Goal: Task Accomplishment & Management: Manage account settings

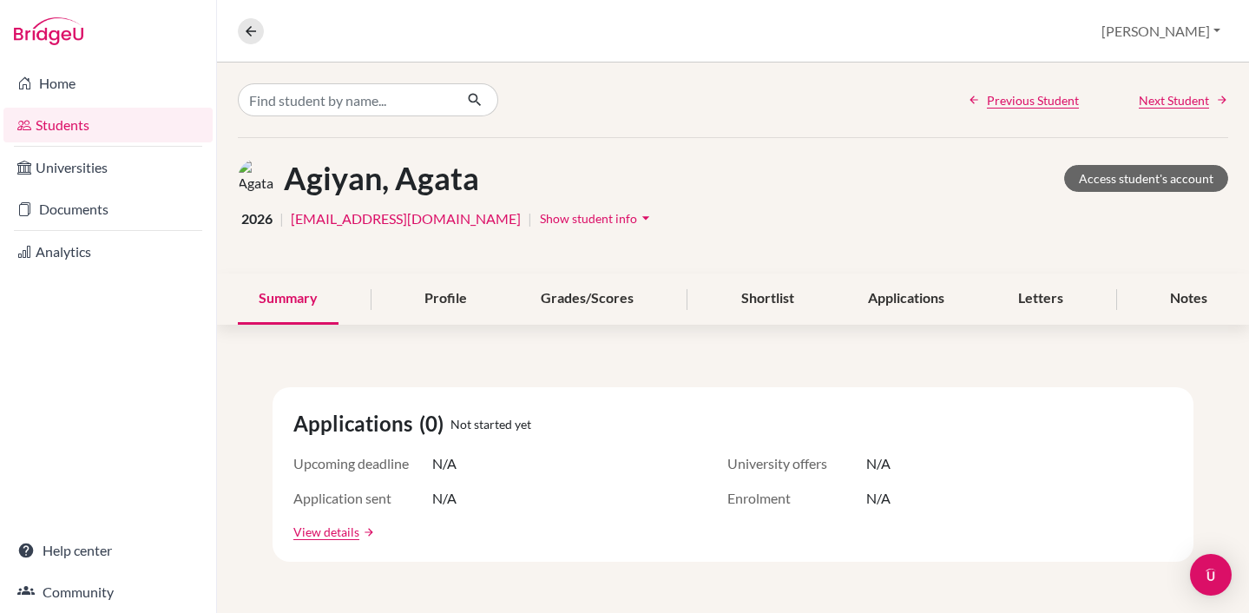
click at [1197, 31] on button "[PERSON_NAME]" at bounding box center [1161, 31] width 135 height 33
click at [1163, 69] on link "Profile" at bounding box center [1100, 71] width 137 height 28
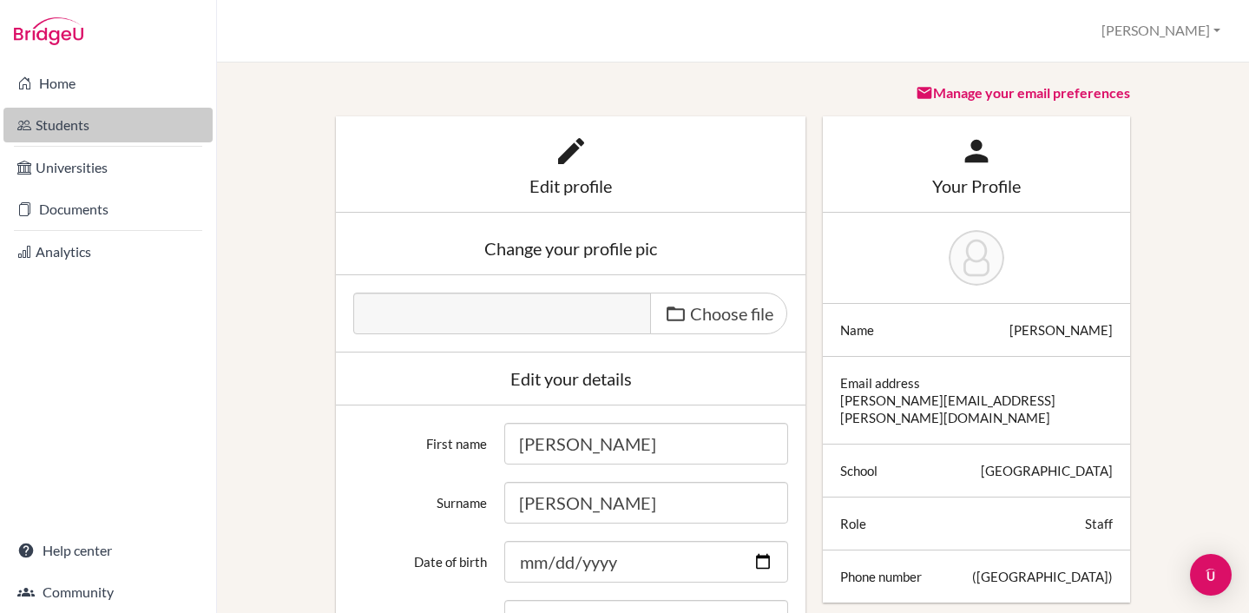
click at [58, 134] on link "Students" at bounding box center [107, 125] width 209 height 35
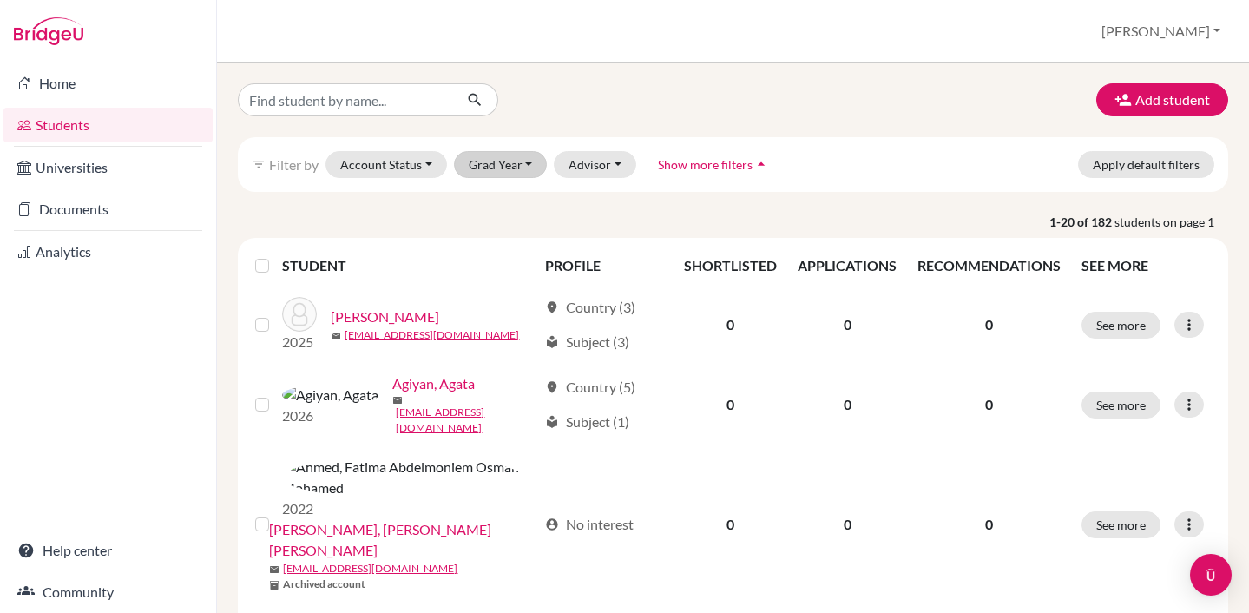
click at [522, 158] on button "Grad Year" at bounding box center [501, 164] width 94 height 27
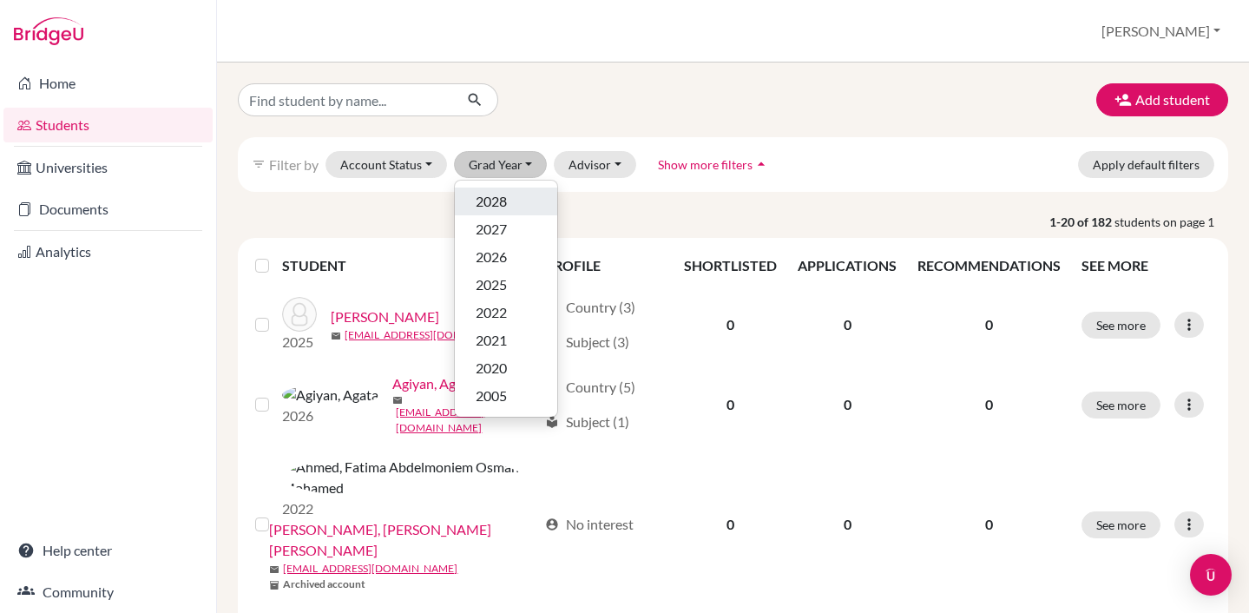
click at [509, 210] on div "2028" at bounding box center [506, 201] width 61 height 21
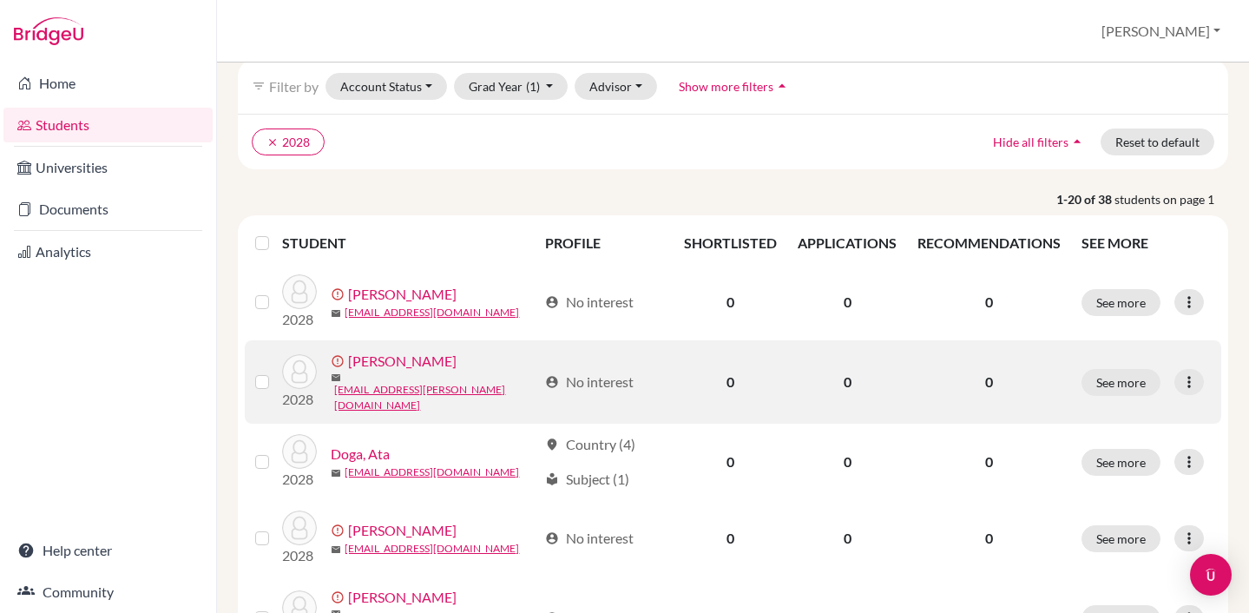
scroll to position [86, 0]
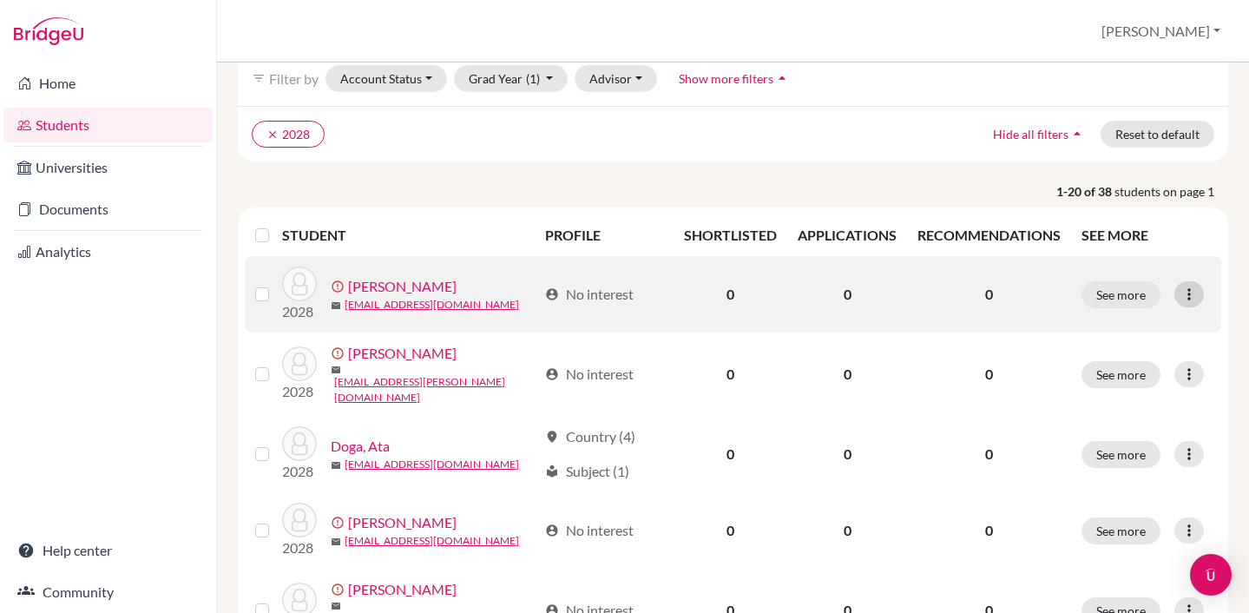
click at [1196, 292] on icon at bounding box center [1188, 294] width 17 height 17
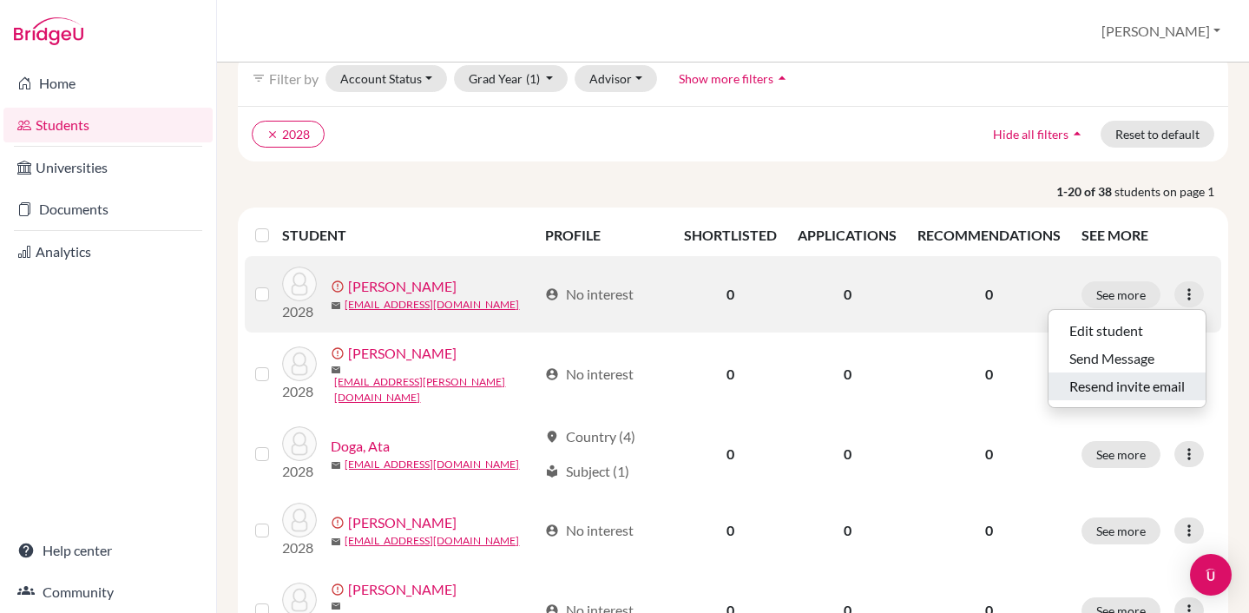
click at [1141, 385] on button "Resend invite email" at bounding box center [1126, 386] width 157 height 28
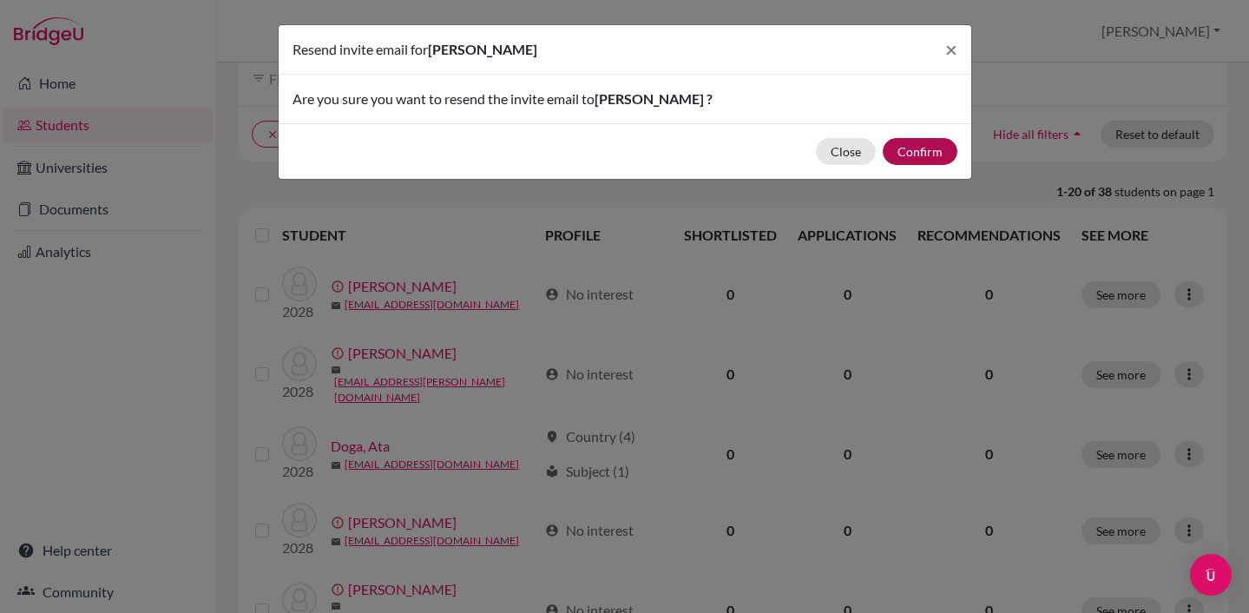
click at [935, 155] on button "Confirm" at bounding box center [920, 151] width 75 height 27
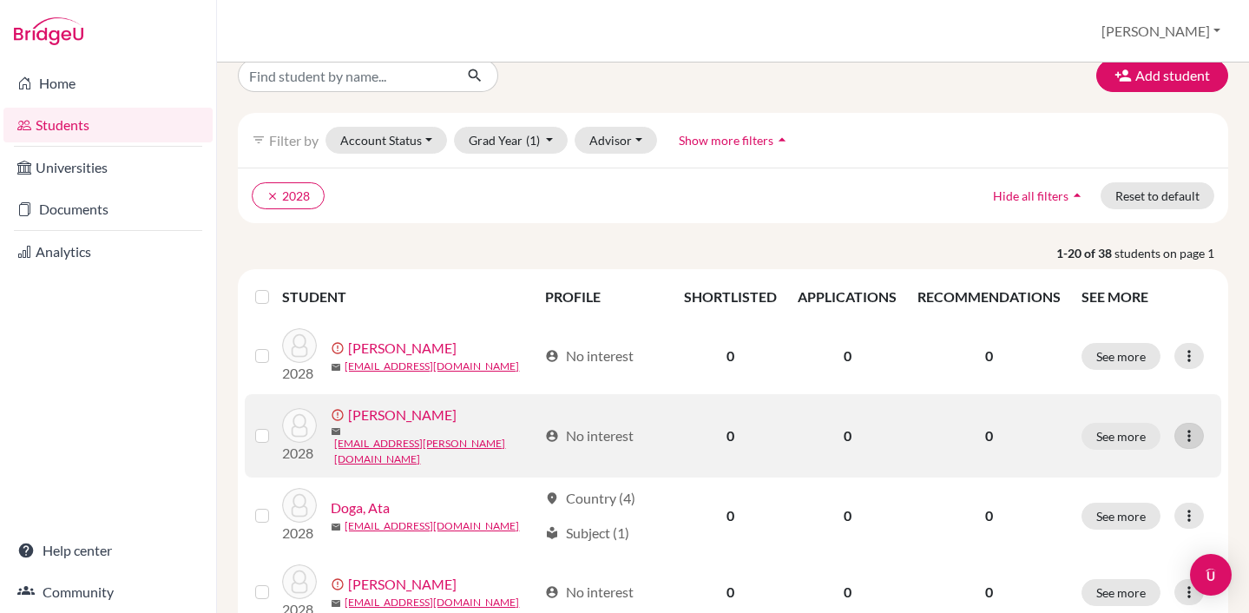
click at [1198, 431] on icon at bounding box center [1188, 435] width 17 height 17
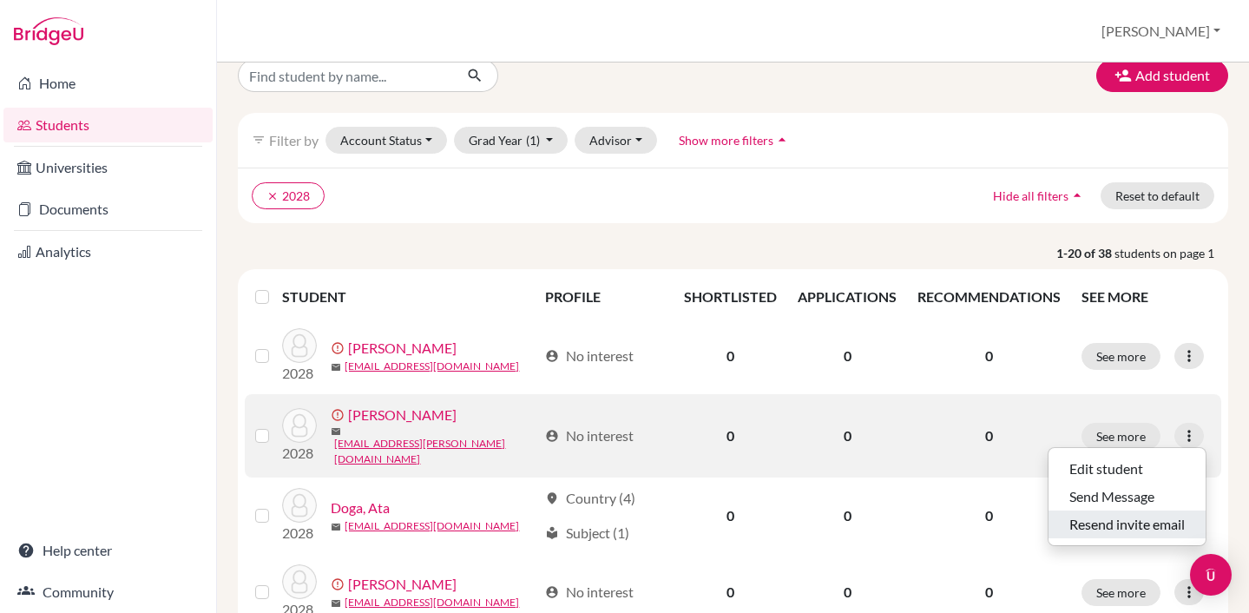
click at [1113, 526] on button "Resend invite email" at bounding box center [1126, 524] width 157 height 28
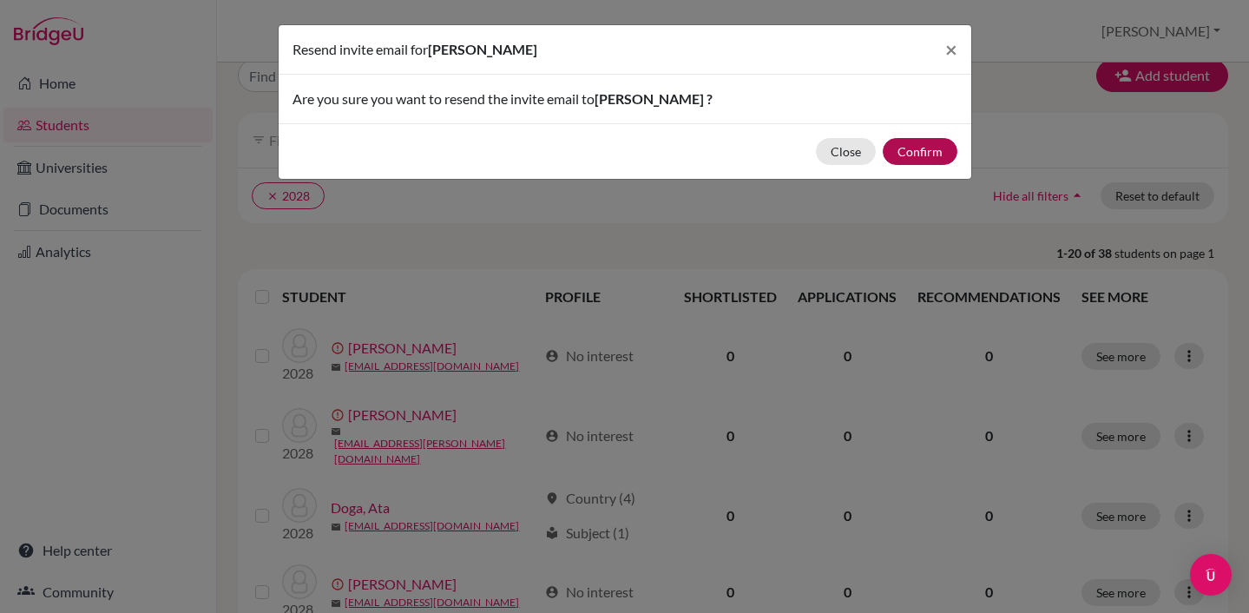
click at [911, 149] on button "Confirm" at bounding box center [920, 151] width 75 height 27
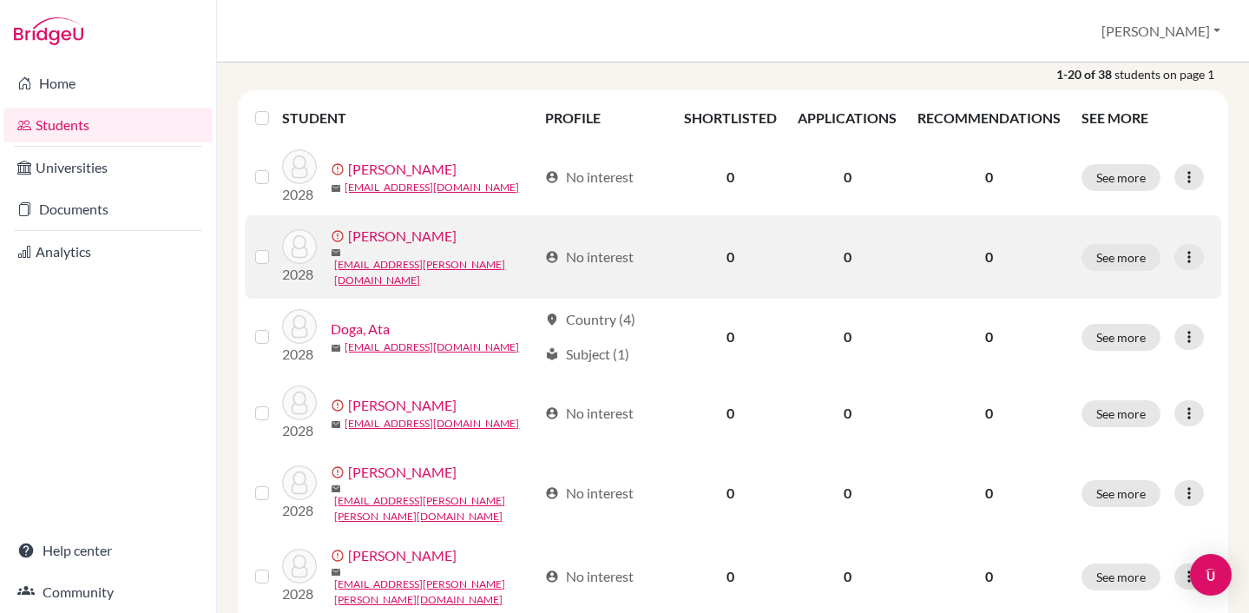
scroll to position [273, 0]
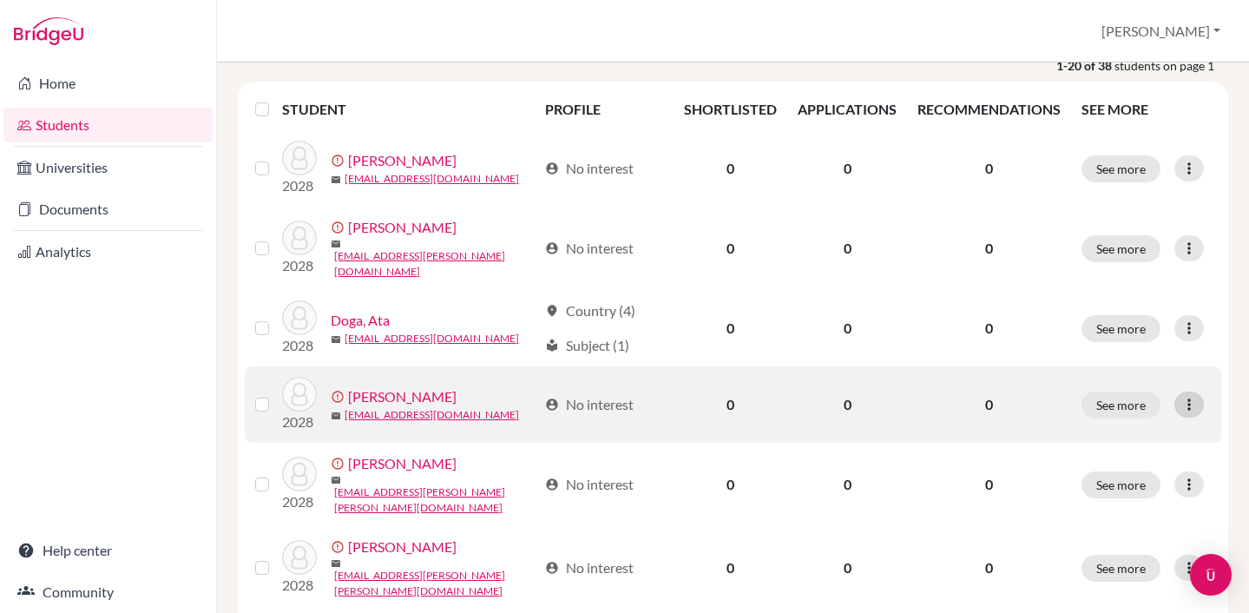
click at [1198, 398] on icon at bounding box center [1188, 404] width 17 height 17
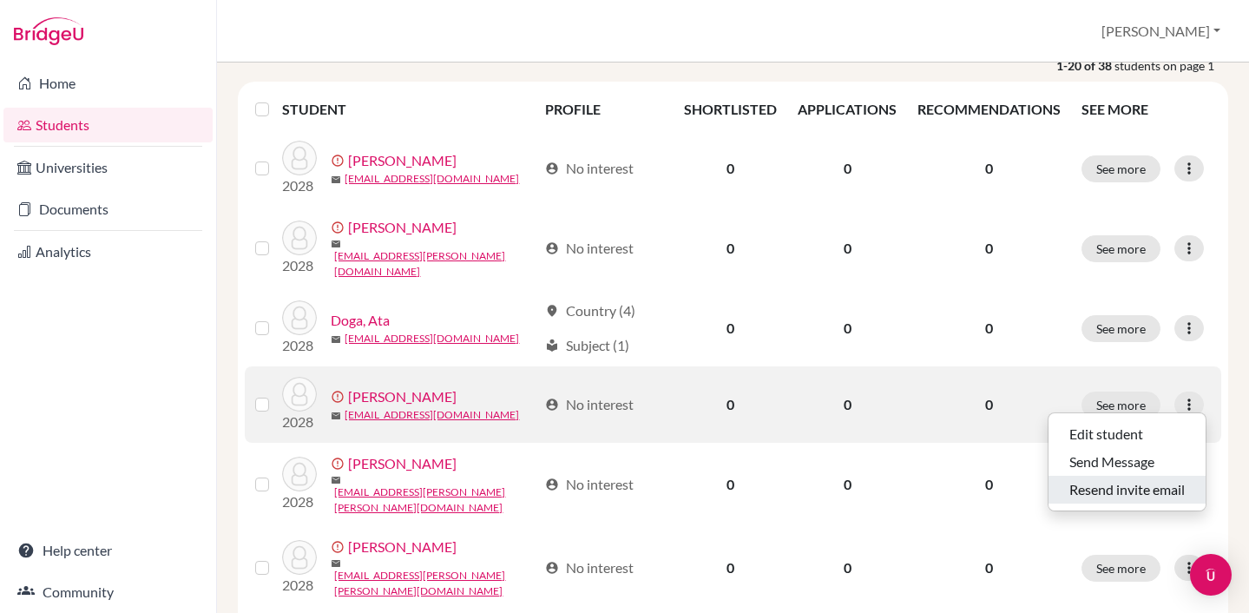
click at [1098, 494] on button "Resend invite email" at bounding box center [1126, 490] width 157 height 28
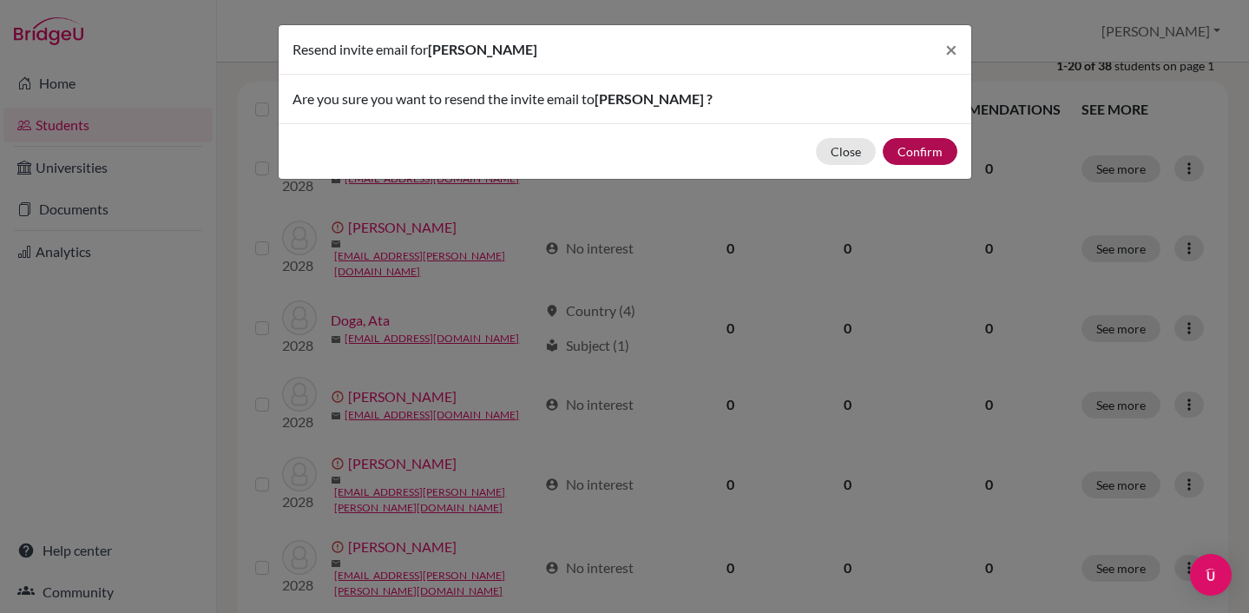
click at [931, 155] on button "Confirm" at bounding box center [920, 151] width 75 height 27
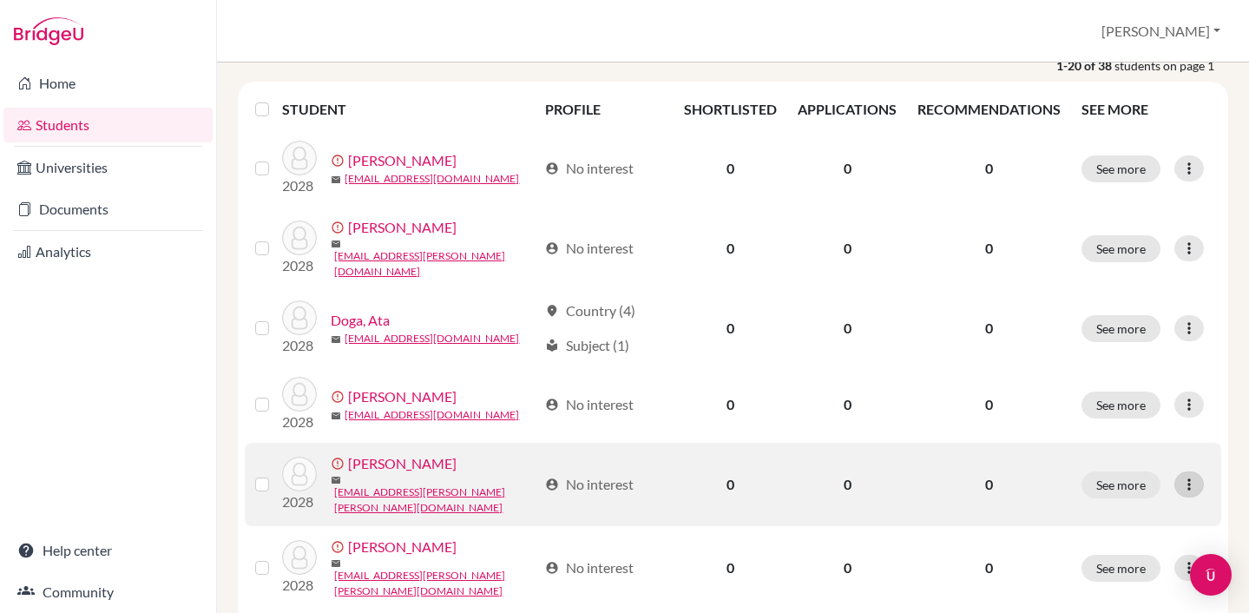
click at [1198, 476] on icon at bounding box center [1188, 484] width 17 height 17
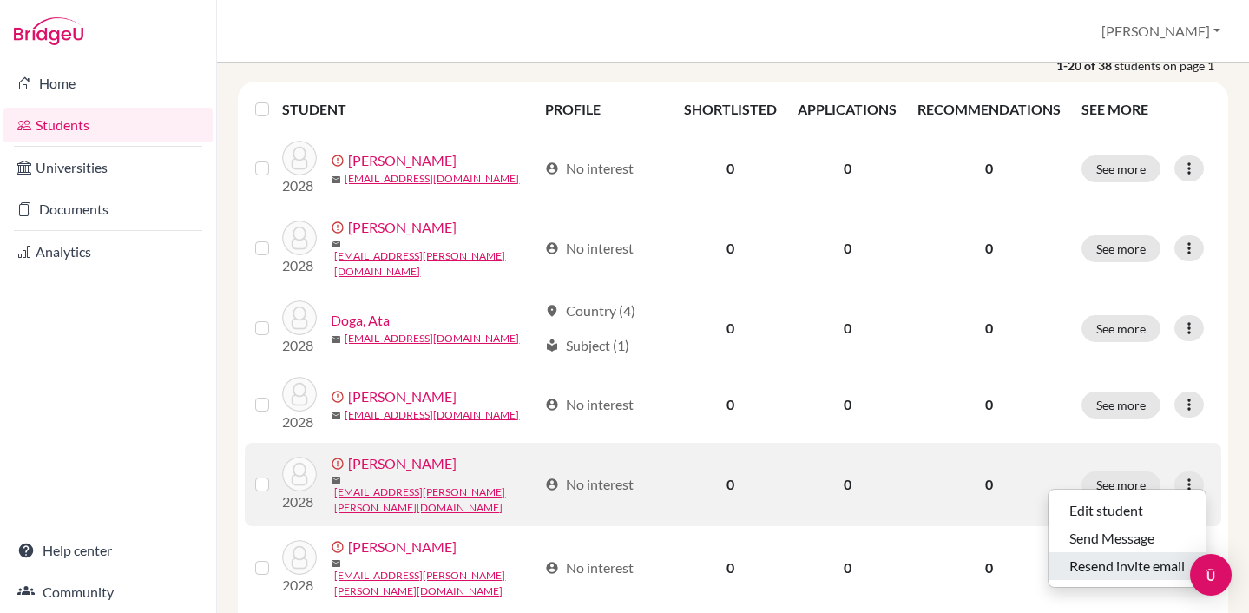
click at [1114, 567] on button "Resend invite email" at bounding box center [1126, 566] width 157 height 28
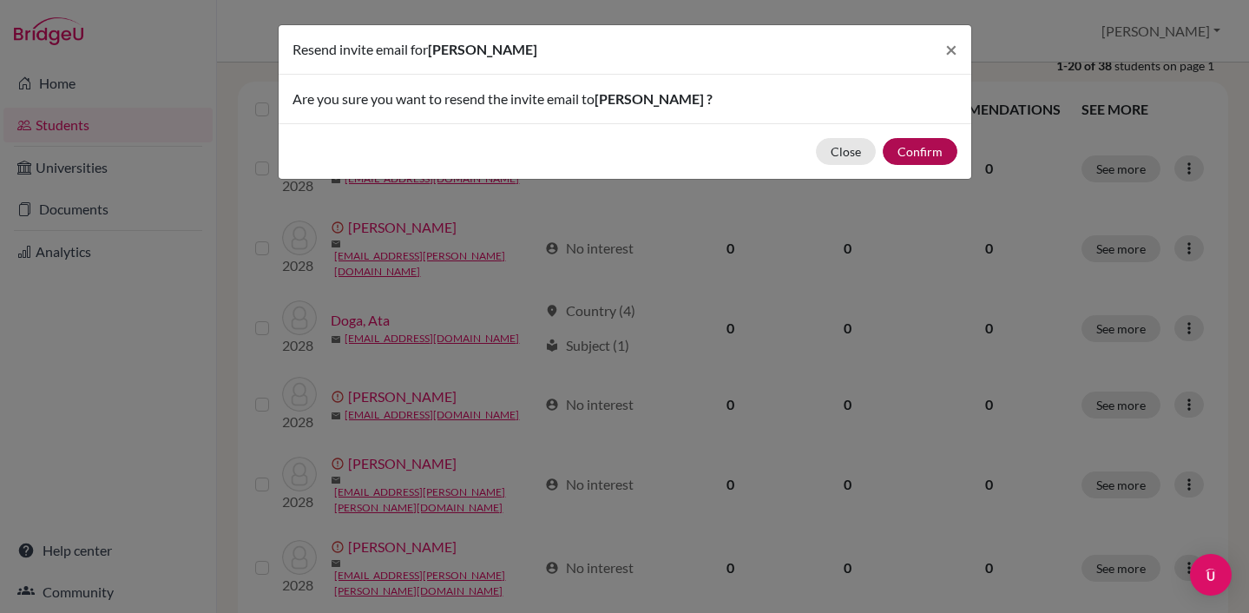
click at [933, 152] on button "Confirm" at bounding box center [920, 151] width 75 height 27
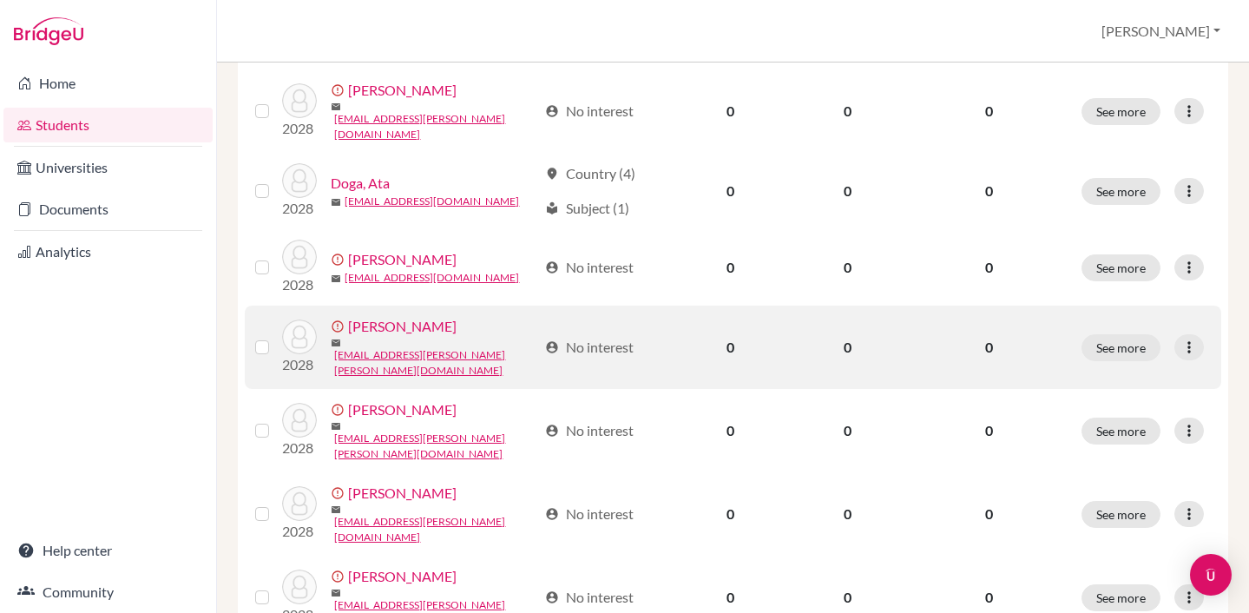
scroll to position [412, 0]
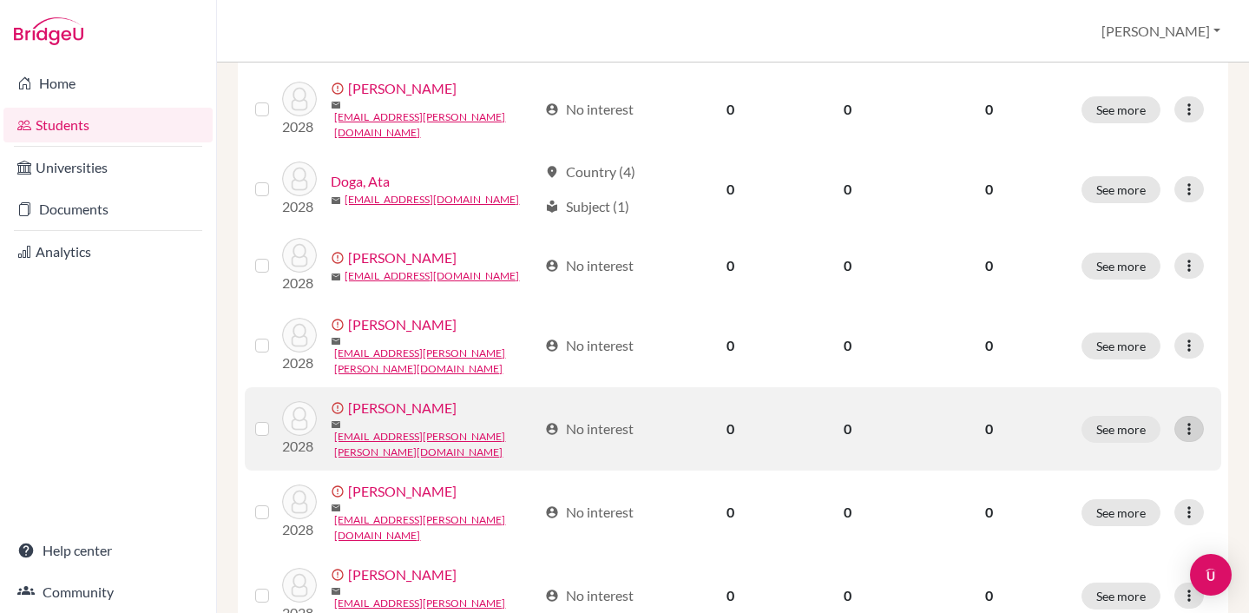
click at [1195, 420] on icon at bounding box center [1188, 428] width 17 height 17
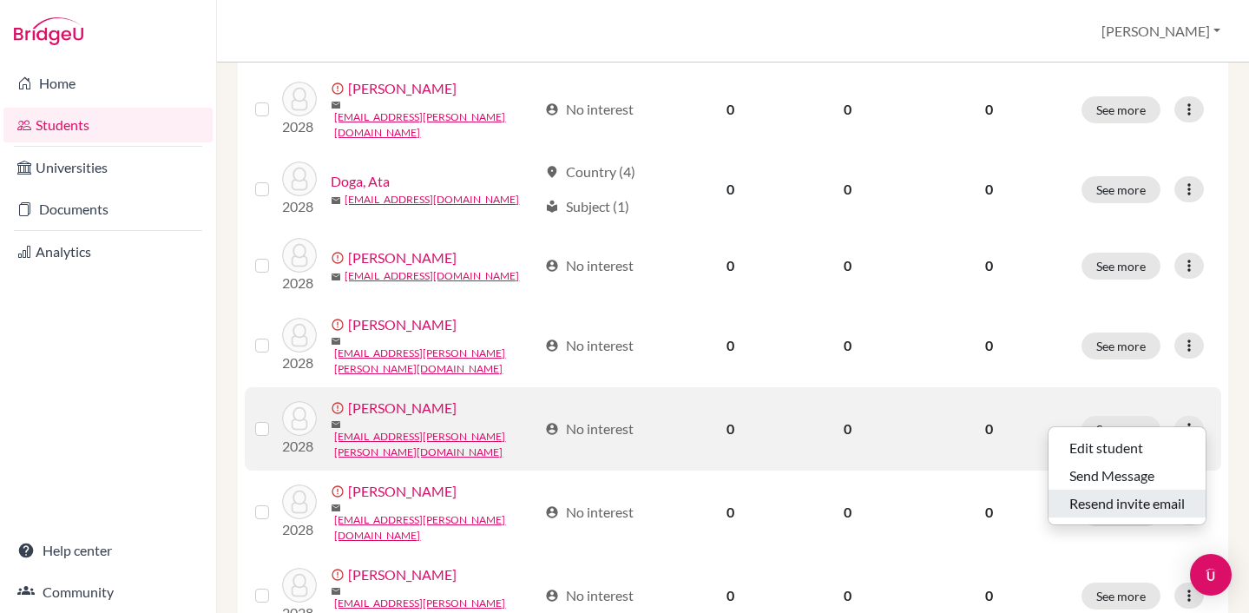
click at [1121, 501] on button "Resend invite email" at bounding box center [1126, 504] width 157 height 28
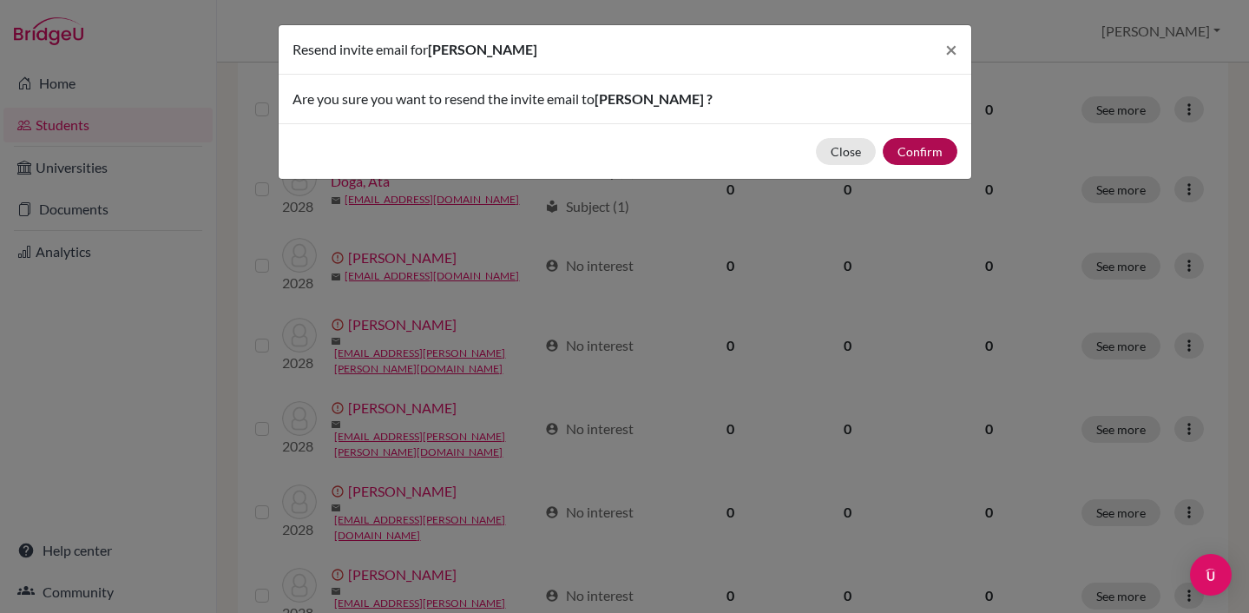
click at [917, 146] on button "Confirm" at bounding box center [920, 151] width 75 height 27
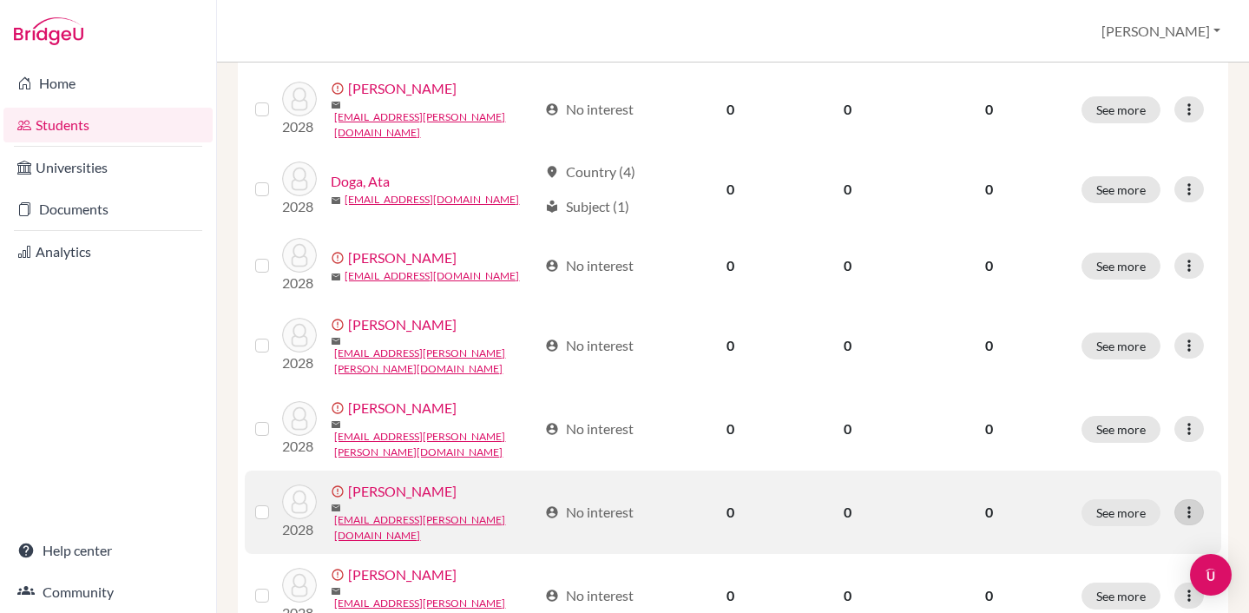
click at [1192, 503] on icon at bounding box center [1188, 511] width 17 height 17
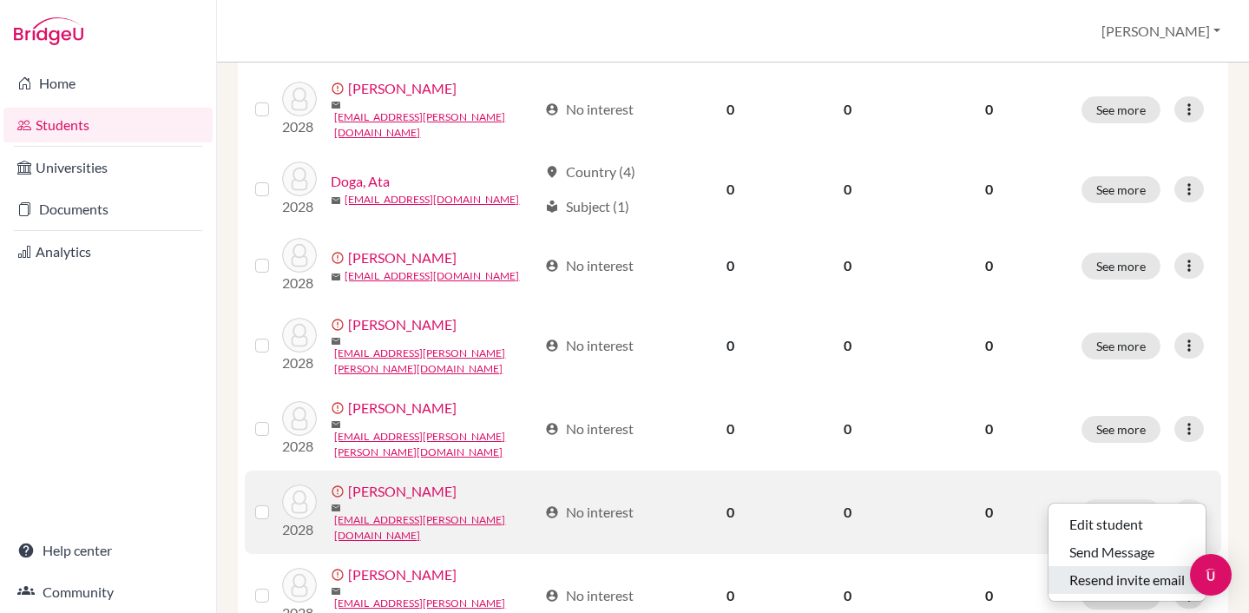
click at [1103, 575] on button "Resend invite email" at bounding box center [1126, 580] width 157 height 28
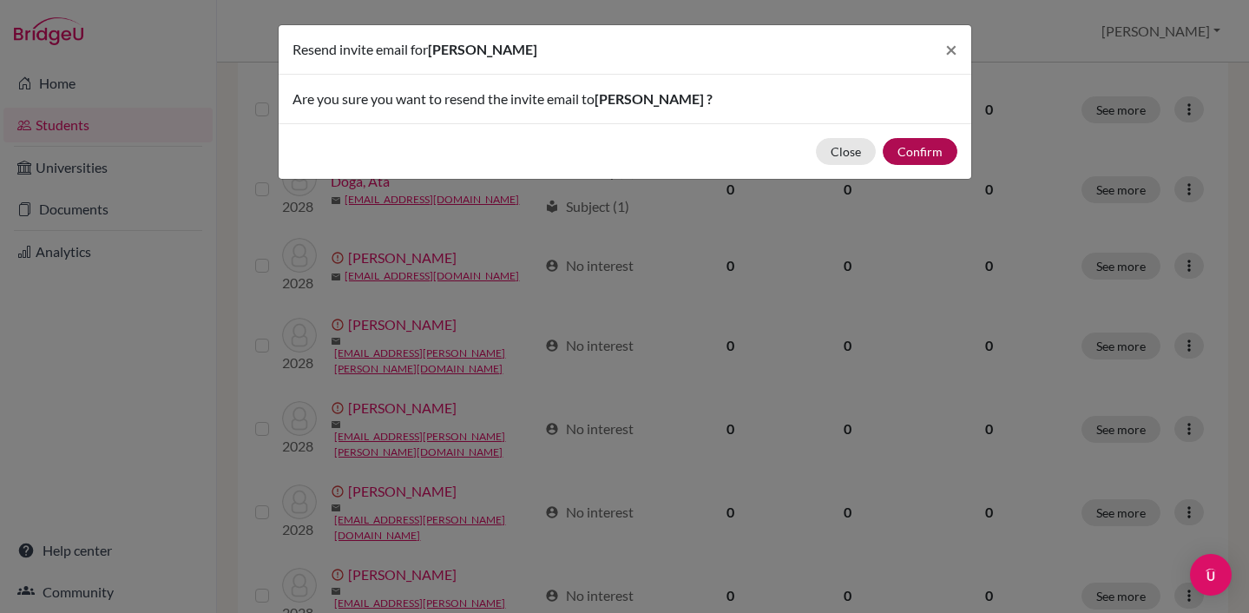
click at [927, 153] on button "Confirm" at bounding box center [920, 151] width 75 height 27
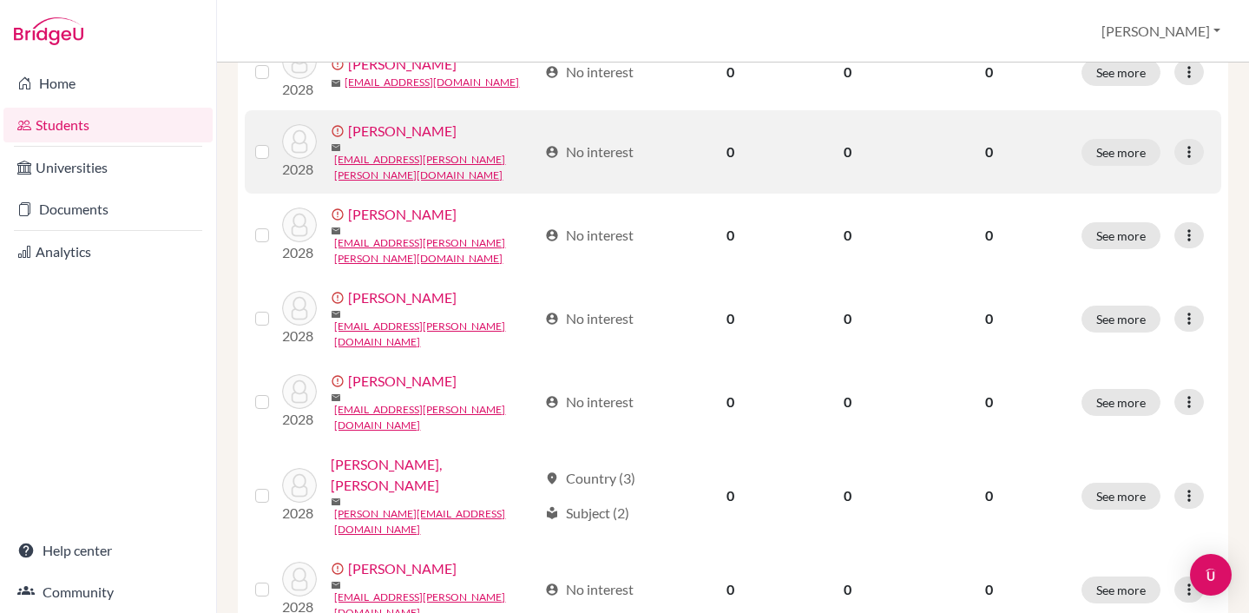
scroll to position [610, 0]
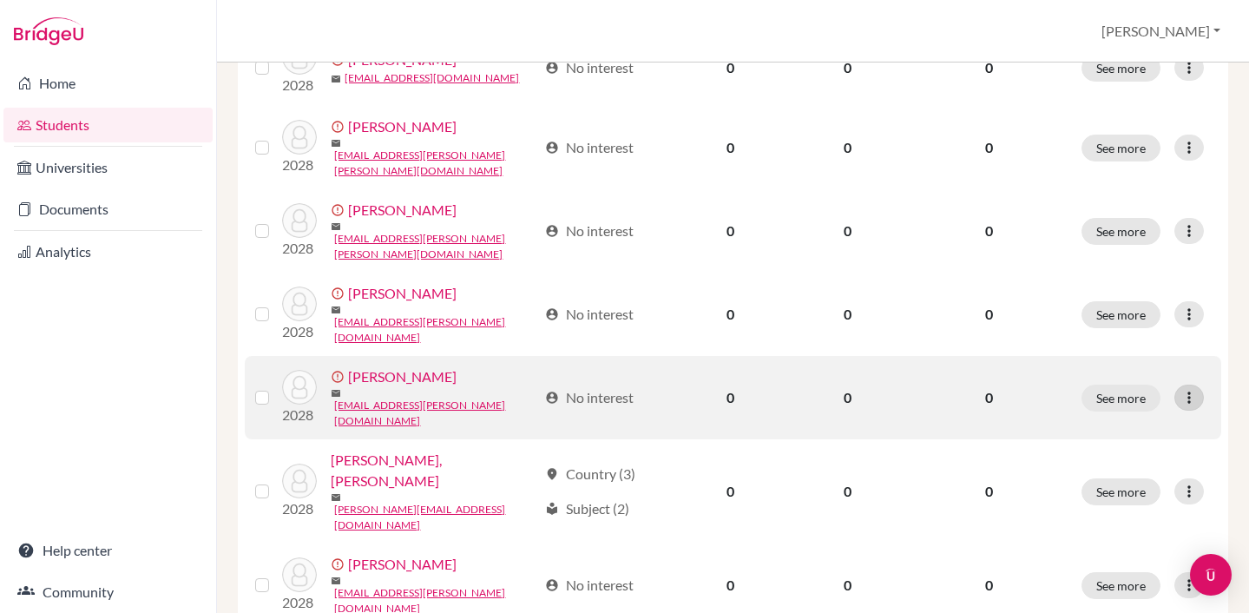
click at [1196, 389] on icon at bounding box center [1188, 397] width 17 height 17
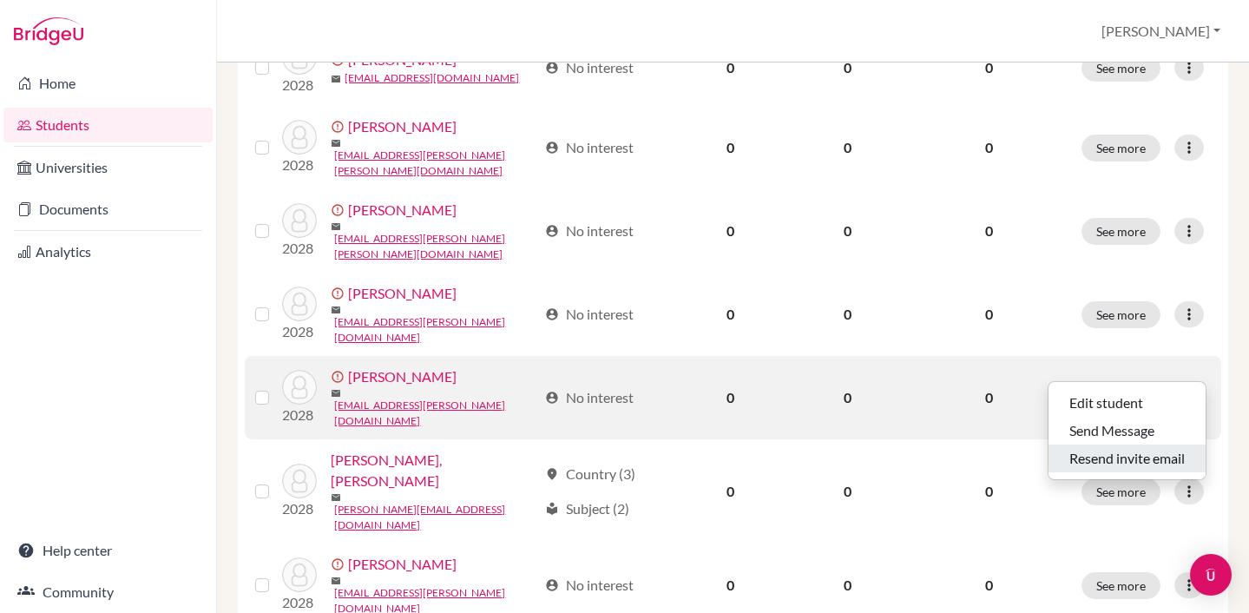
click at [1122, 465] on button "Resend invite email" at bounding box center [1126, 458] width 157 height 28
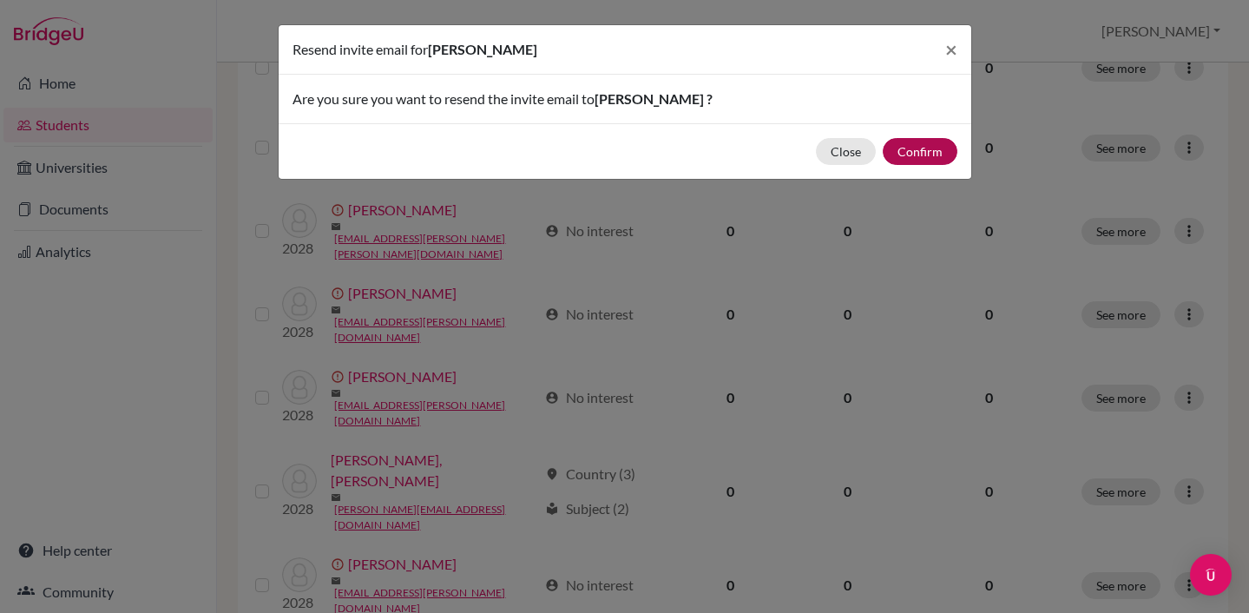
click at [923, 153] on button "Confirm" at bounding box center [920, 151] width 75 height 27
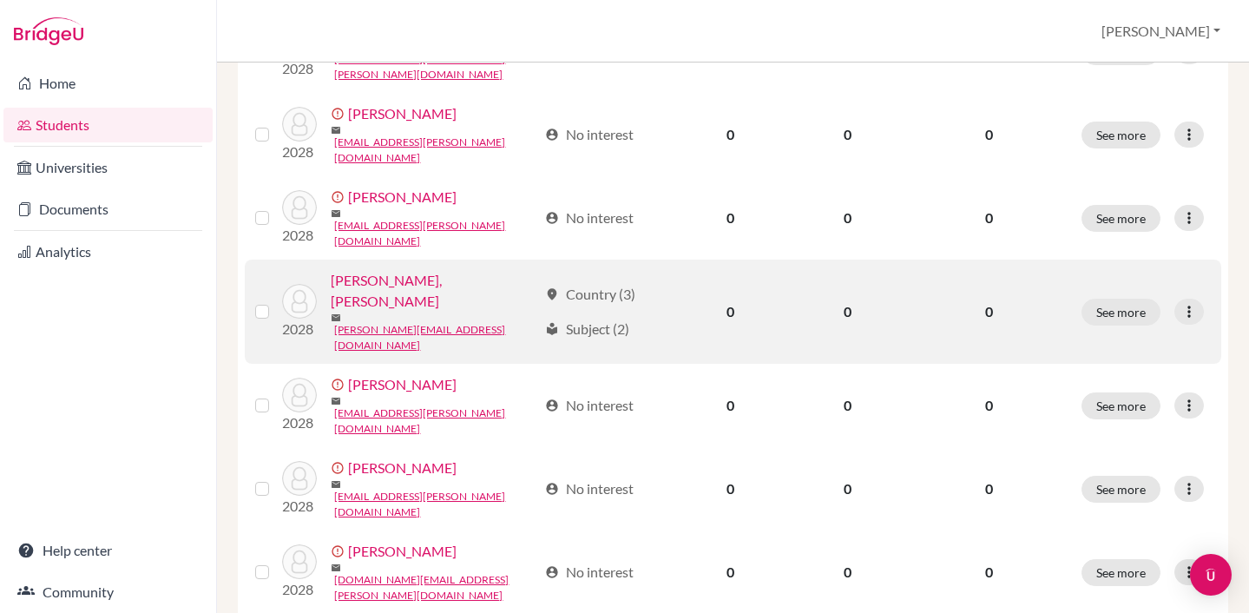
scroll to position [792, 0]
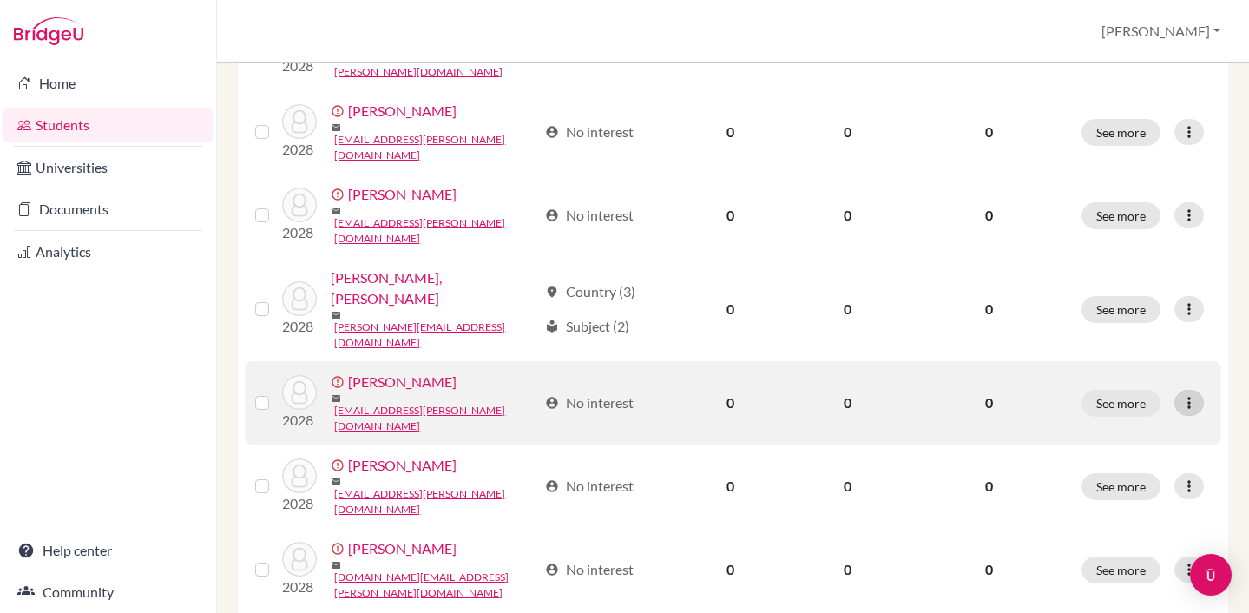
click at [1194, 394] on icon at bounding box center [1188, 402] width 17 height 17
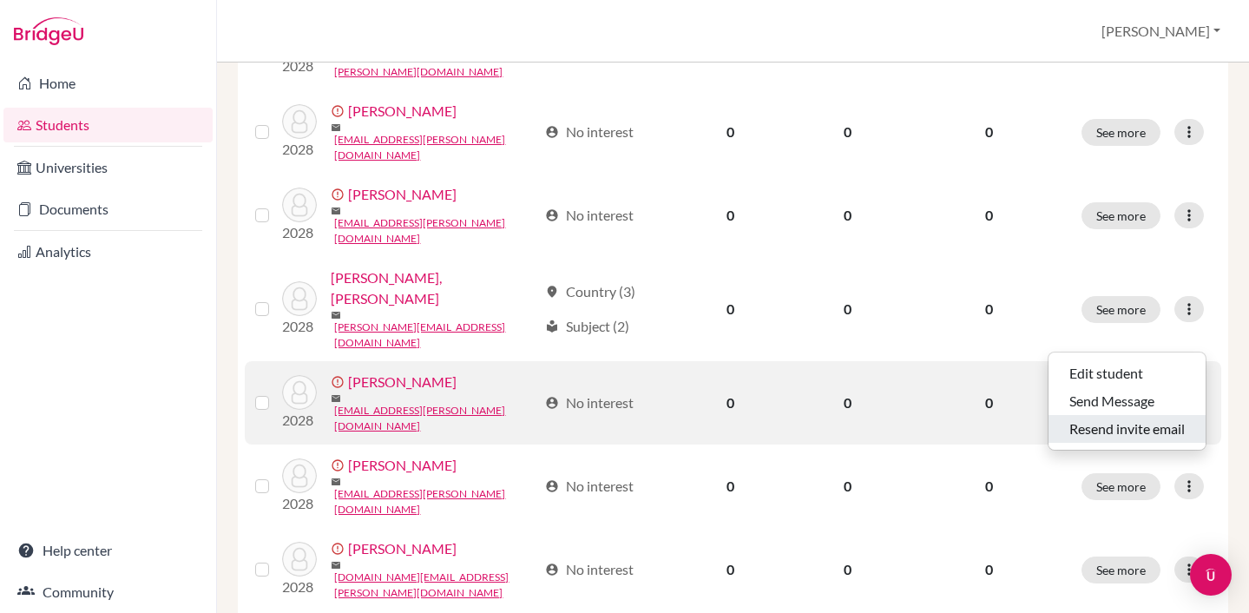
click at [1128, 426] on button "Resend invite email" at bounding box center [1126, 429] width 157 height 28
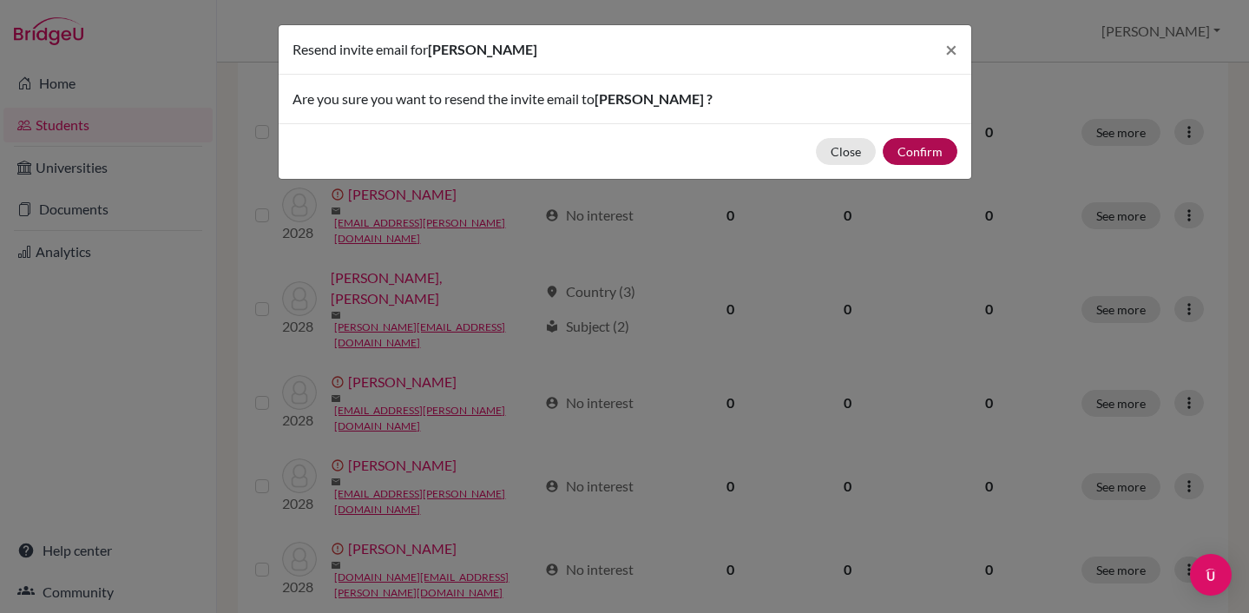
click at [917, 148] on button "Confirm" at bounding box center [920, 151] width 75 height 27
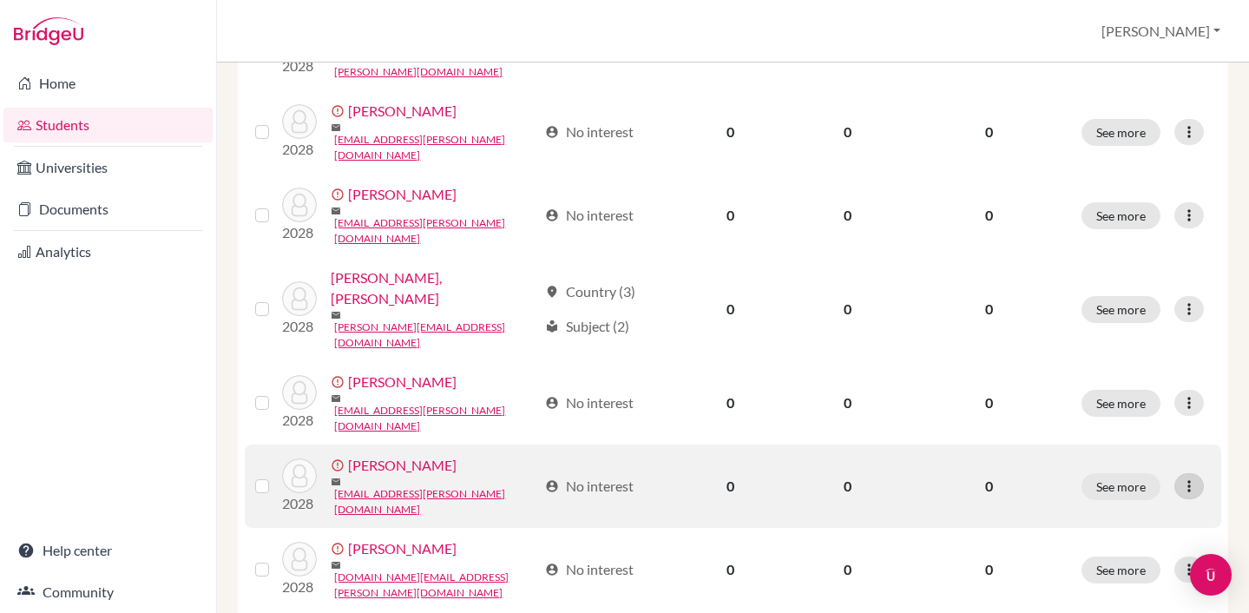
click at [1189, 477] on icon at bounding box center [1188, 485] width 17 height 17
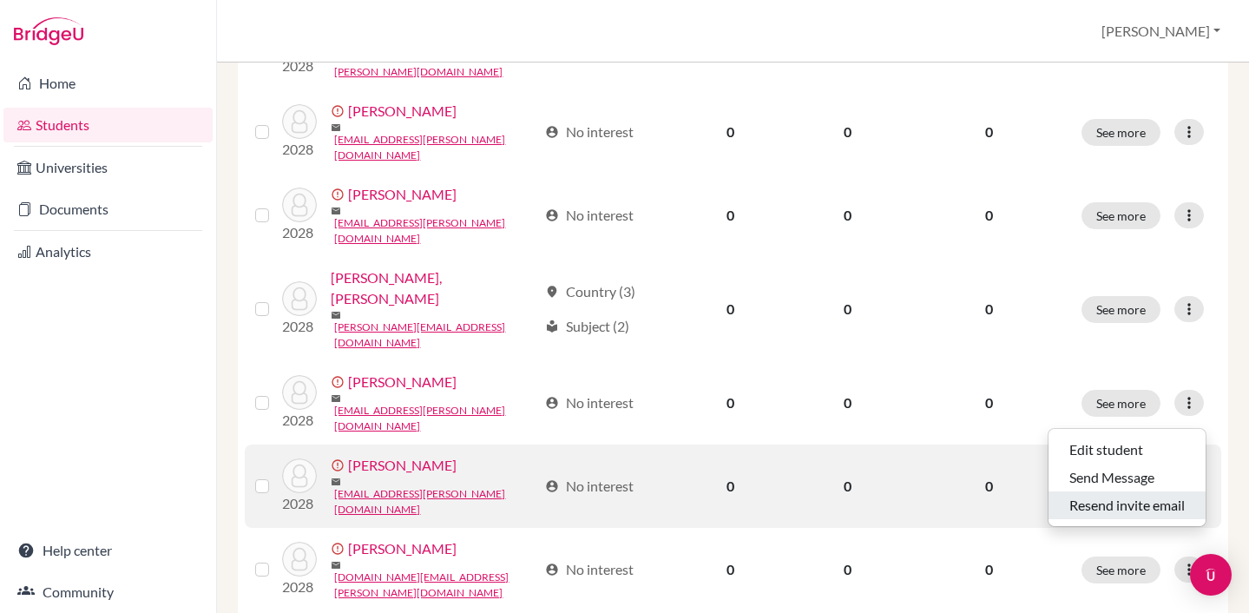
click at [1114, 505] on button "Resend invite email" at bounding box center [1126, 505] width 157 height 28
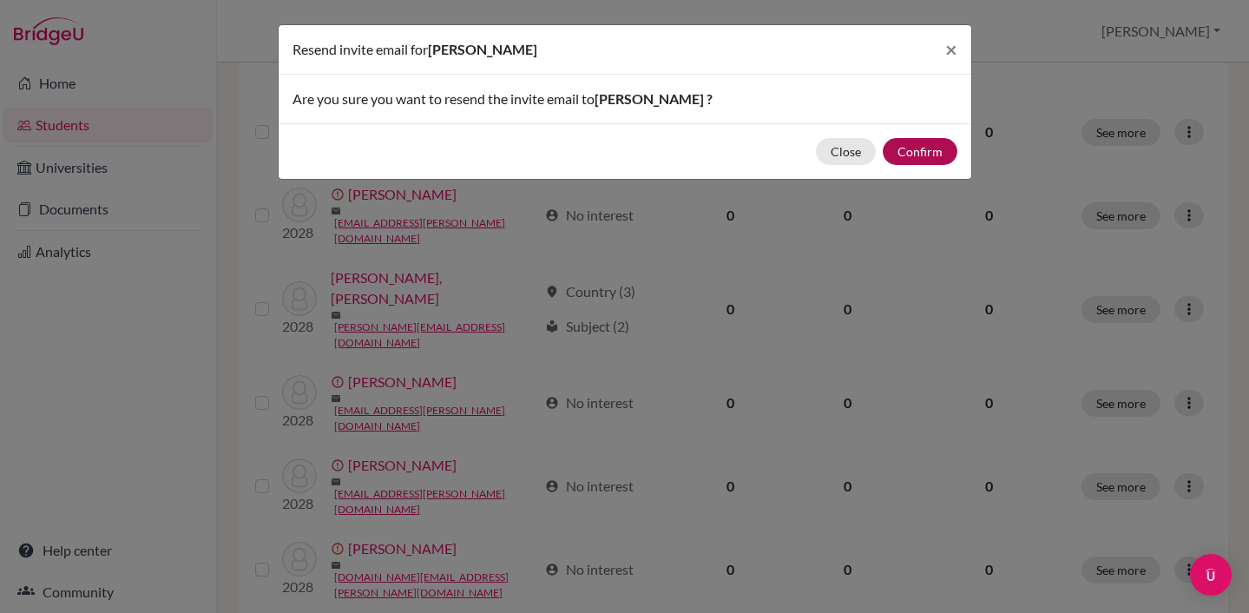
click at [930, 151] on button "Confirm" at bounding box center [920, 151] width 75 height 27
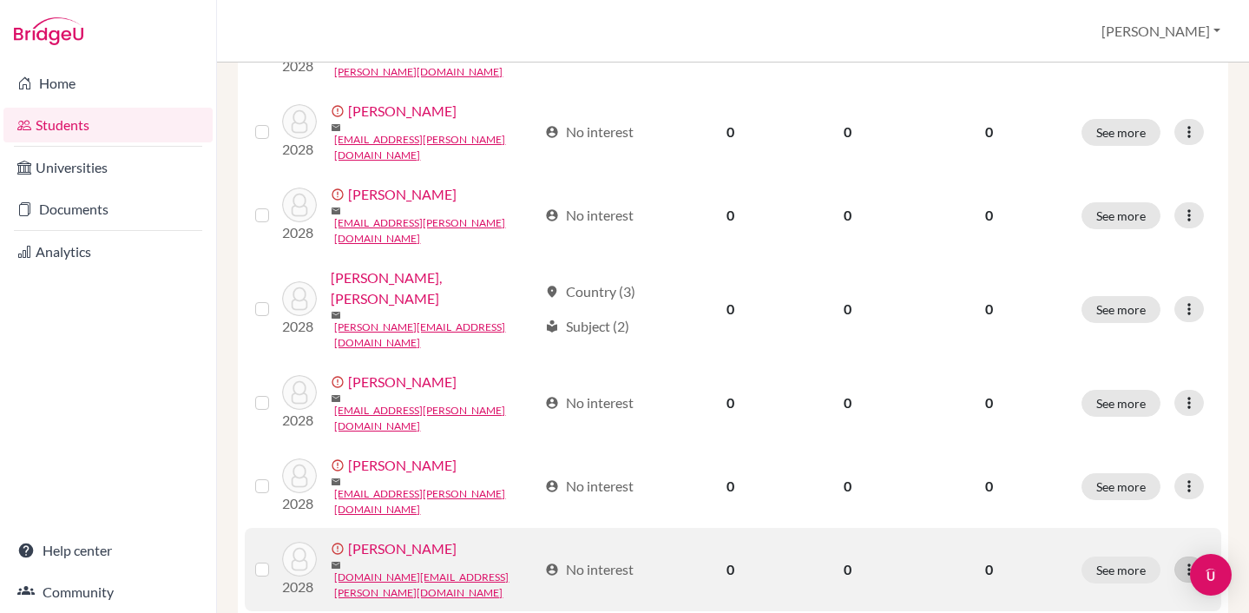
click at [1196, 561] on icon at bounding box center [1188, 569] width 17 height 17
click at [1095, 591] on button "Resend invite email" at bounding box center [1126, 582] width 157 height 28
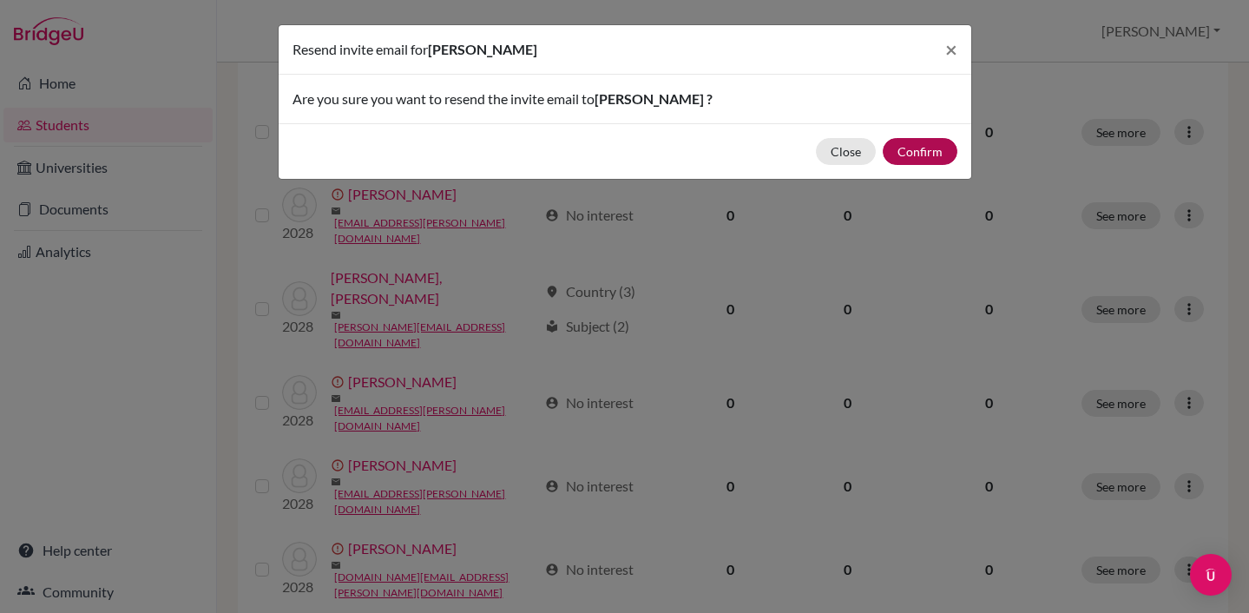
click at [930, 149] on button "Confirm" at bounding box center [920, 151] width 75 height 27
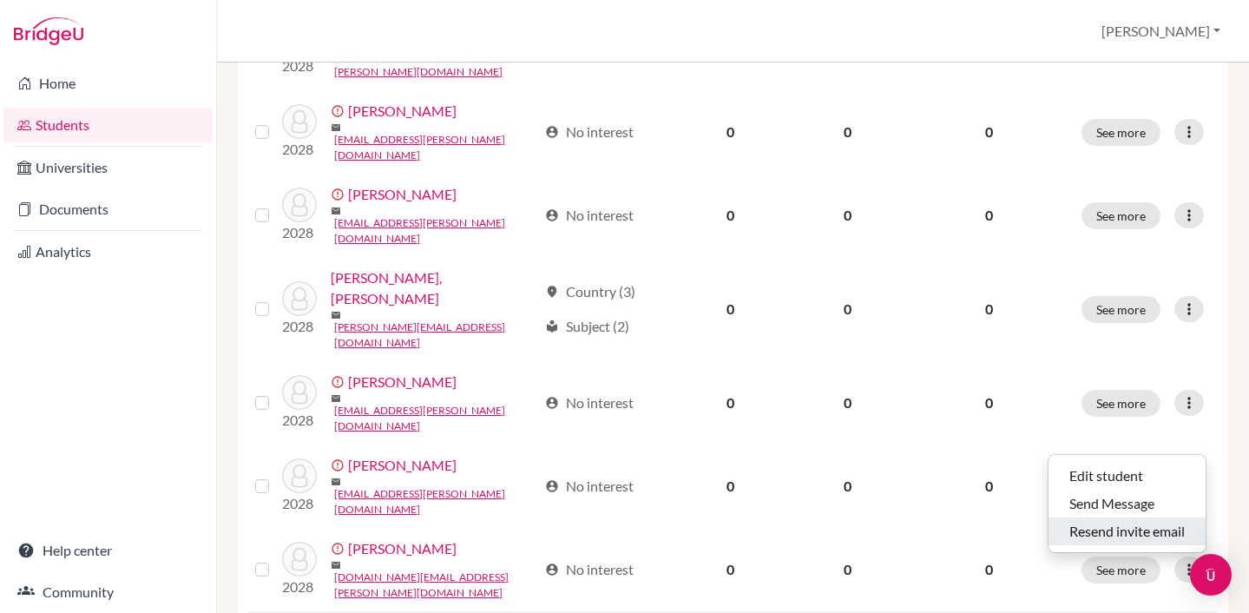
click at [1150, 523] on button "Resend invite email" at bounding box center [1126, 531] width 157 height 28
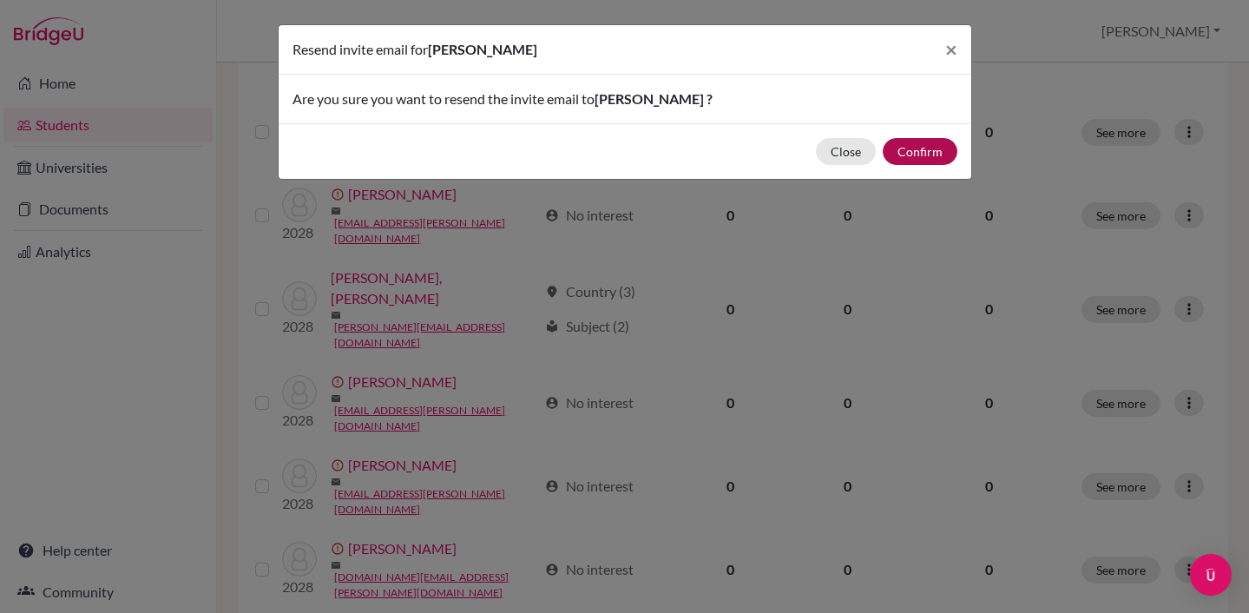
click at [929, 154] on button "Confirm" at bounding box center [920, 151] width 75 height 27
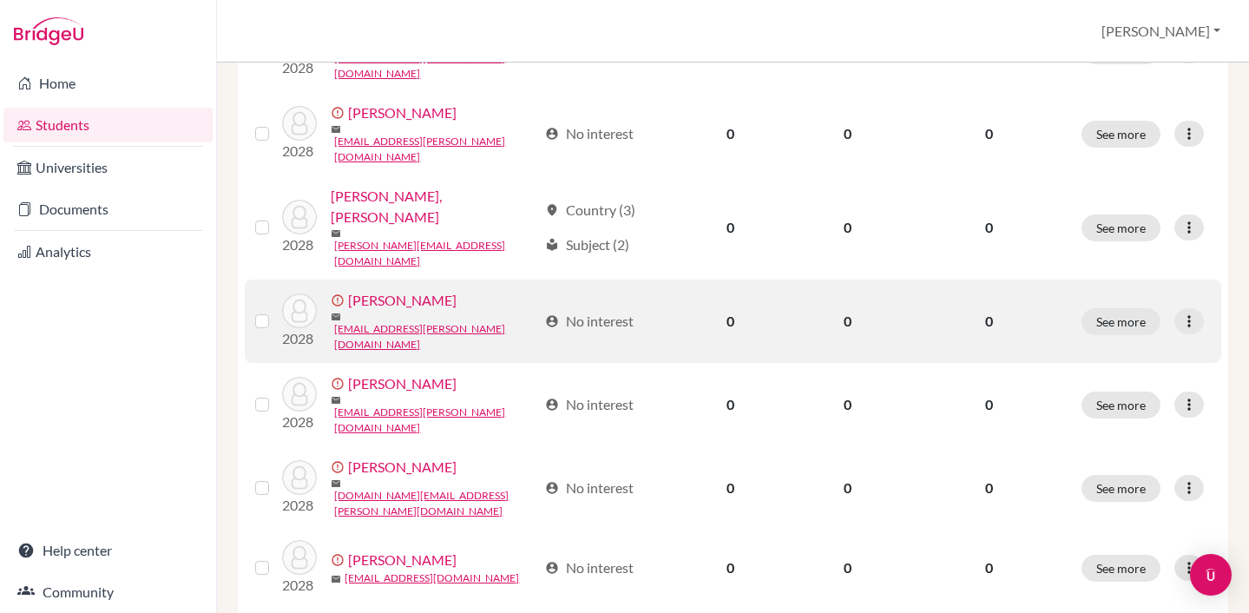
scroll to position [884, 0]
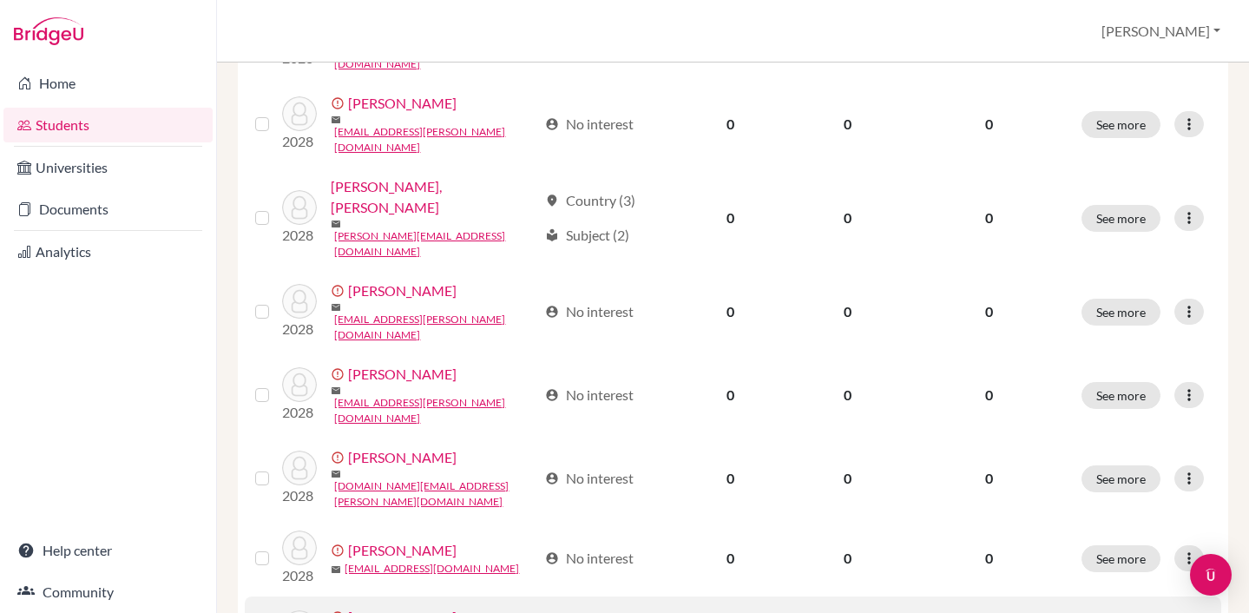
click at [1189, 552] on body "Home Students Universities Documents Analytics Help center Community Students o…" at bounding box center [624, 306] width 1249 height 613
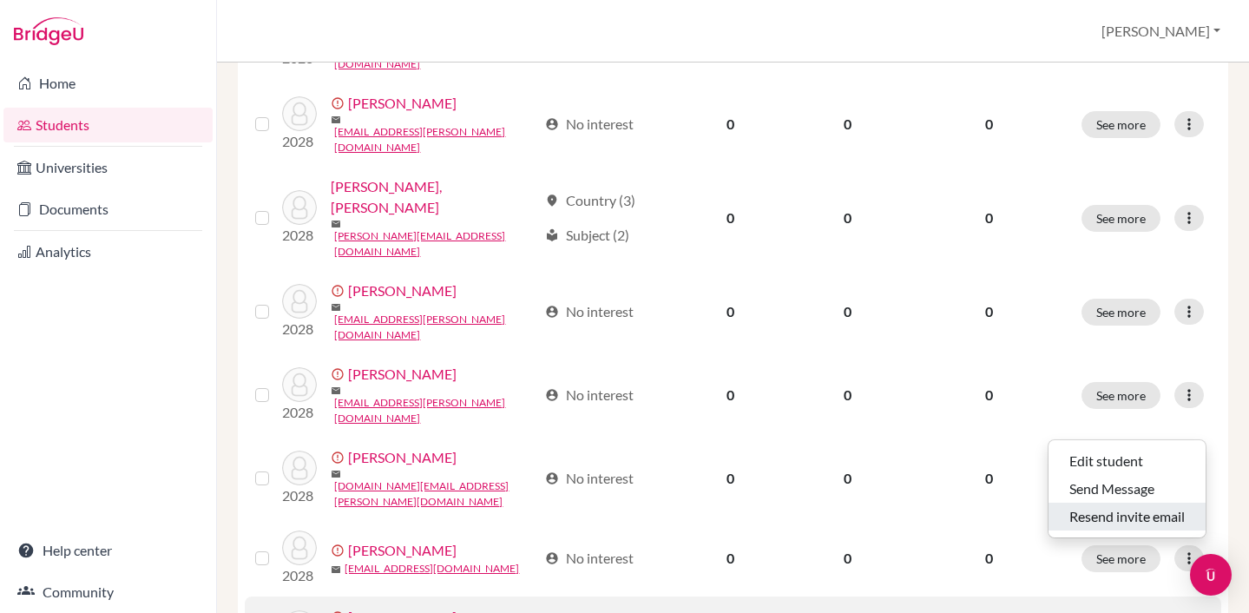
click at [1154, 516] on button "Resend invite email" at bounding box center [1126, 517] width 157 height 28
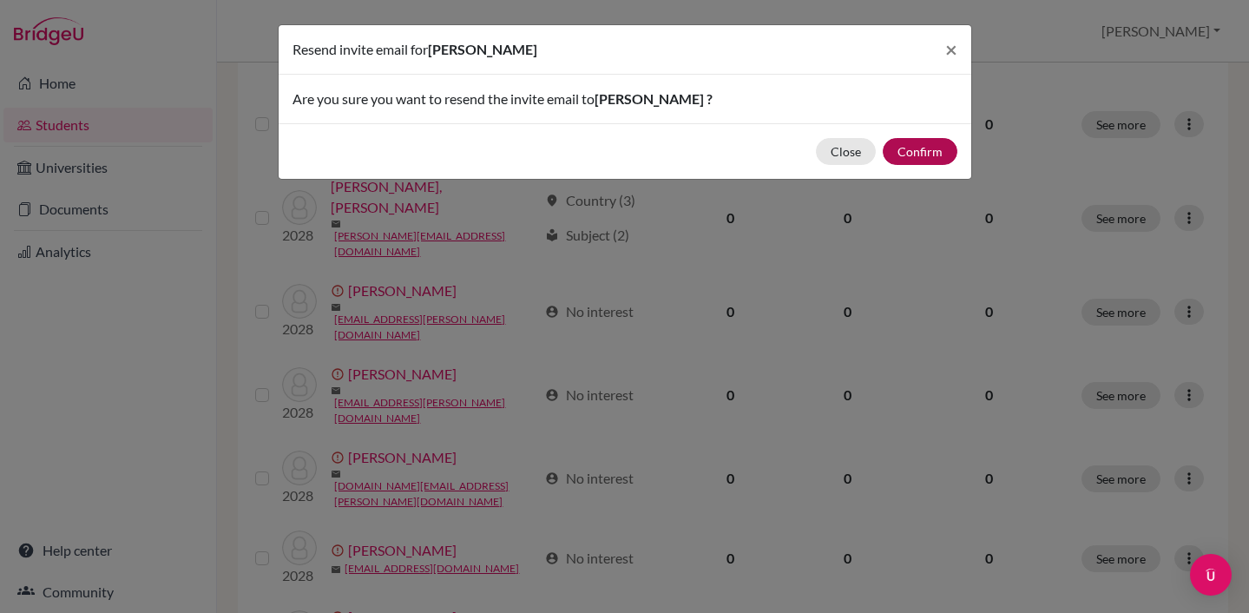
click at [929, 147] on button "Confirm" at bounding box center [920, 151] width 75 height 27
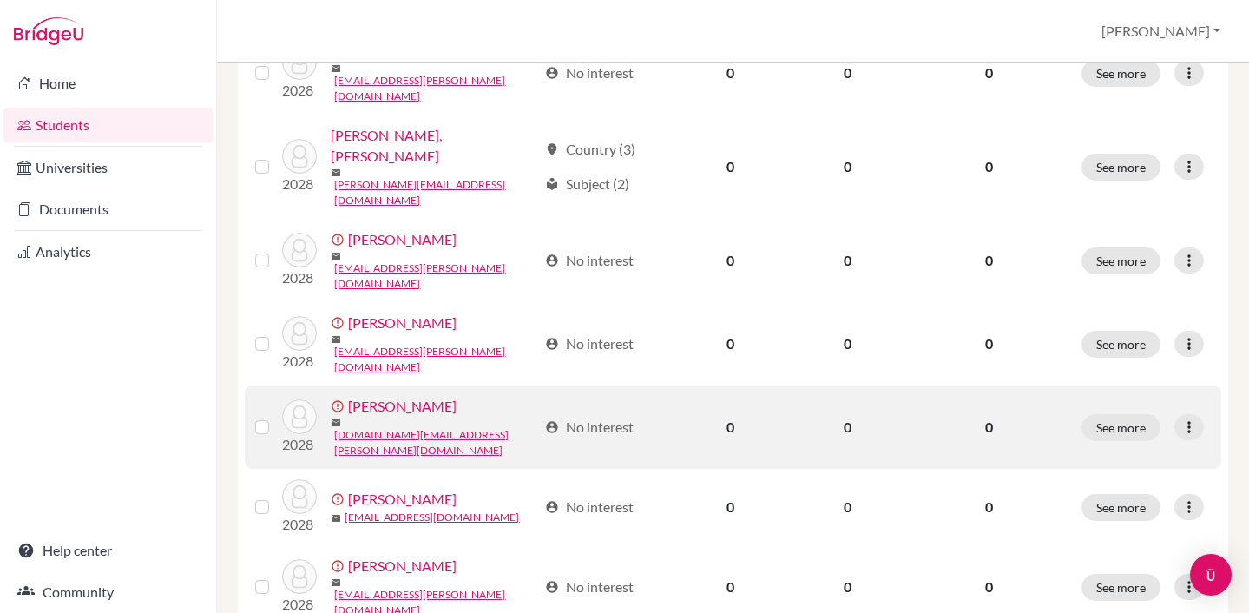
scroll to position [950, 0]
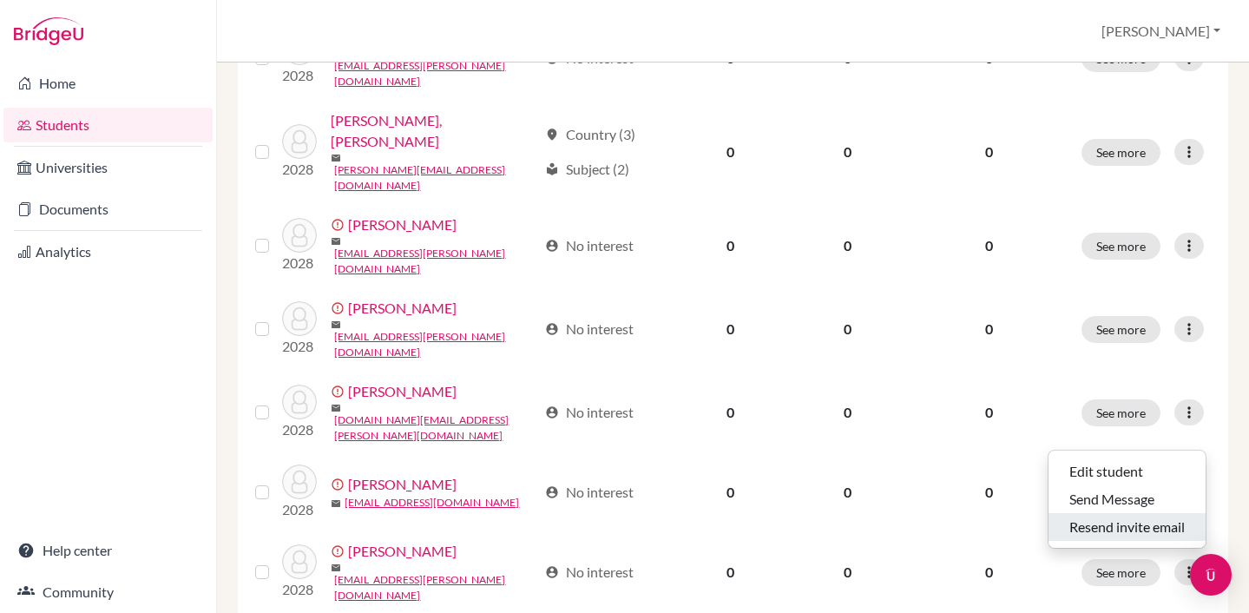
click at [1143, 523] on button "Resend invite email" at bounding box center [1126, 527] width 157 height 28
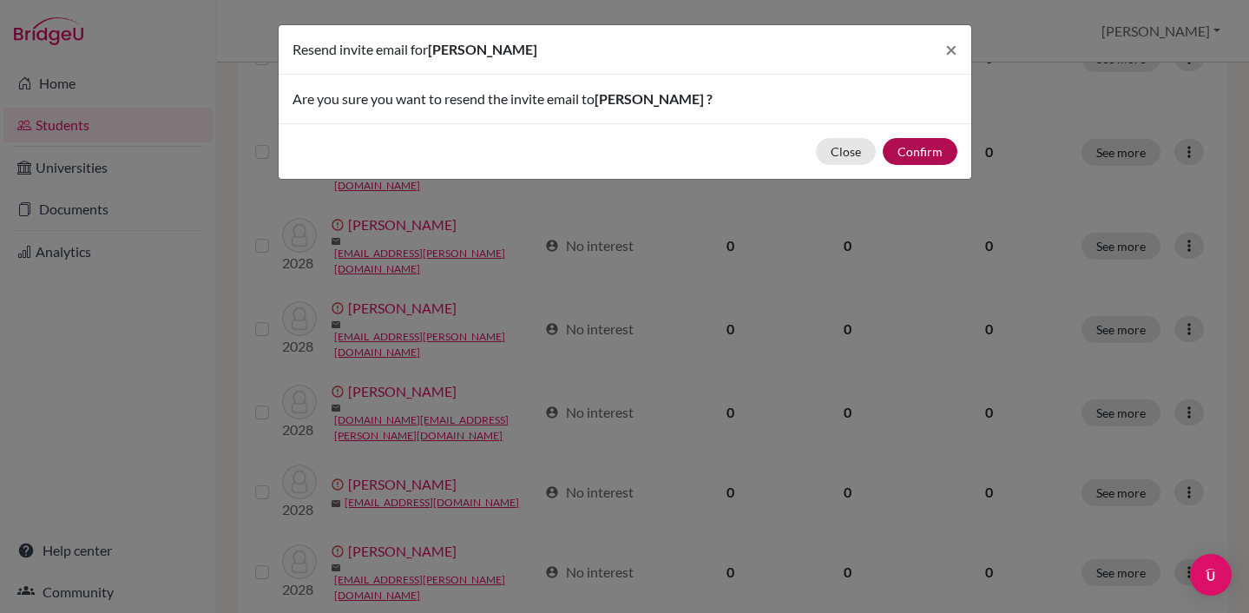
click at [916, 151] on button "Confirm" at bounding box center [920, 151] width 75 height 27
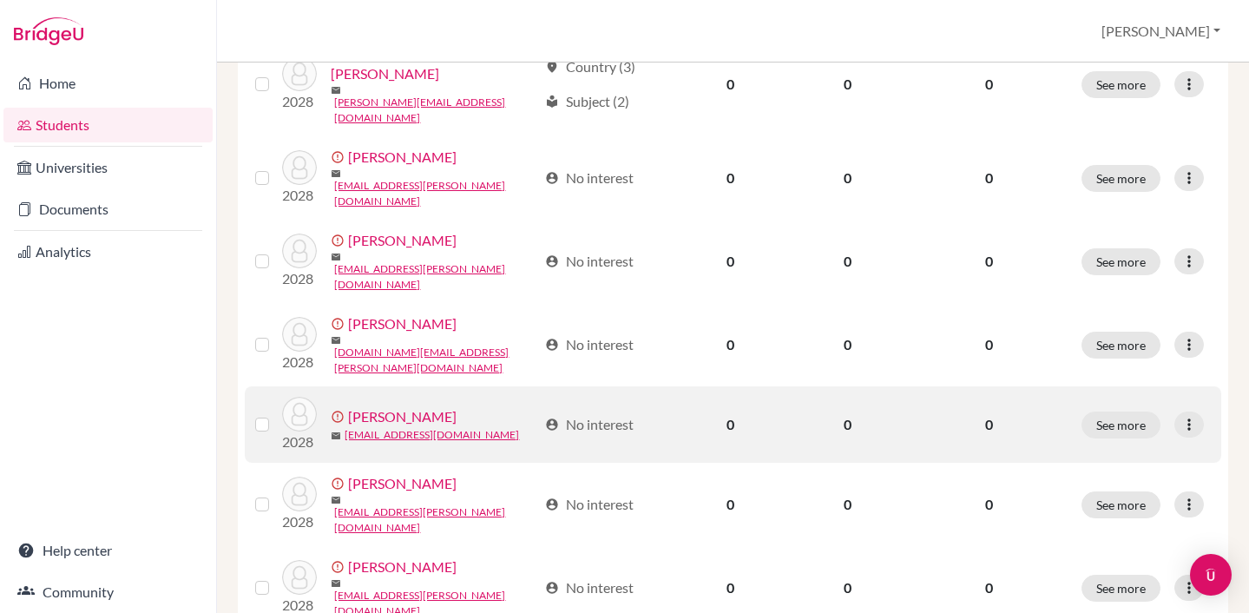
scroll to position [1019, 0]
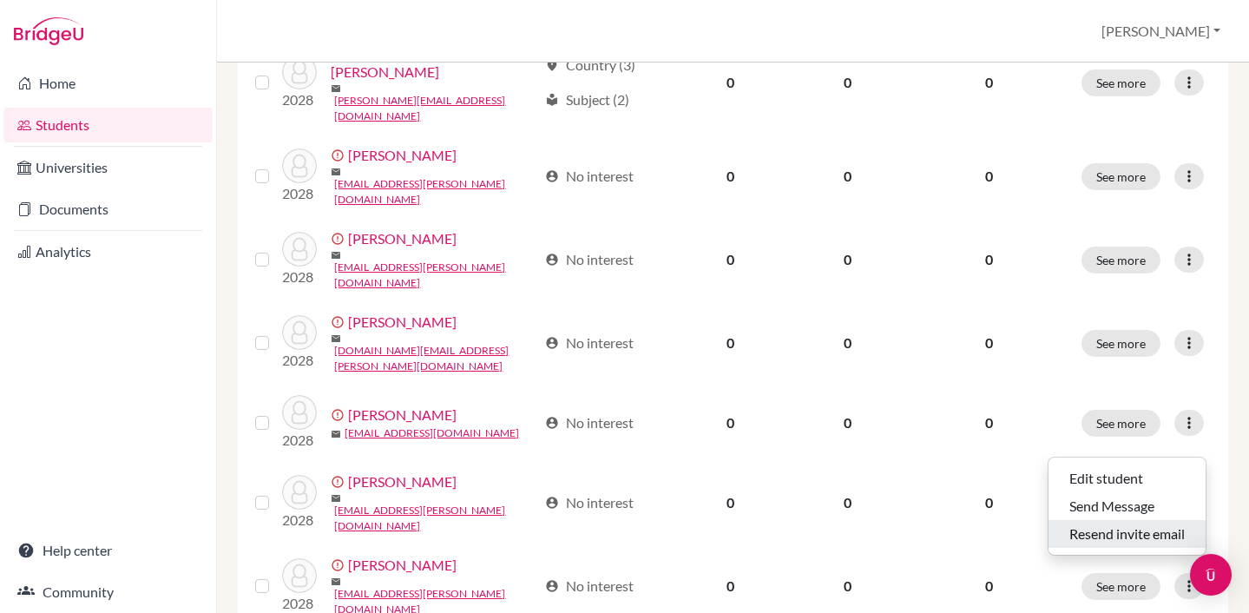
click at [1138, 536] on button "Resend invite email" at bounding box center [1126, 534] width 157 height 28
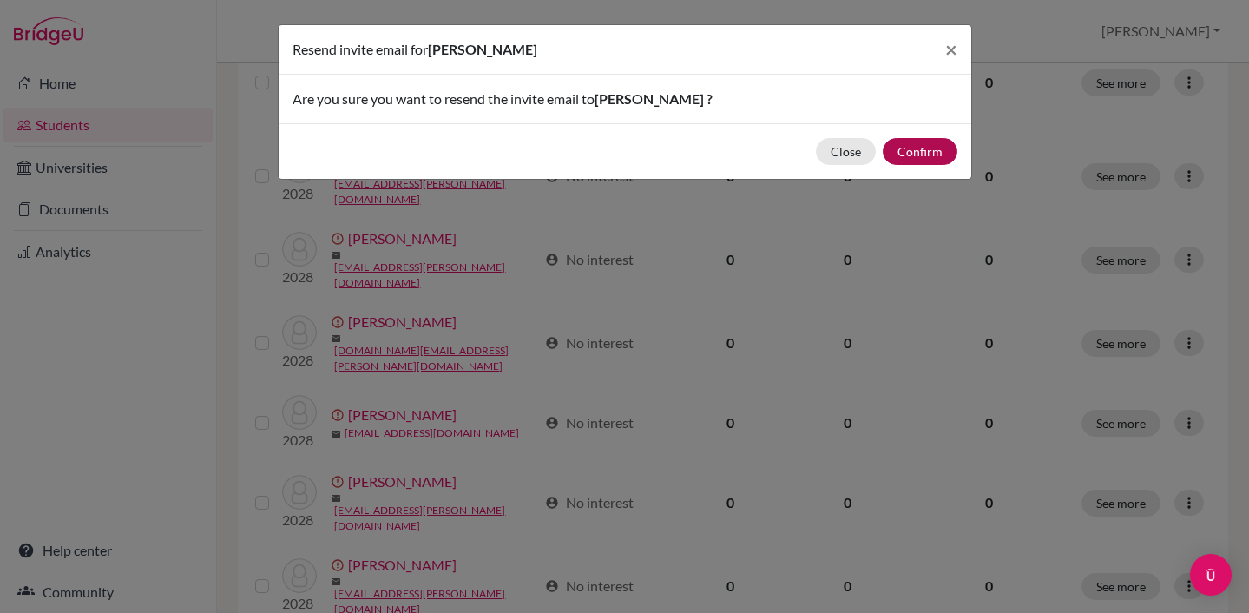
click at [928, 152] on button "Confirm" at bounding box center [920, 151] width 75 height 27
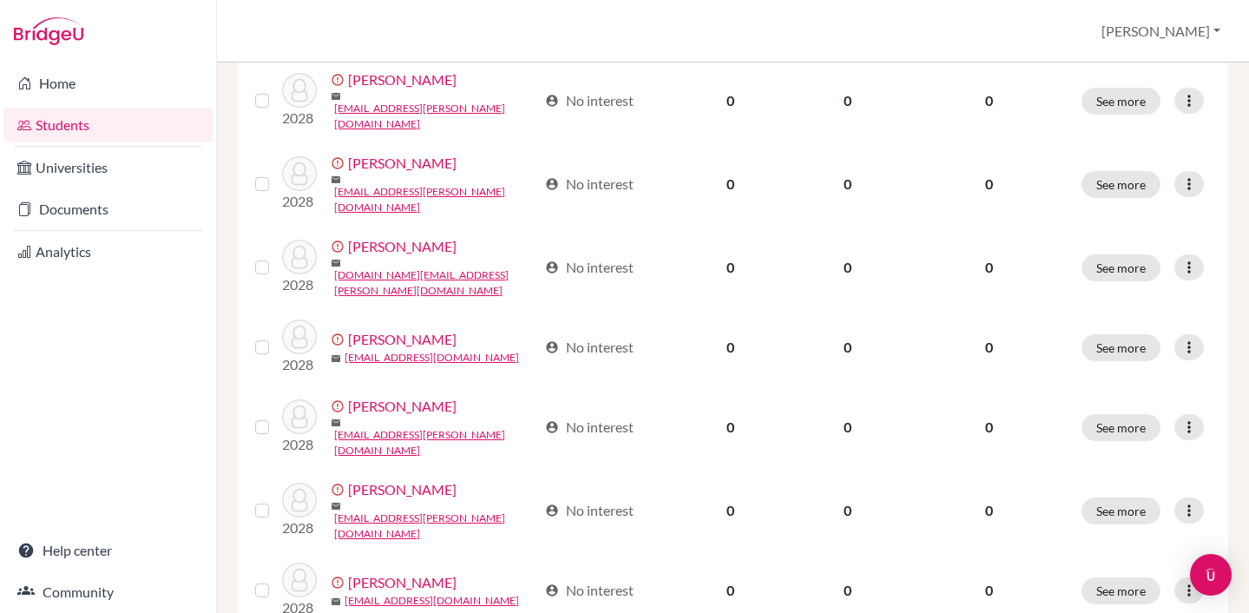
scroll to position [1099, 0]
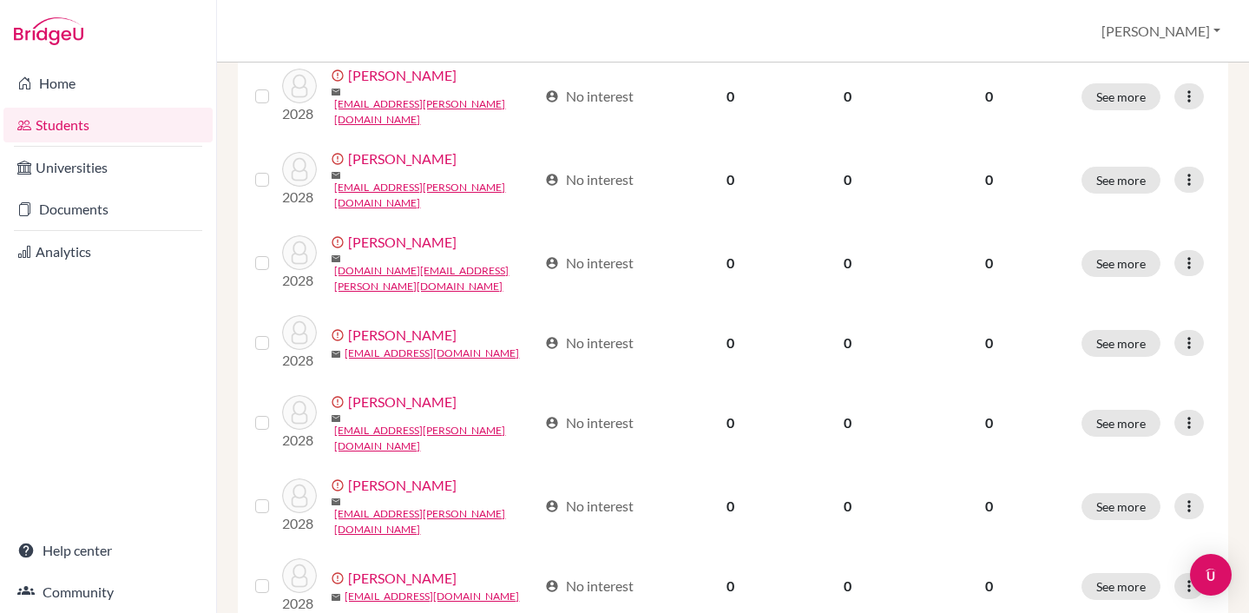
click at [1127, 525] on button "Resend invite email" at bounding box center [1126, 530] width 157 height 28
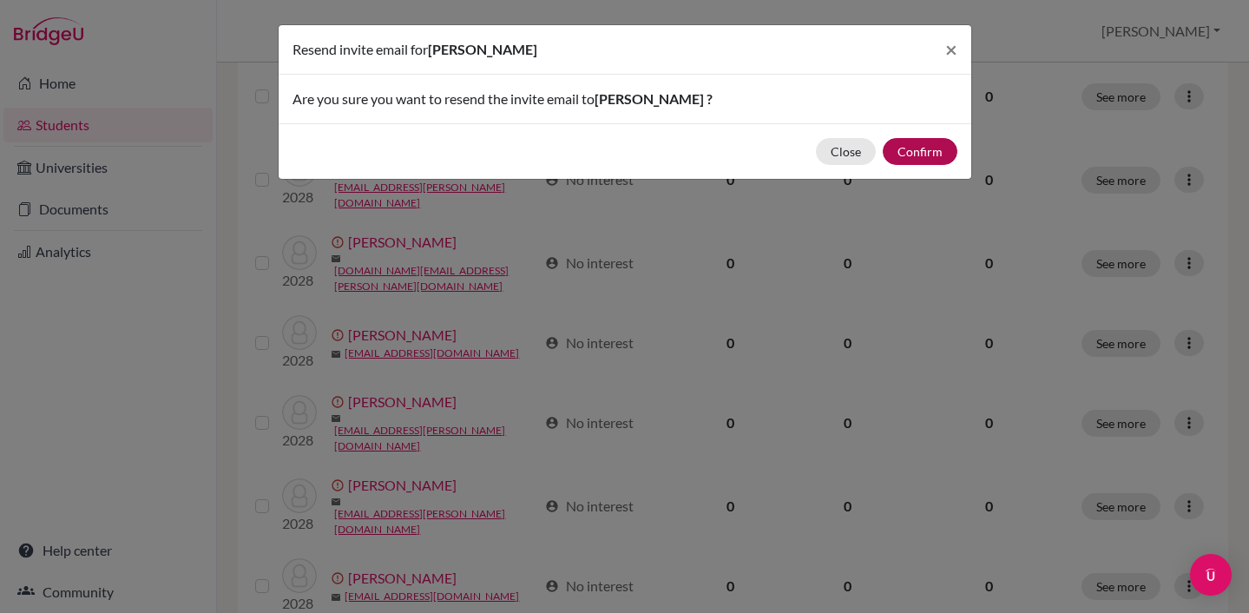
click at [921, 148] on button "Confirm" at bounding box center [920, 151] width 75 height 27
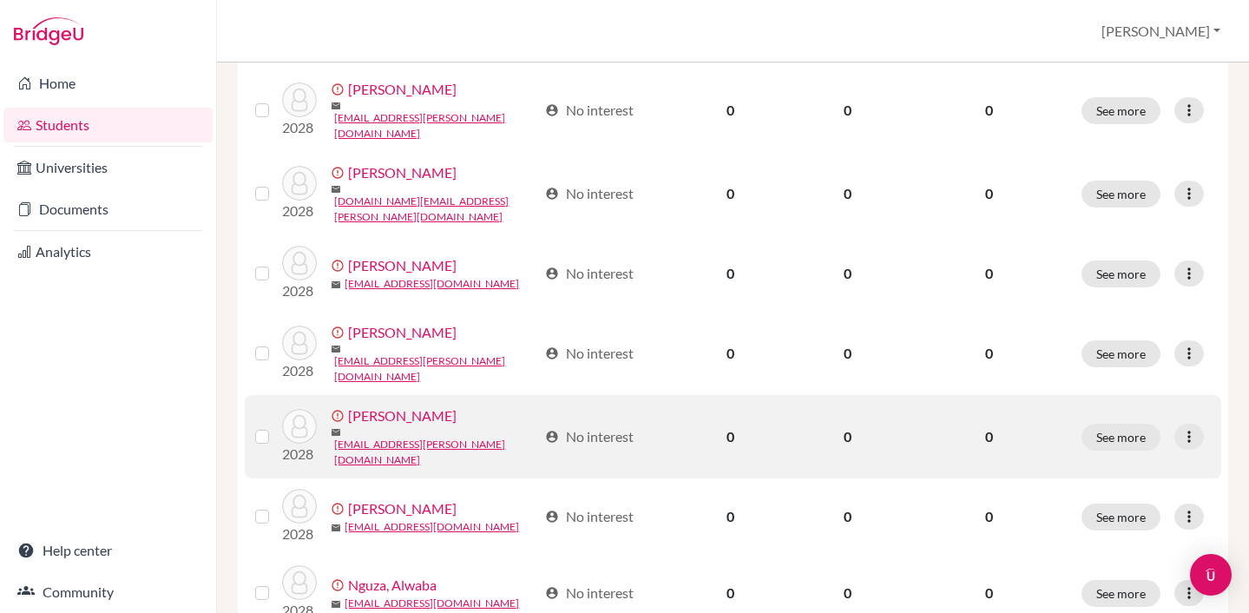
scroll to position [1186, 0]
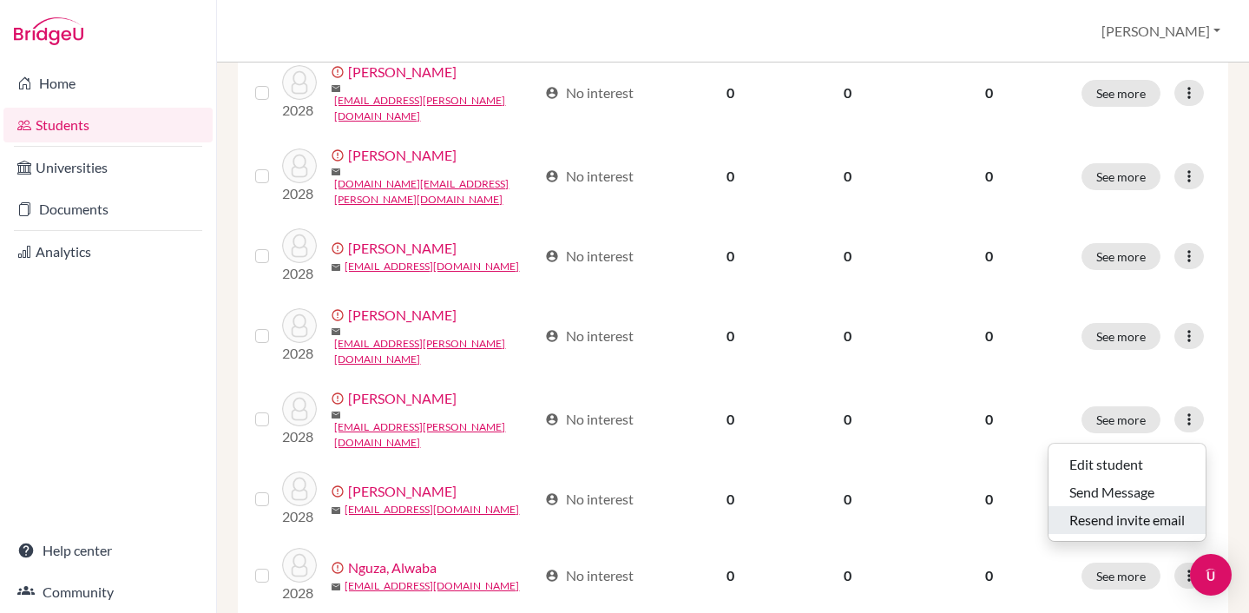
click at [1125, 521] on button "Resend invite email" at bounding box center [1126, 520] width 157 height 28
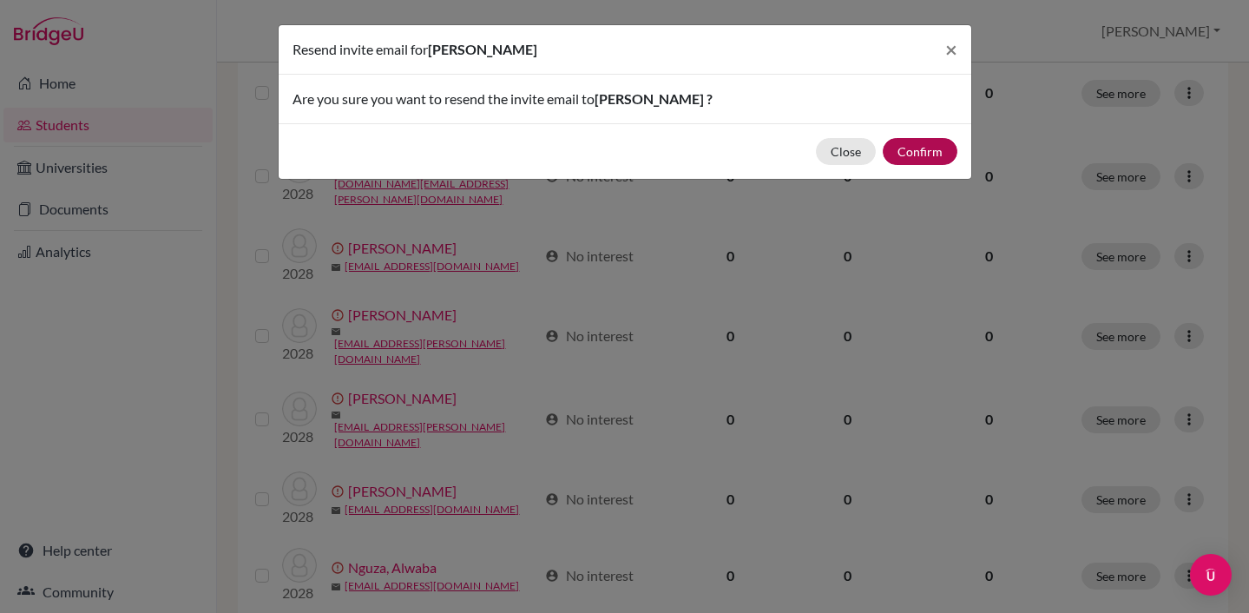
click at [914, 152] on button "Confirm" at bounding box center [920, 151] width 75 height 27
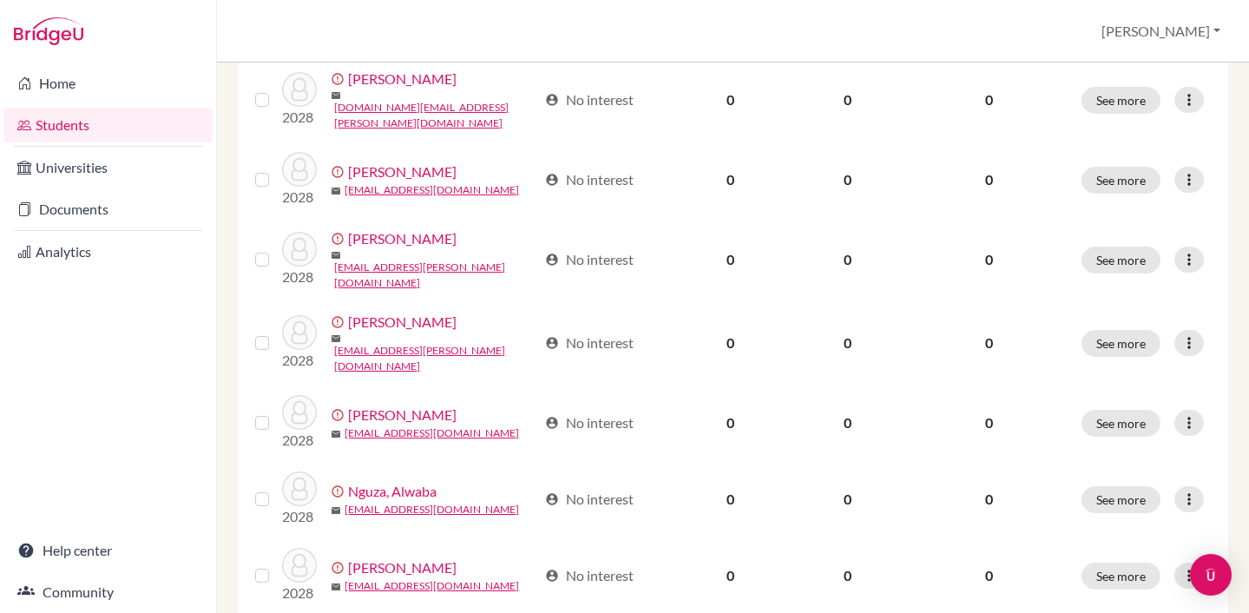
scroll to position [1263, 0]
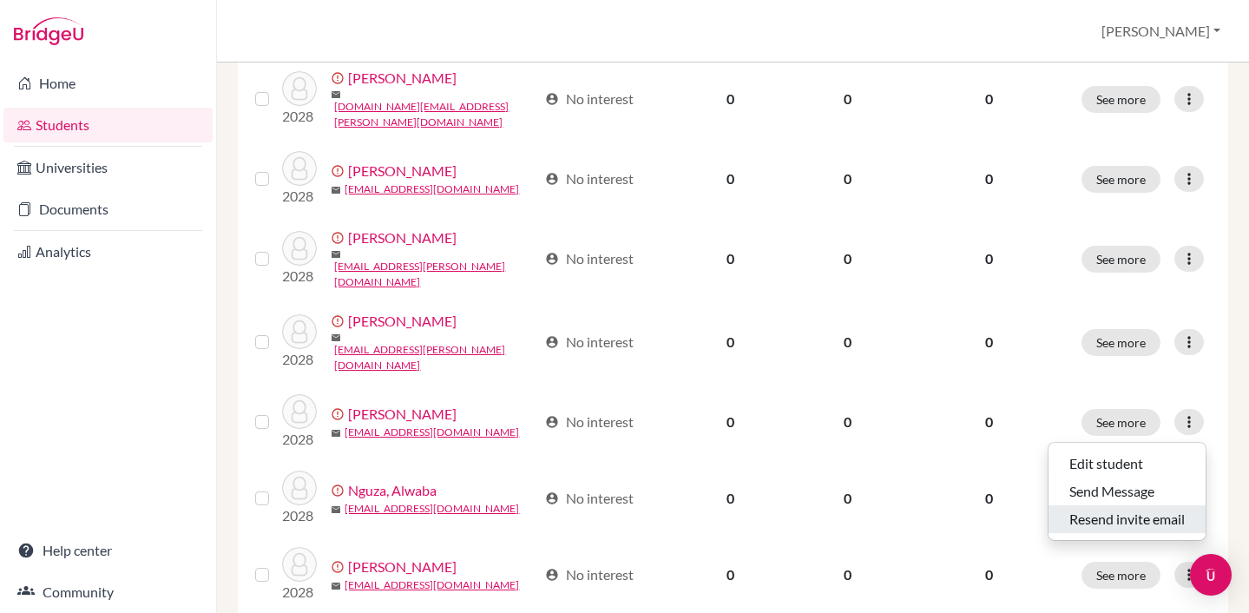
click at [1121, 516] on button "Resend invite email" at bounding box center [1126, 519] width 157 height 28
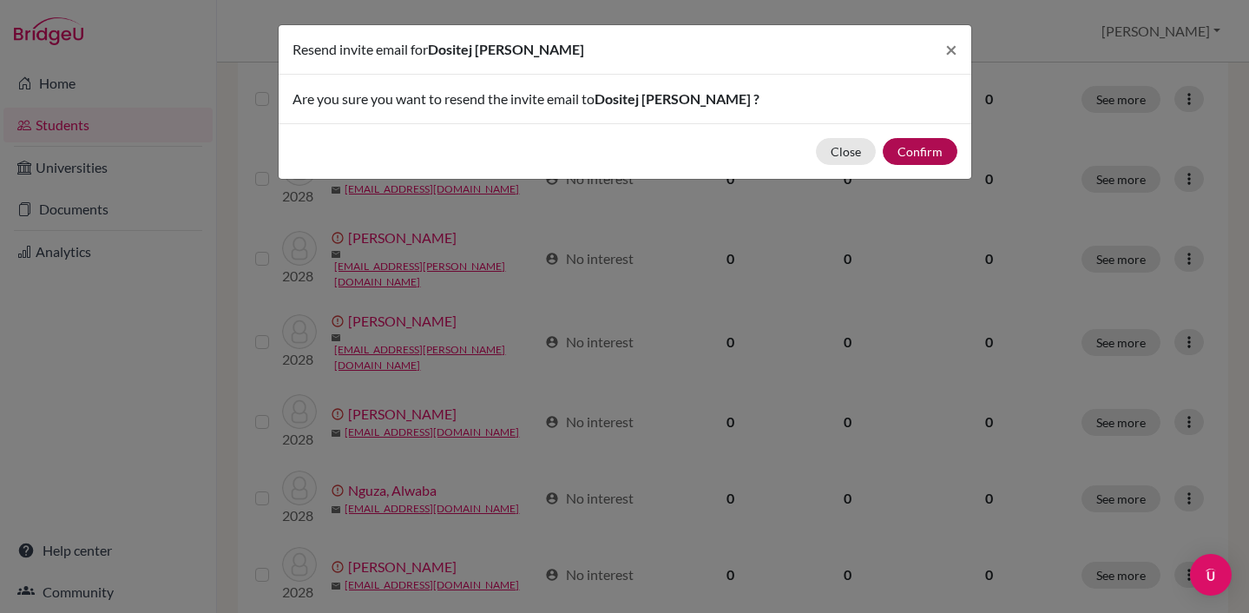
click at [919, 156] on button "Confirm" at bounding box center [920, 151] width 75 height 27
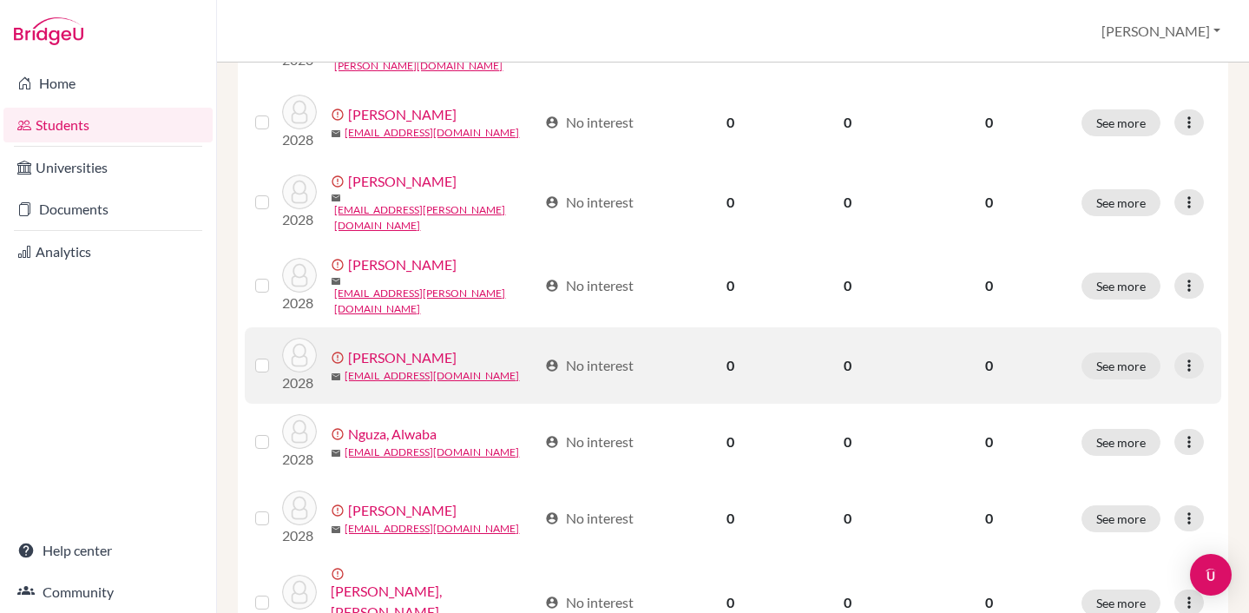
scroll to position [1335, 0]
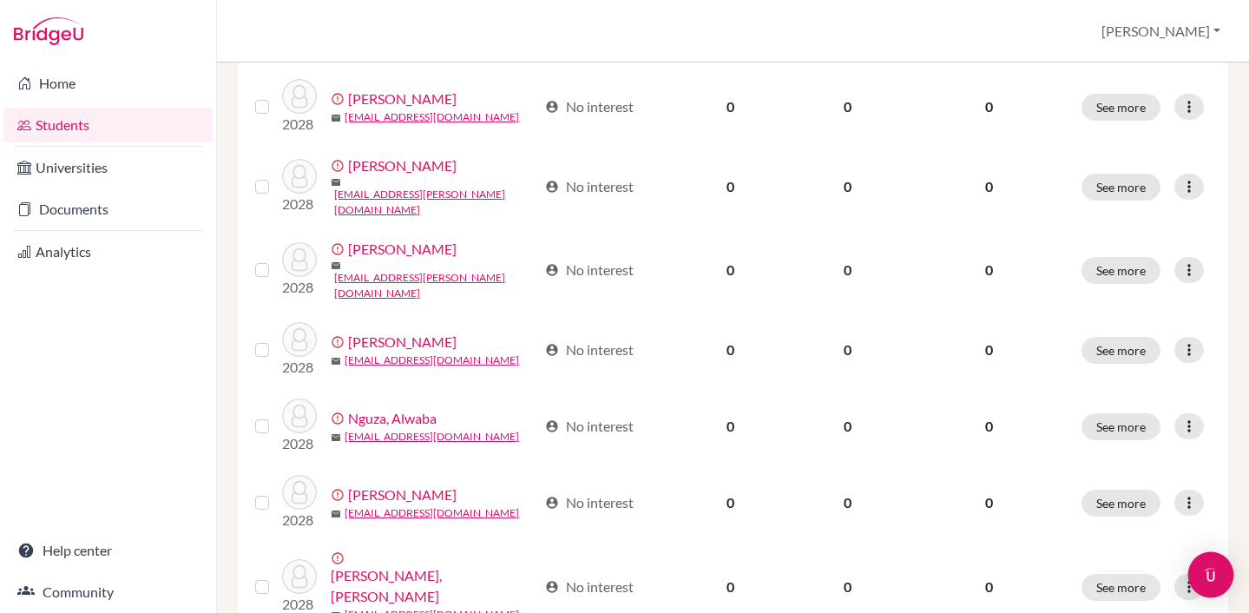
click at [1193, 557] on body "Home Students Universities Documents Analytics Help center Community Students o…" at bounding box center [624, 306] width 1249 height 613
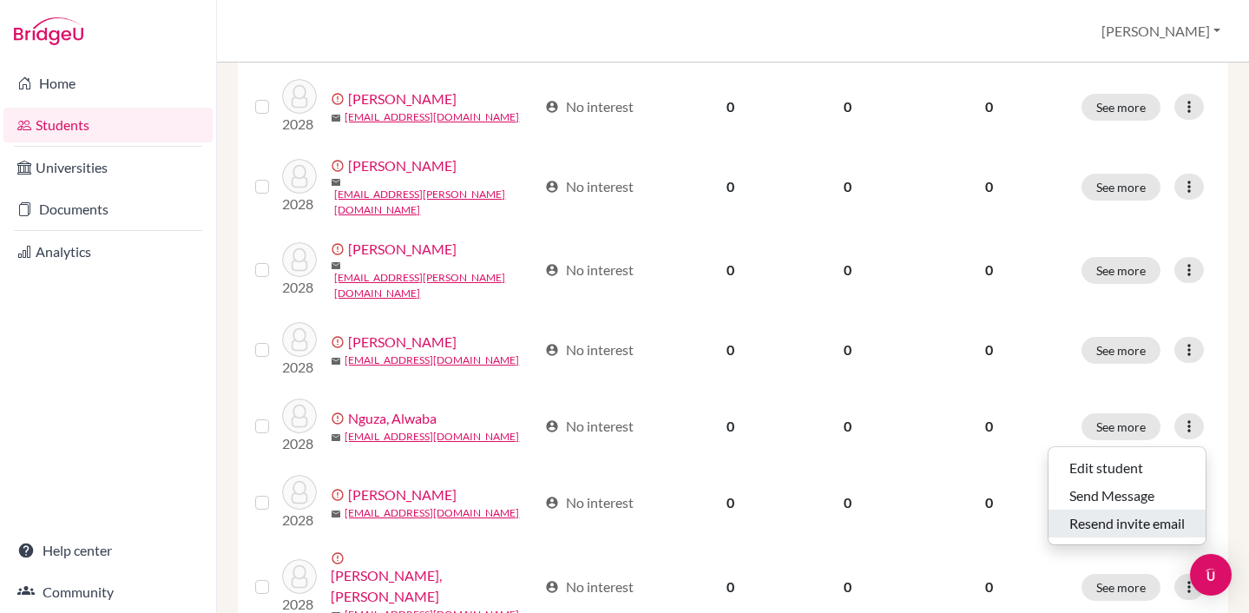
click at [1134, 516] on button "Resend invite email" at bounding box center [1126, 523] width 157 height 28
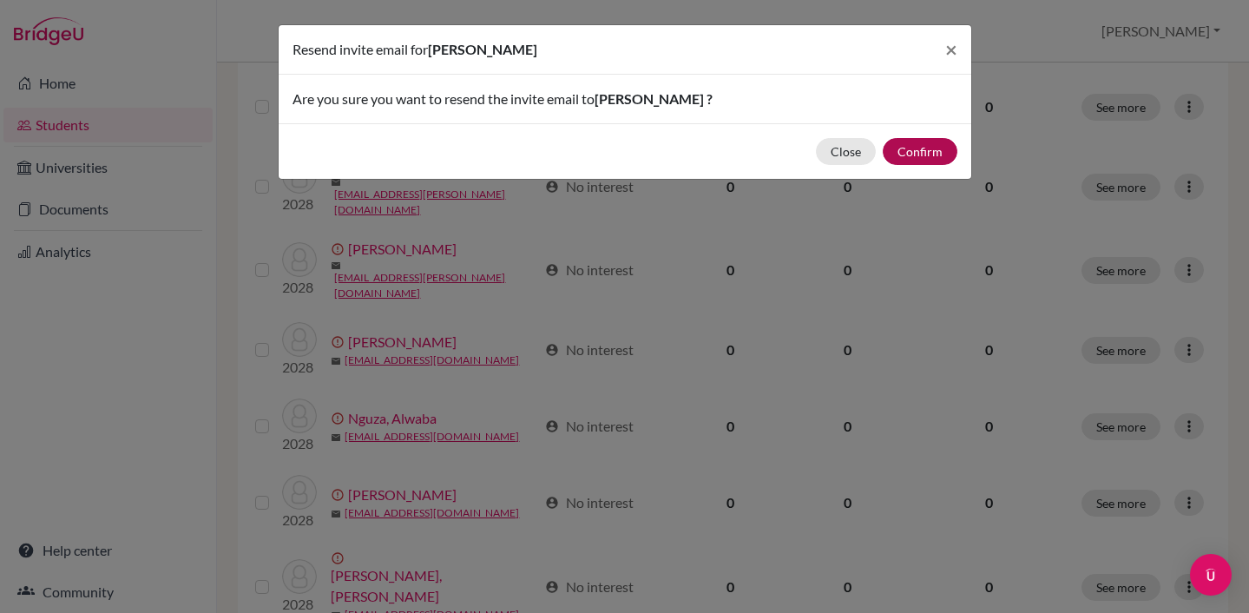
click at [924, 150] on button "Confirm" at bounding box center [920, 151] width 75 height 27
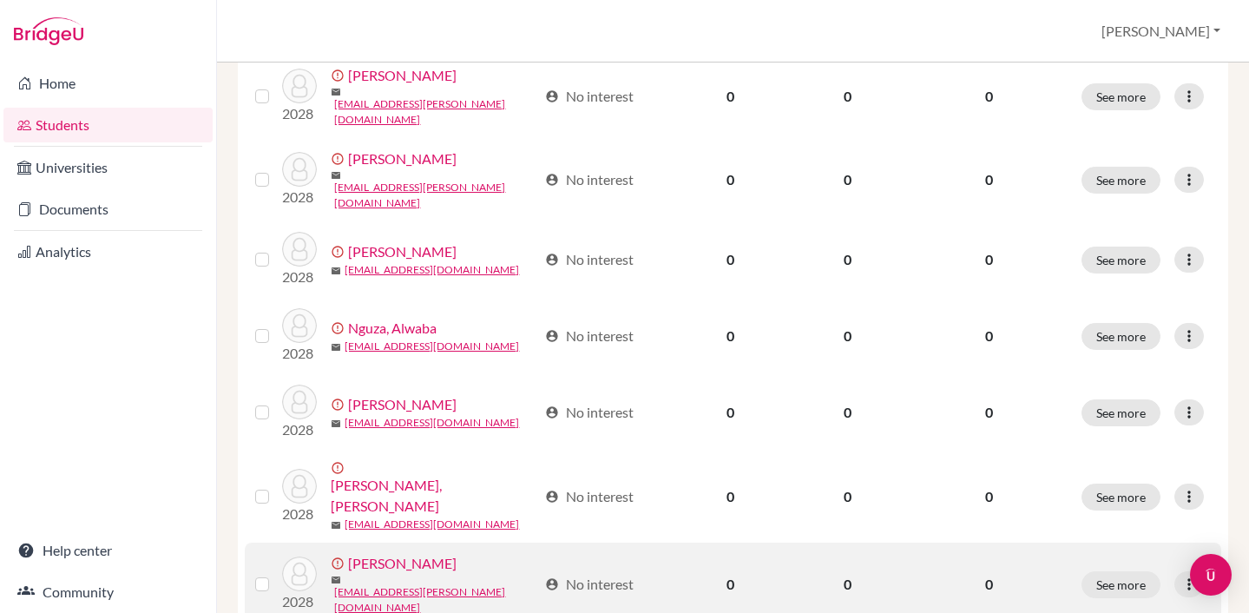
scroll to position [1430, 0]
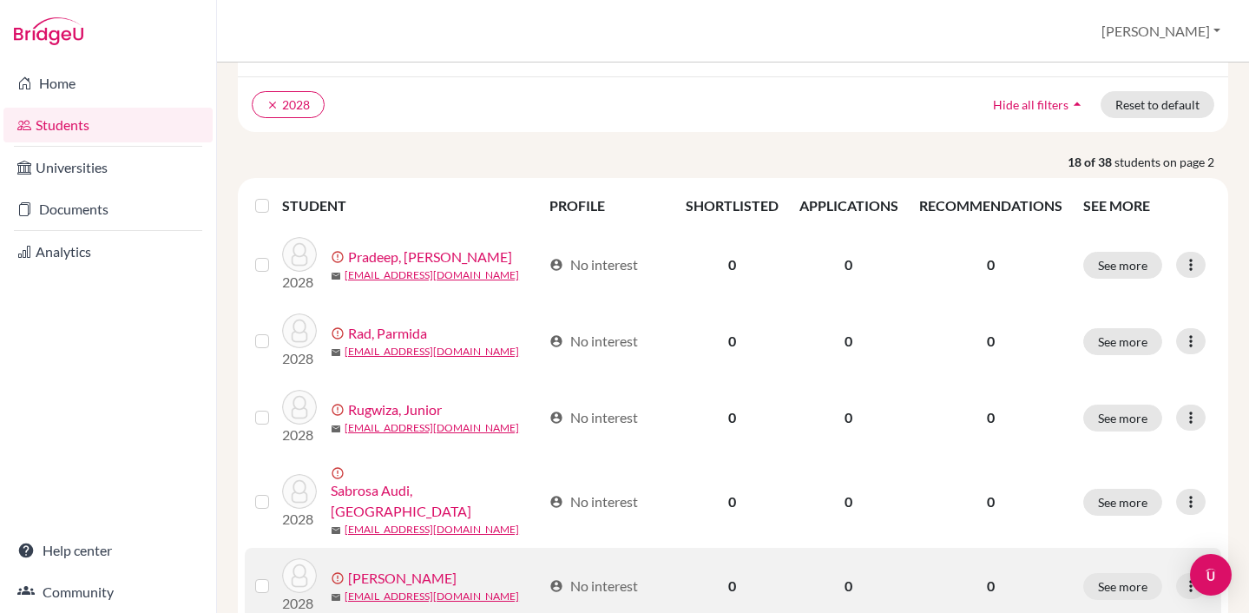
scroll to position [135, 0]
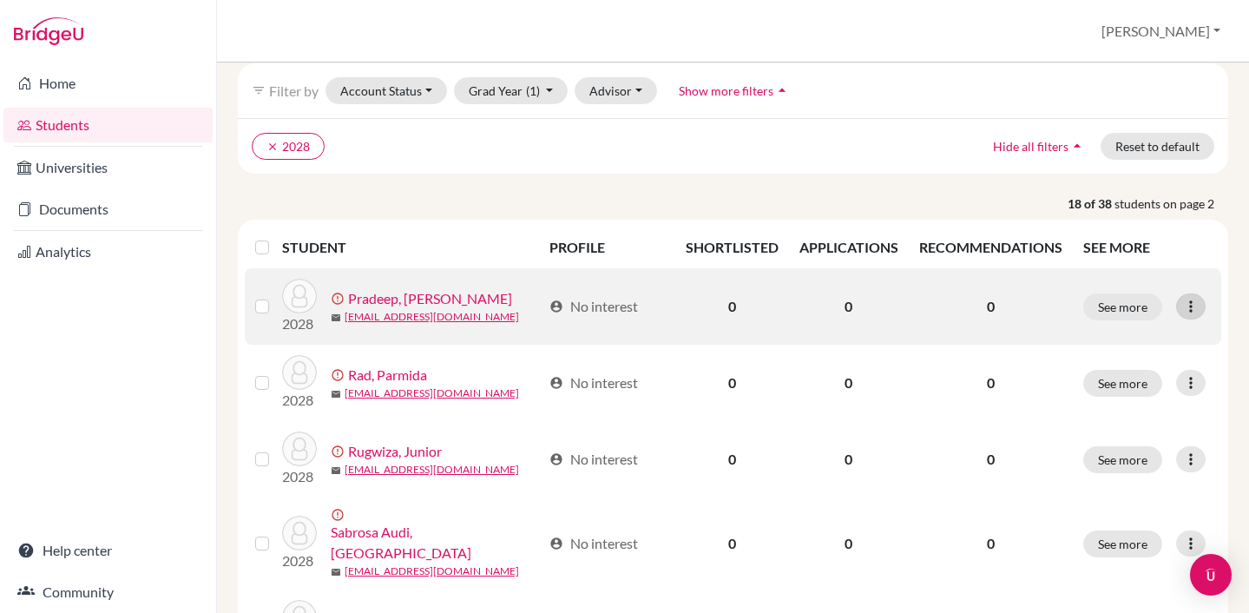
click at [1197, 306] on icon at bounding box center [1190, 306] width 17 height 17
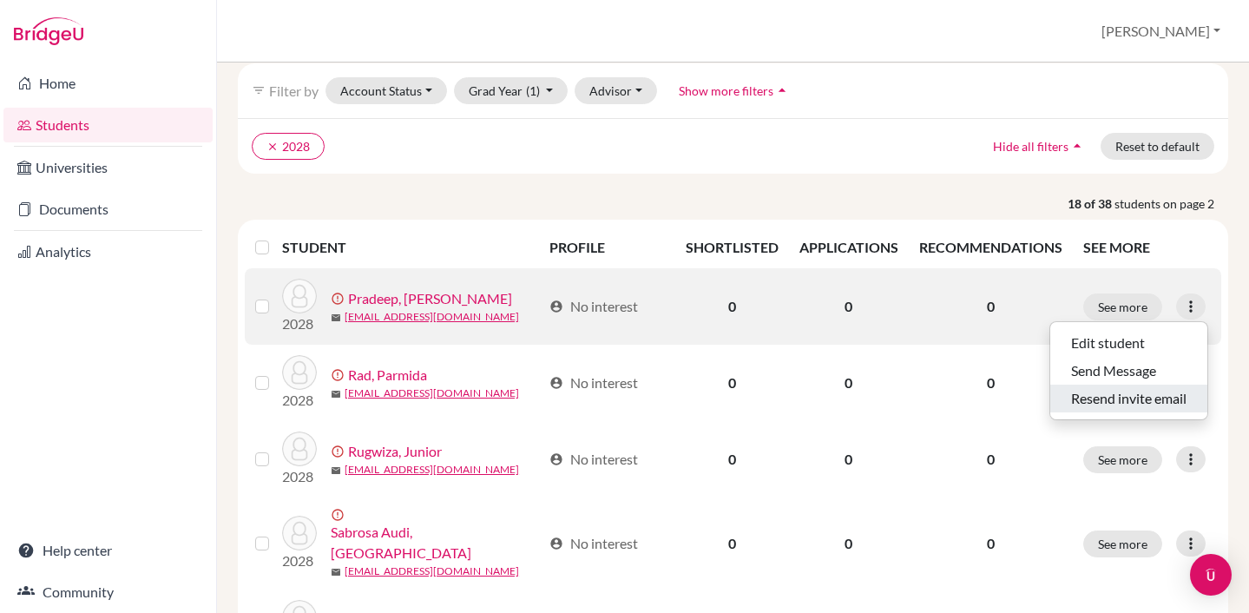
click at [1101, 399] on button "Resend invite email" at bounding box center [1128, 399] width 157 height 28
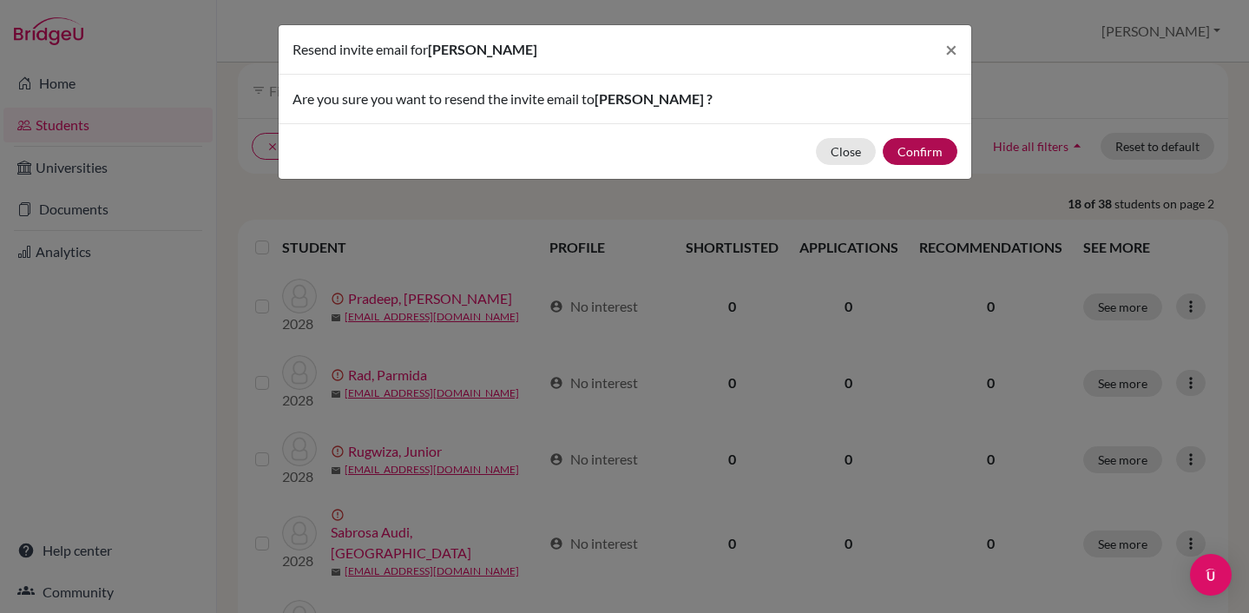
click at [921, 151] on button "Confirm" at bounding box center [920, 151] width 75 height 27
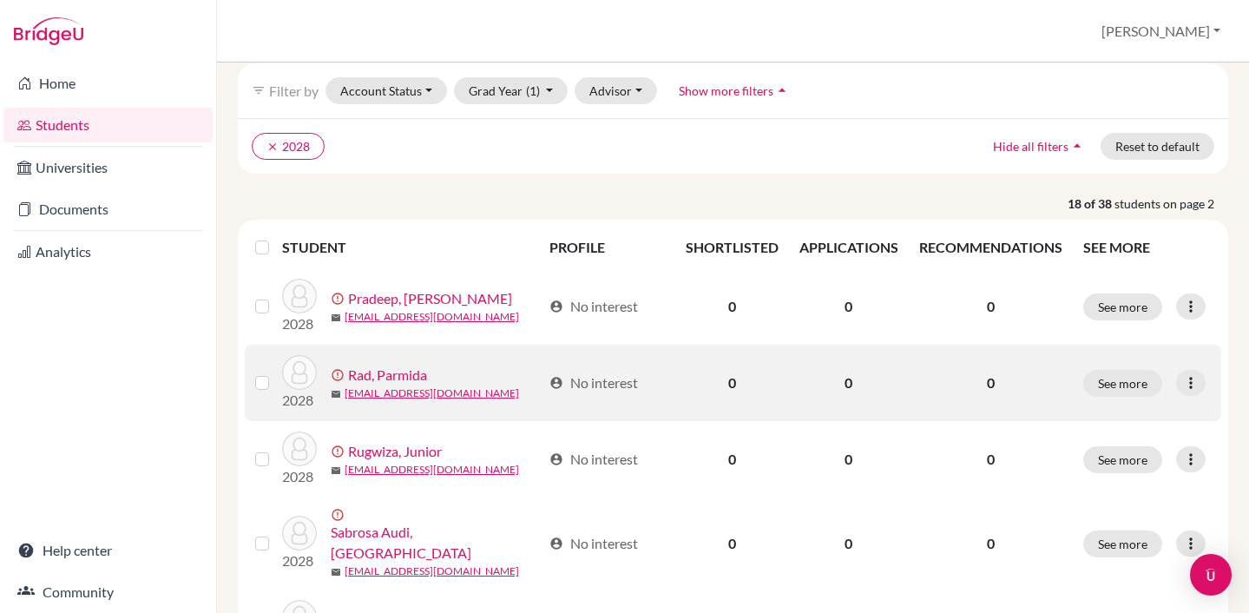
click at [1187, 368] on td "See more Edit student Send Message Resend invite email" at bounding box center [1147, 383] width 148 height 76
click at [1198, 388] on icon at bounding box center [1190, 382] width 17 height 17
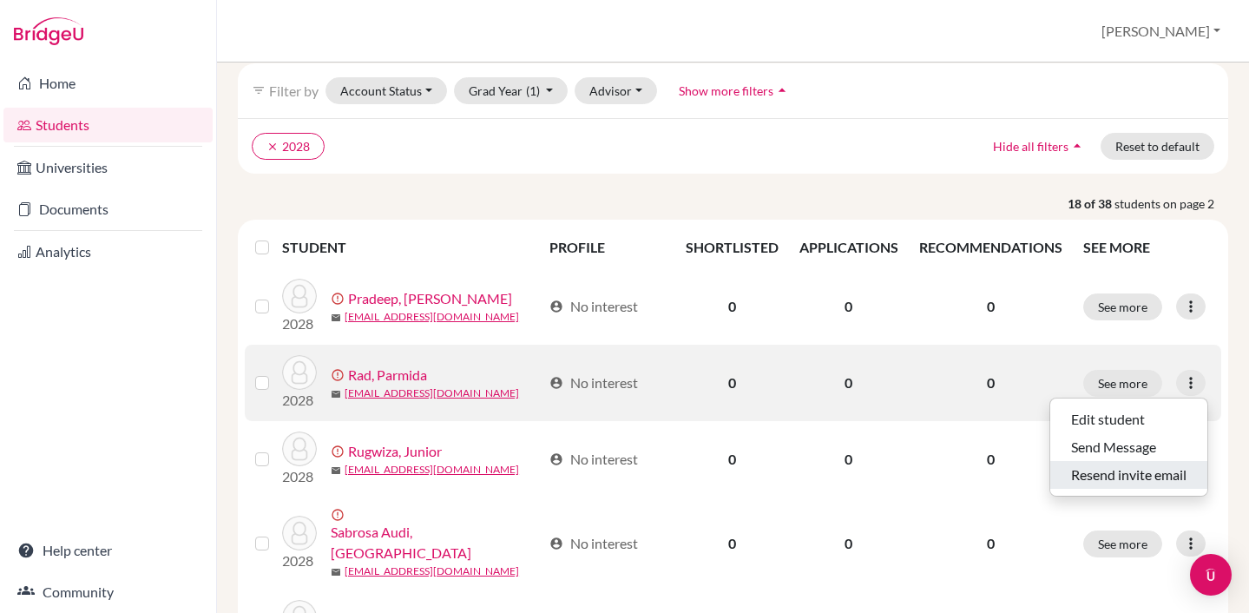
click at [1106, 477] on button "Resend invite email" at bounding box center [1128, 475] width 157 height 28
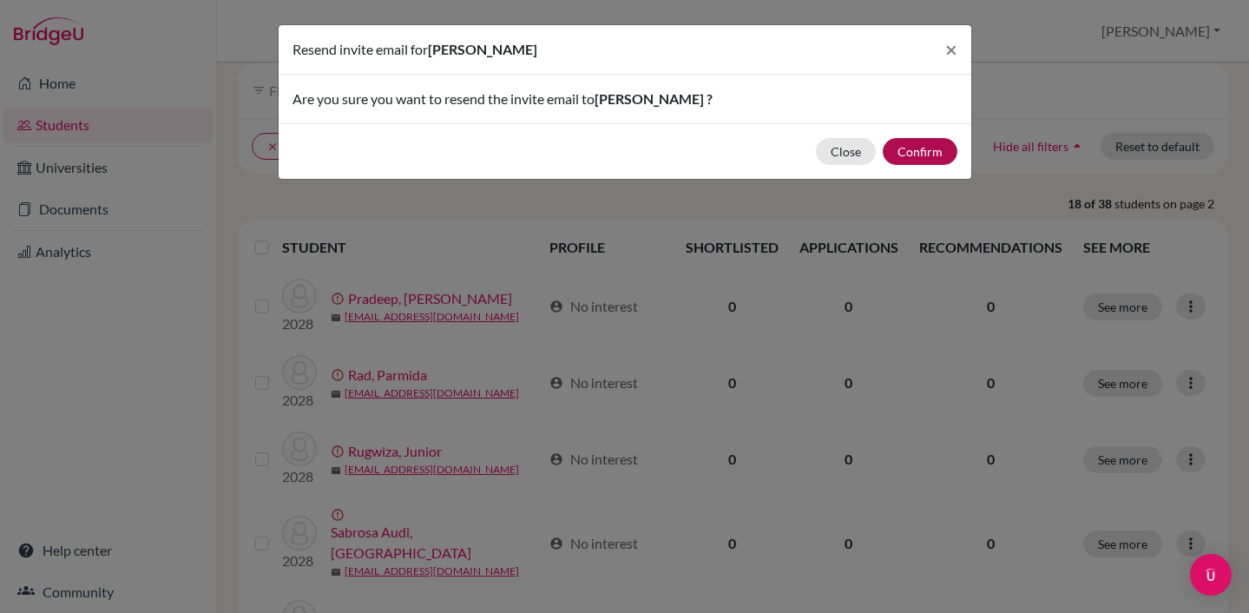
click at [922, 146] on button "Confirm" at bounding box center [920, 151] width 75 height 27
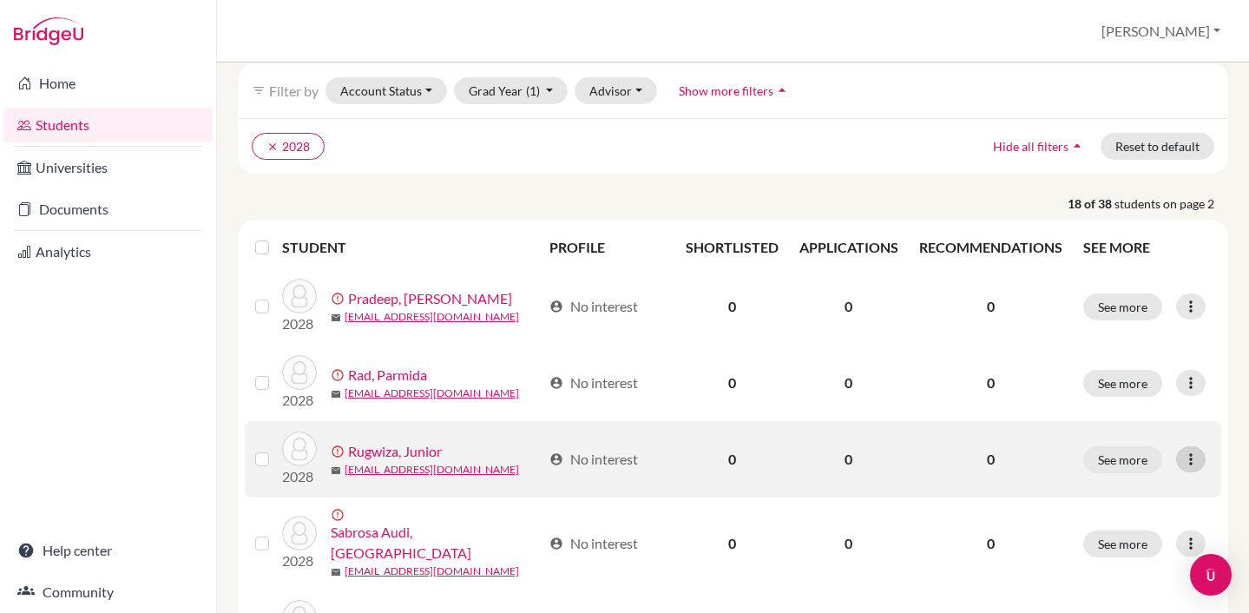
click at [1200, 459] on icon at bounding box center [1190, 458] width 17 height 17
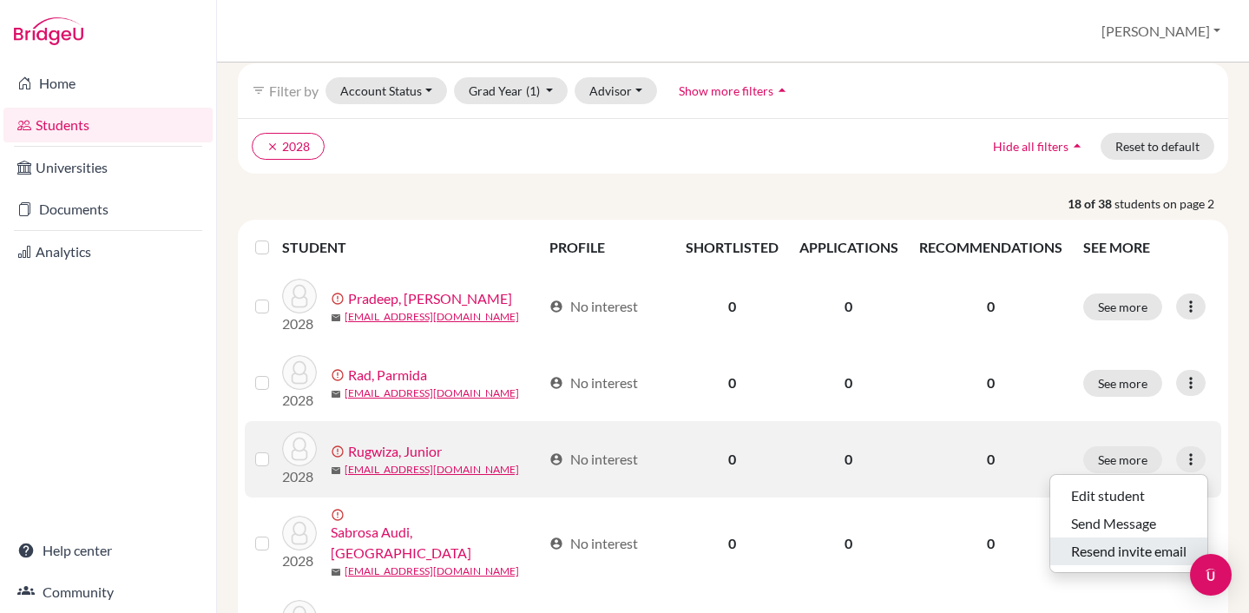
click at [1099, 543] on button "Resend invite email" at bounding box center [1128, 551] width 157 height 28
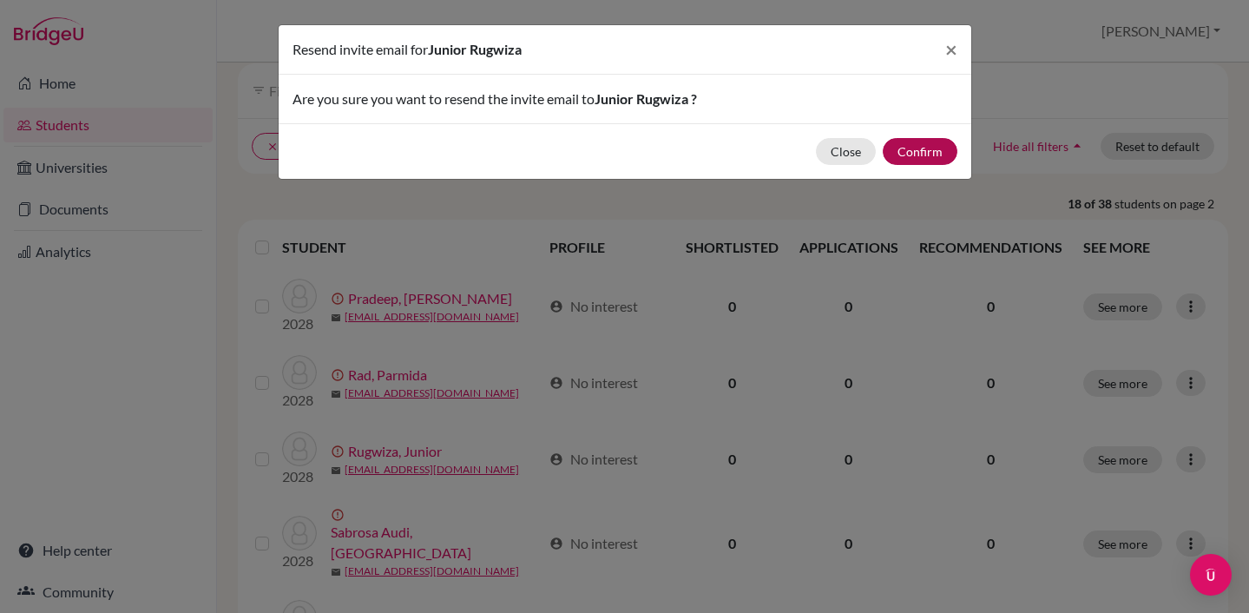
click at [930, 152] on button "Confirm" at bounding box center [920, 151] width 75 height 27
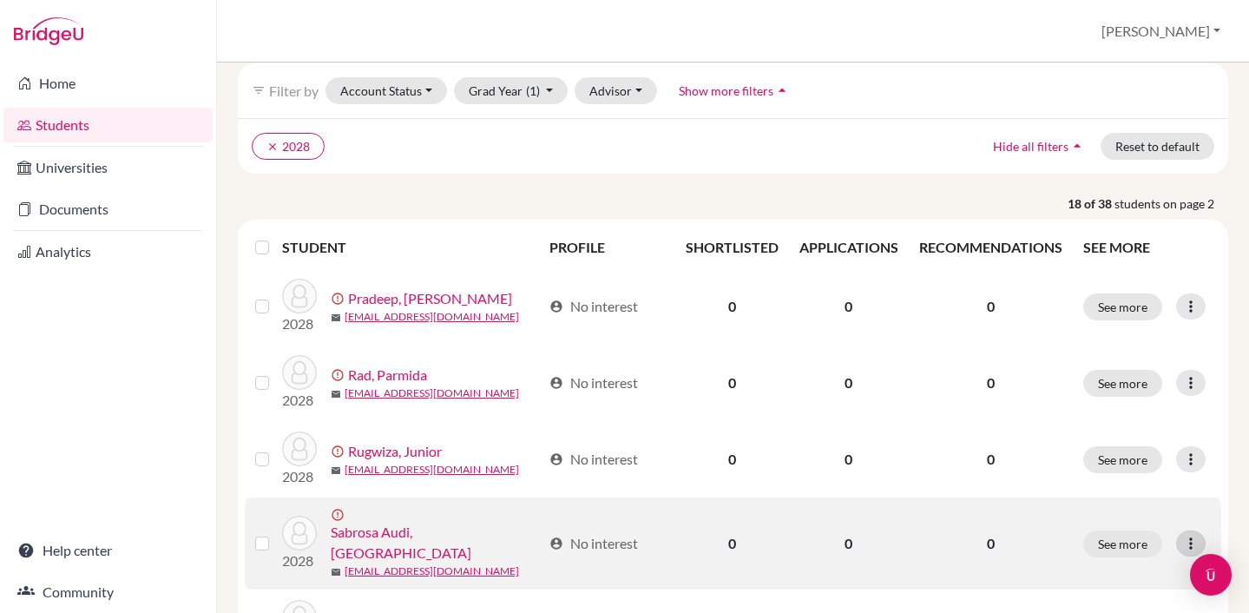
click at [1195, 535] on icon at bounding box center [1190, 543] width 17 height 17
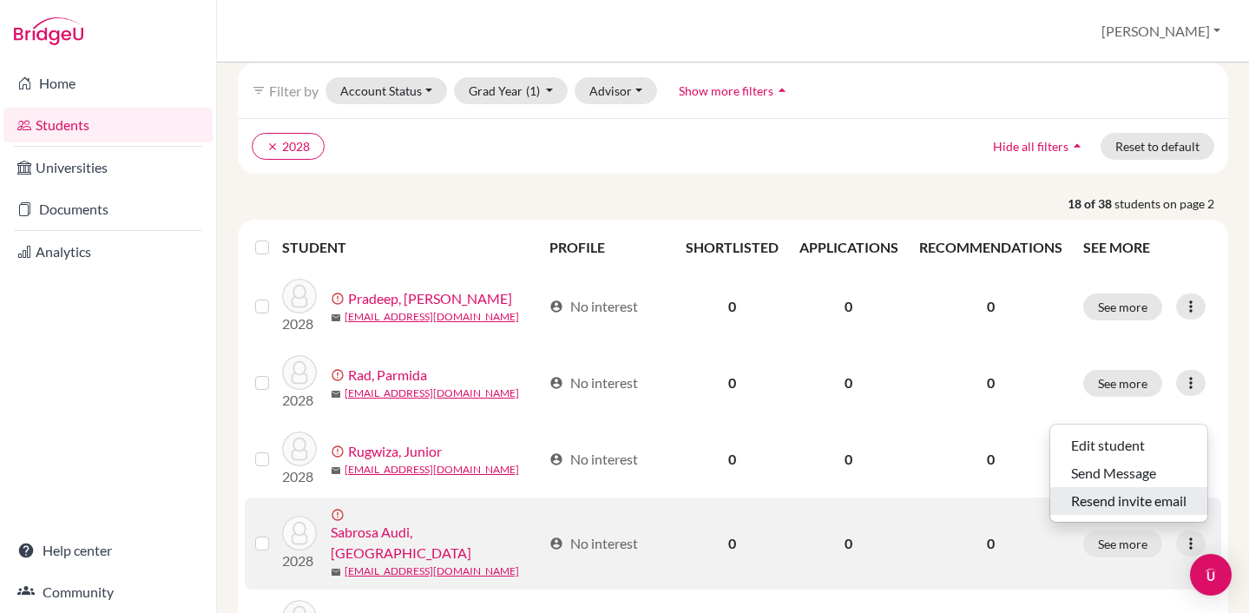
click at [1131, 497] on button "Resend invite email" at bounding box center [1128, 501] width 157 height 28
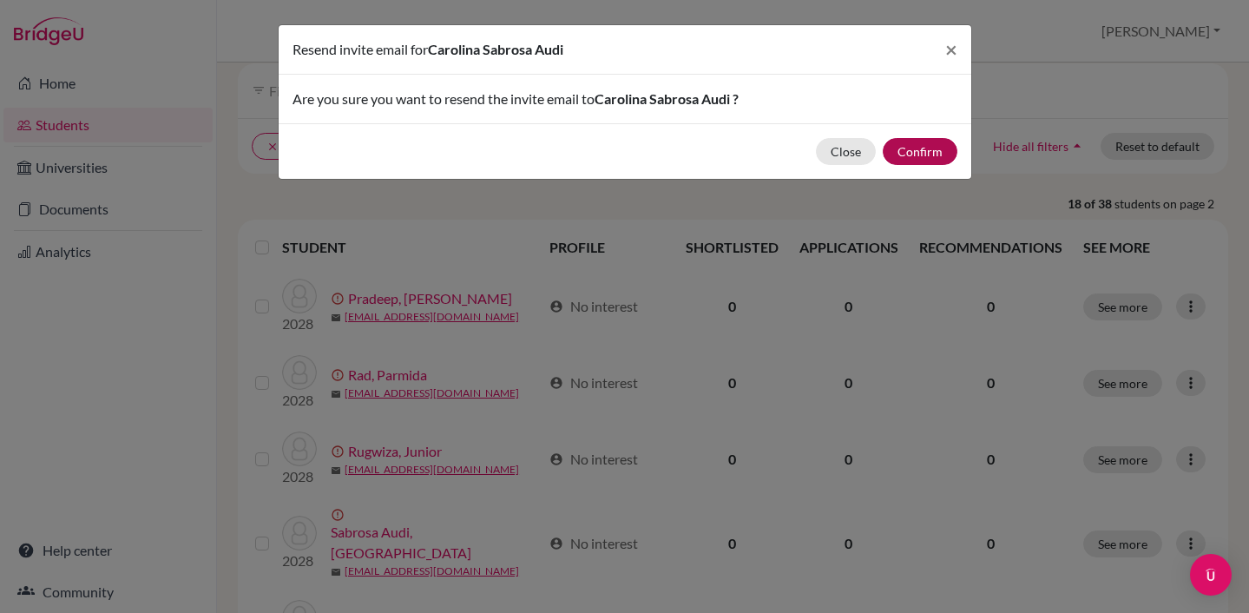
click at [934, 151] on button "Confirm" at bounding box center [920, 151] width 75 height 27
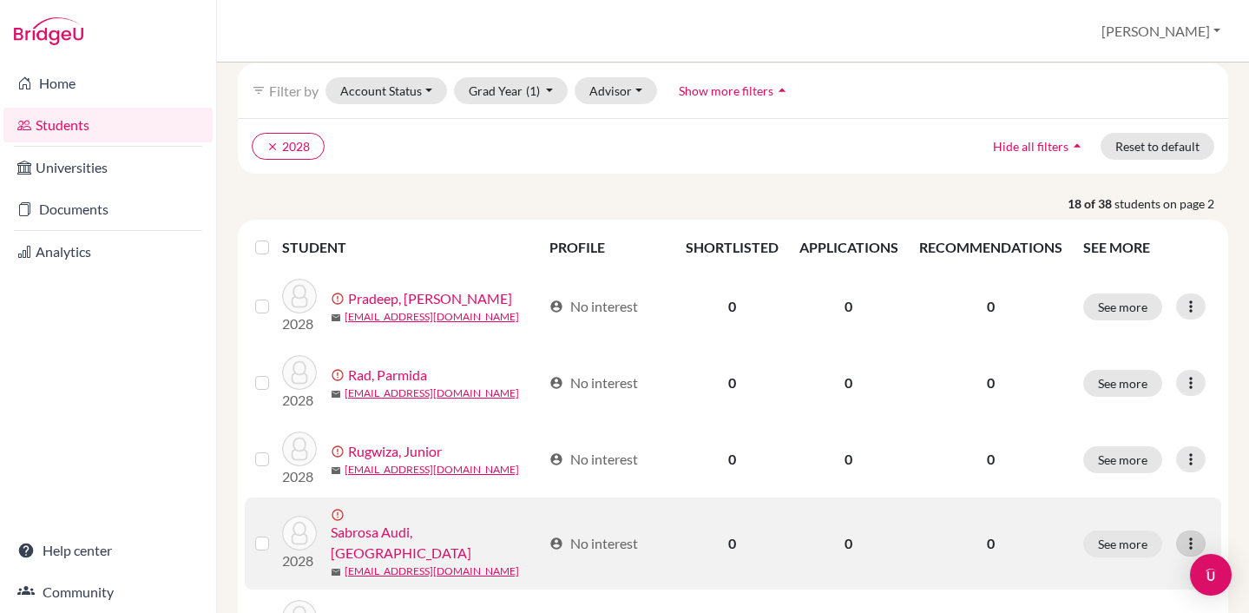
click at [1192, 538] on icon at bounding box center [1190, 543] width 17 height 17
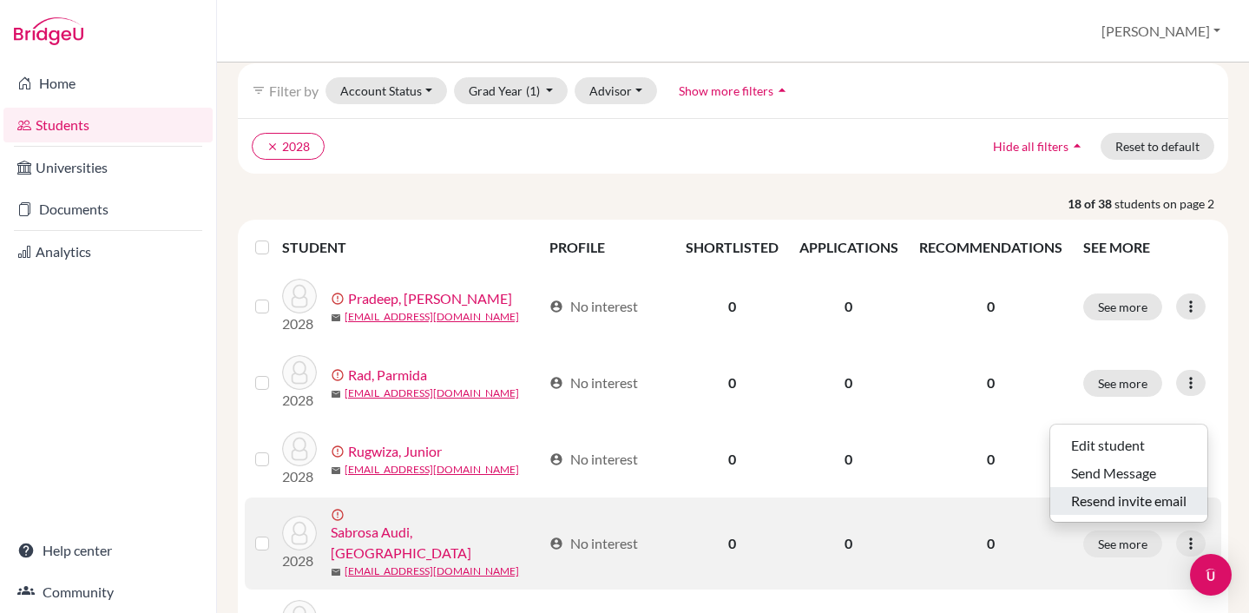
click at [1140, 502] on button "Resend invite email" at bounding box center [1128, 501] width 157 height 28
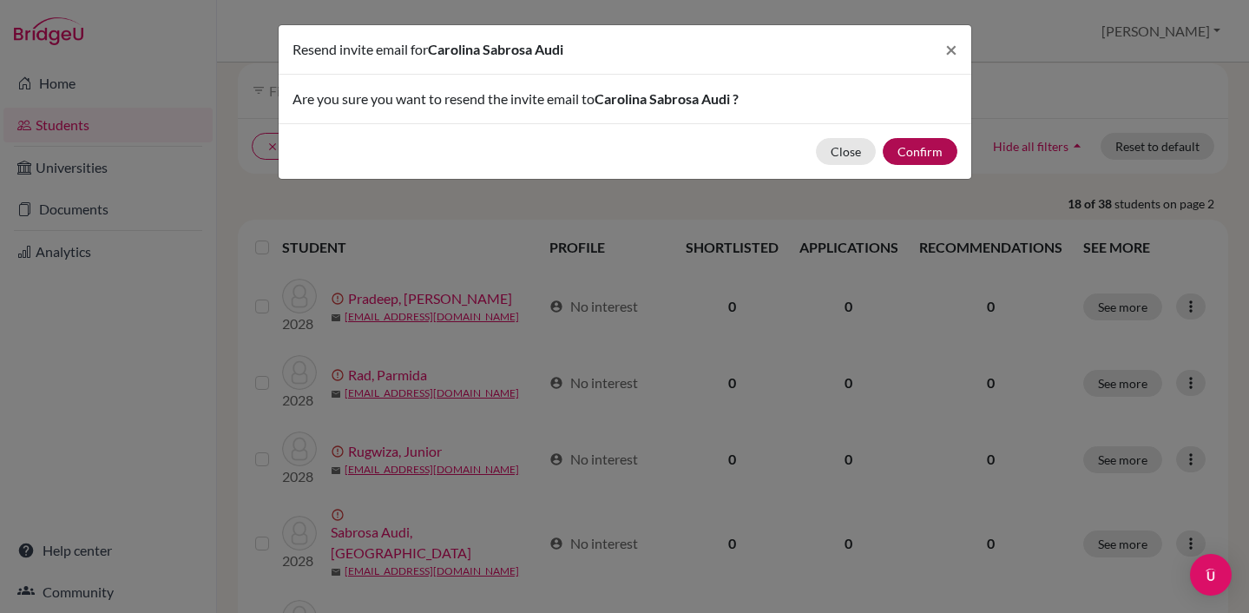
click at [937, 148] on button "Confirm" at bounding box center [920, 151] width 75 height 27
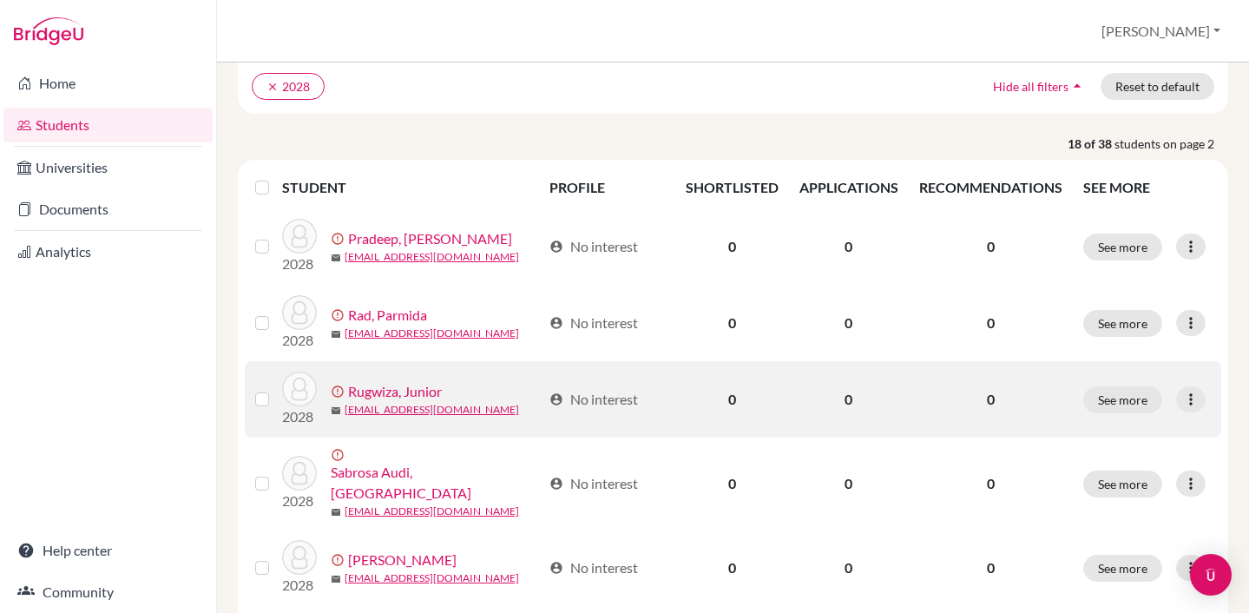
scroll to position [196, 0]
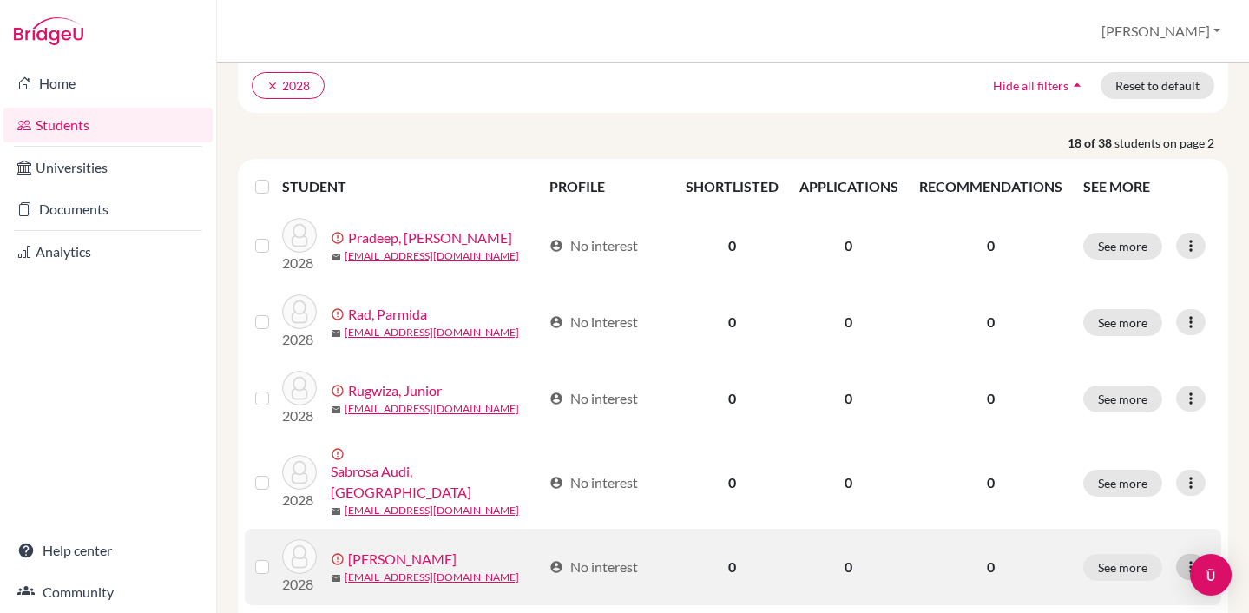
click at [1185, 558] on icon at bounding box center [1190, 566] width 17 height 17
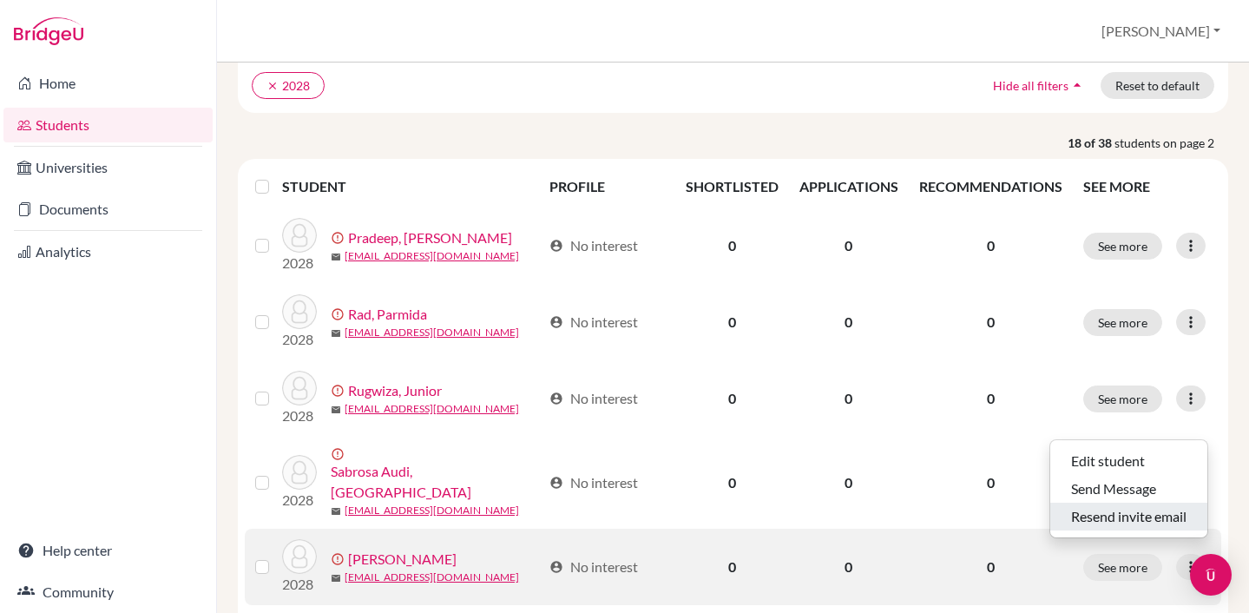
click at [1139, 515] on button "Resend invite email" at bounding box center [1128, 517] width 157 height 28
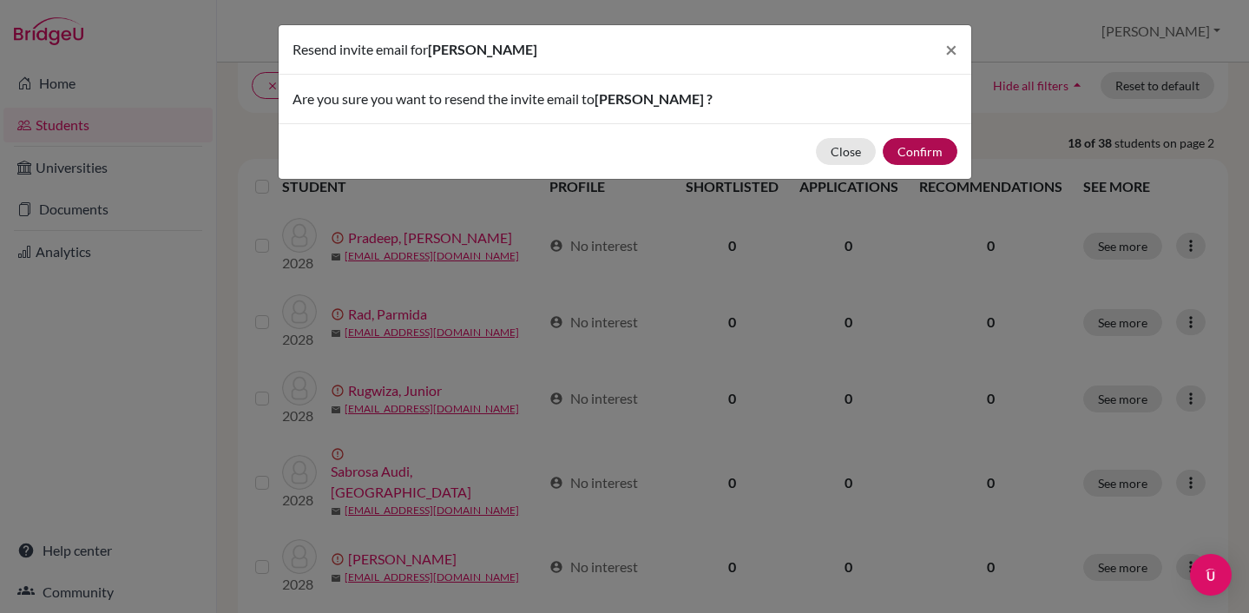
click at [925, 152] on button "Confirm" at bounding box center [920, 151] width 75 height 27
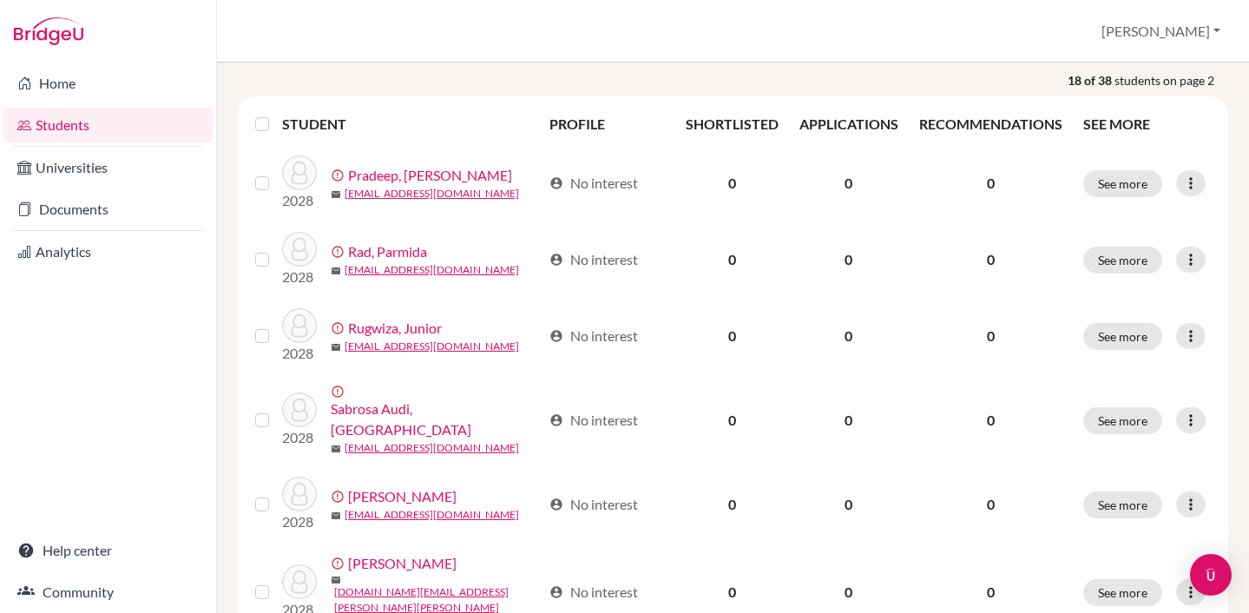
scroll to position [272, 0]
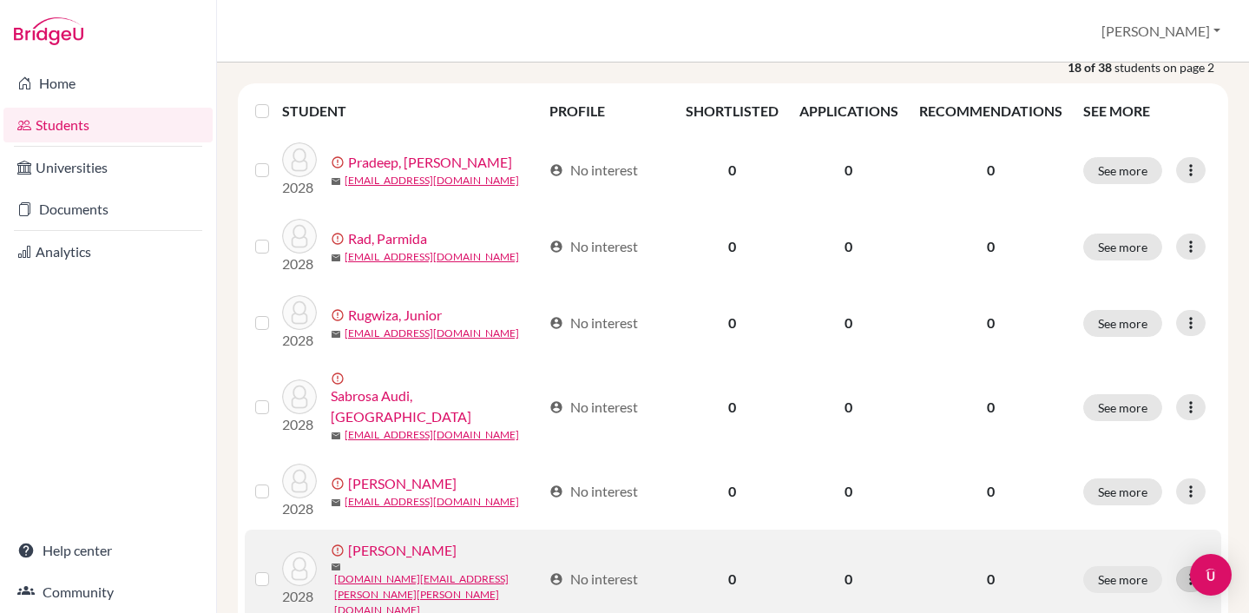
click at [1189, 570] on icon at bounding box center [1190, 578] width 17 height 17
click at [1141, 512] on button "Resend invite email" at bounding box center [1128, 517] width 157 height 28
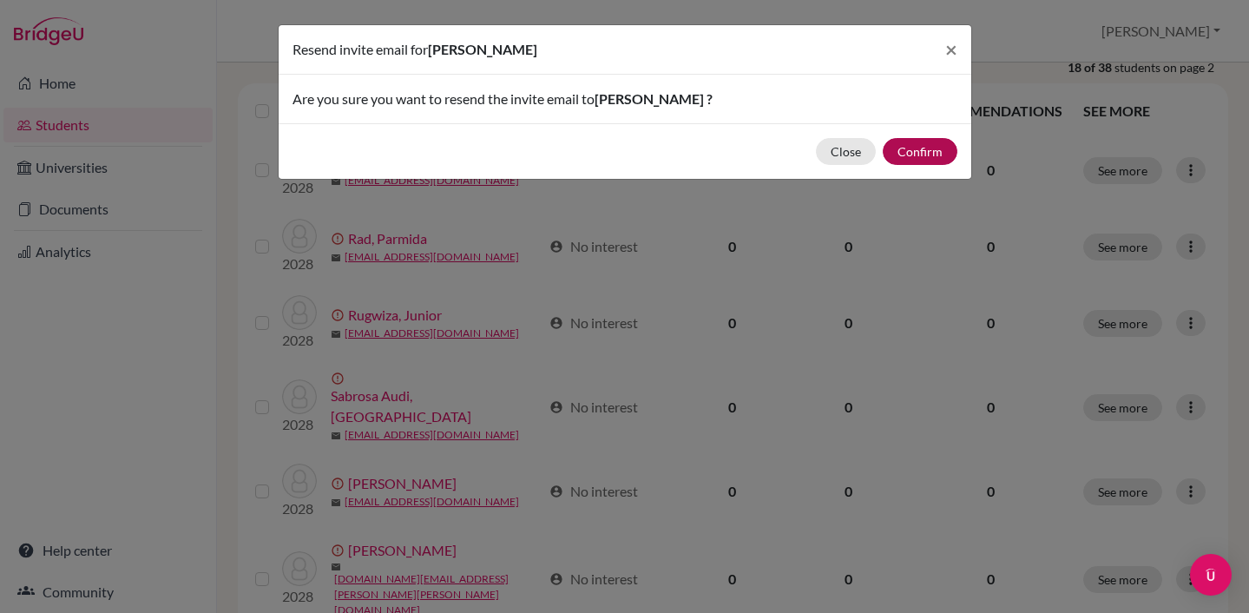
click at [905, 144] on button "Confirm" at bounding box center [920, 151] width 75 height 27
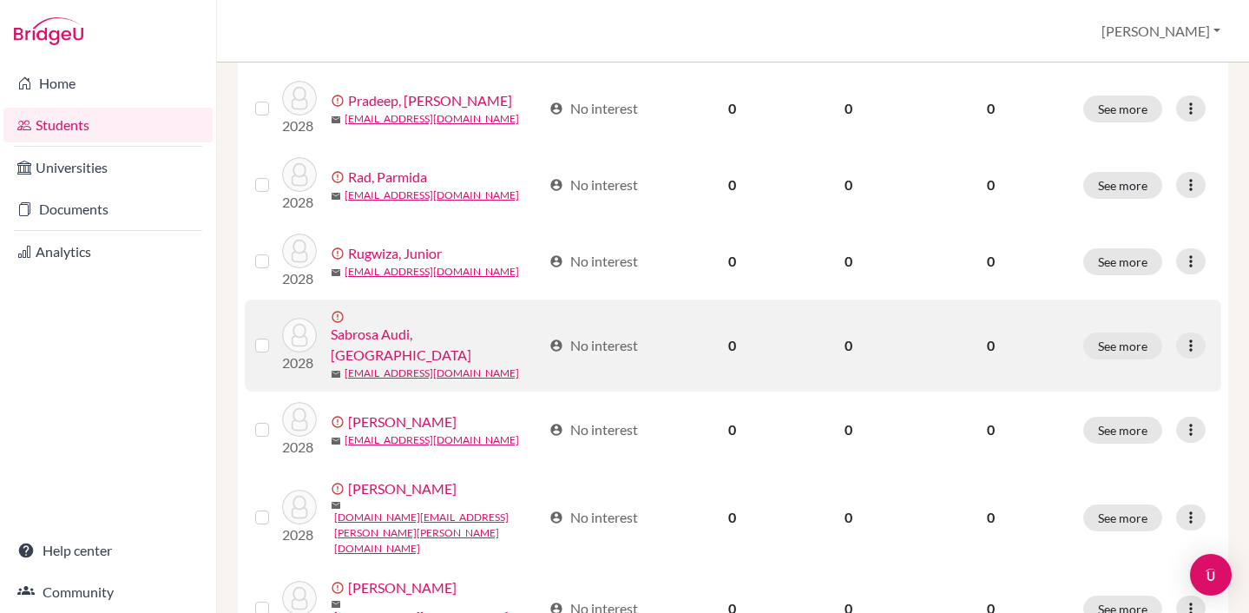
scroll to position [336, 0]
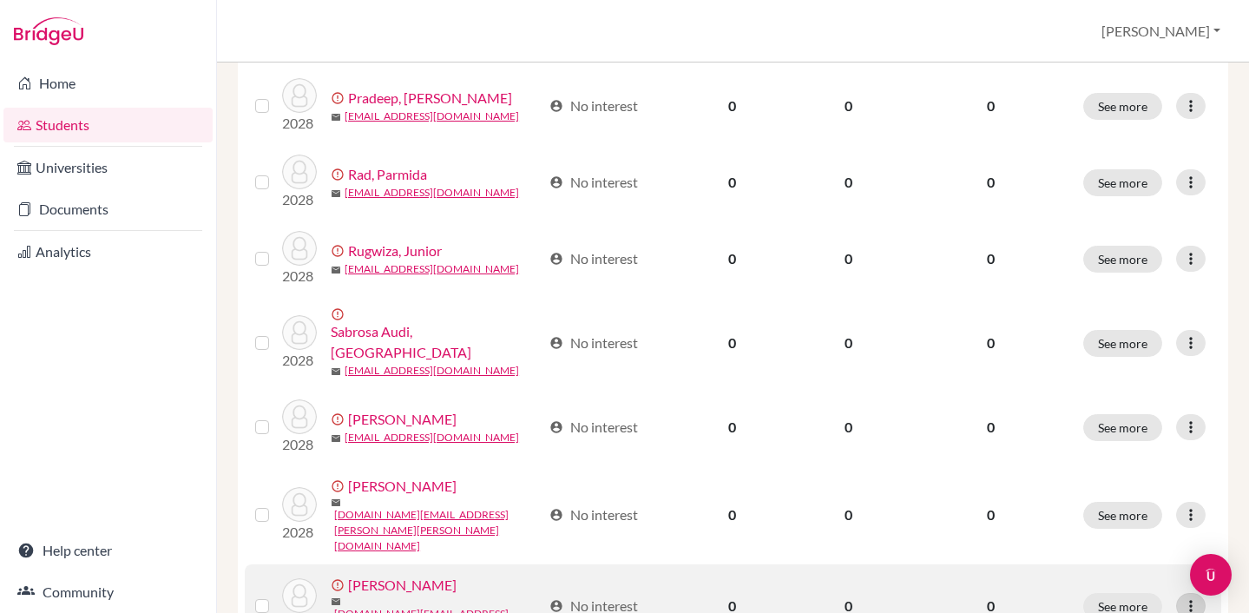
click at [1186, 597] on icon at bounding box center [1190, 605] width 17 height 17
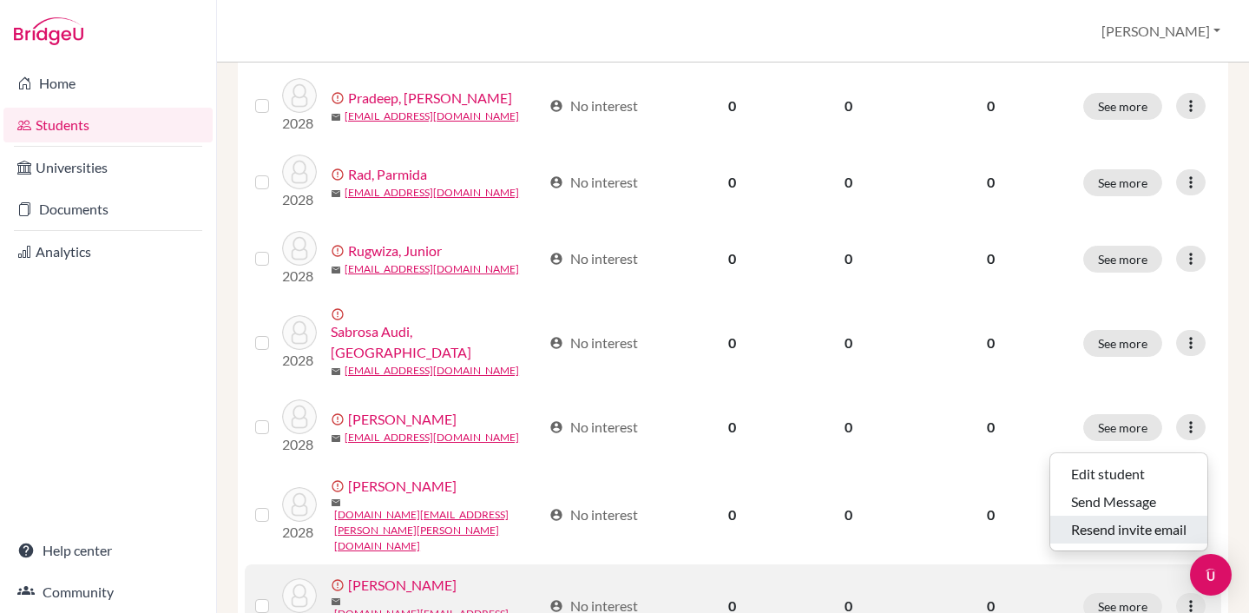
click at [1139, 530] on button "Resend invite email" at bounding box center [1128, 530] width 157 height 28
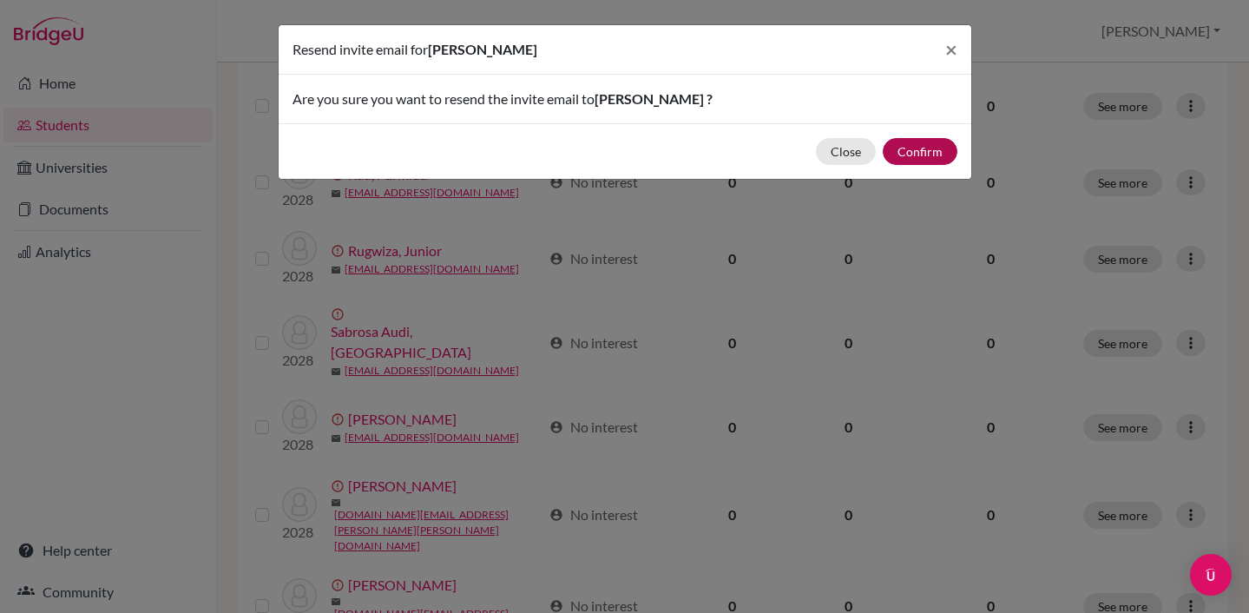
click at [920, 146] on button "Confirm" at bounding box center [920, 151] width 75 height 27
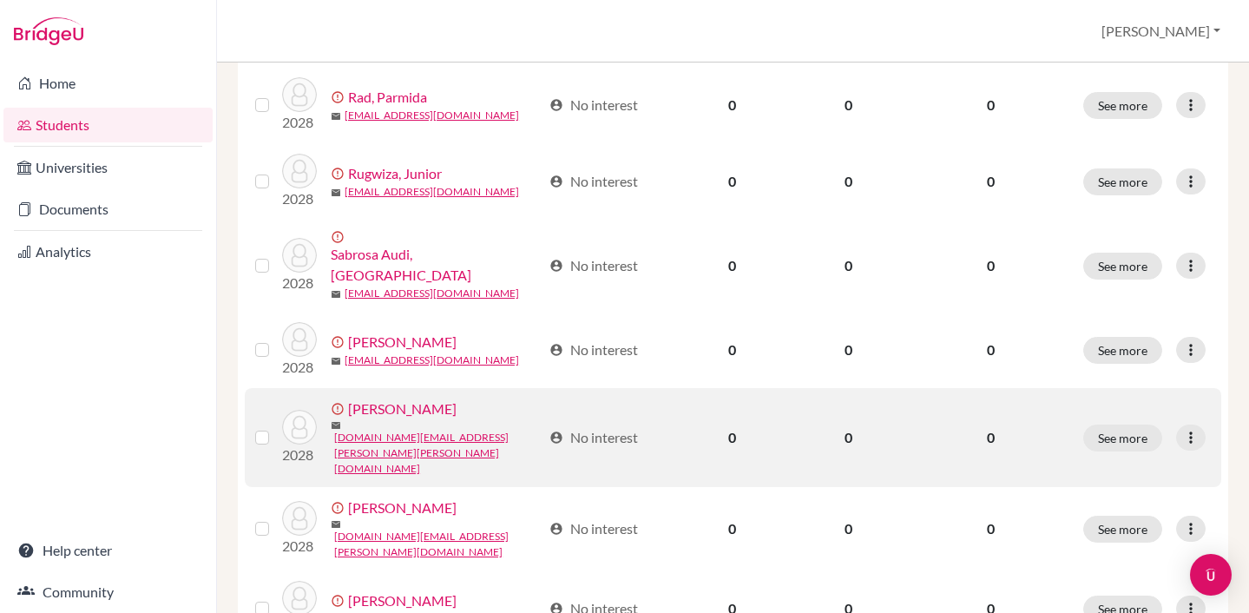
scroll to position [414, 0]
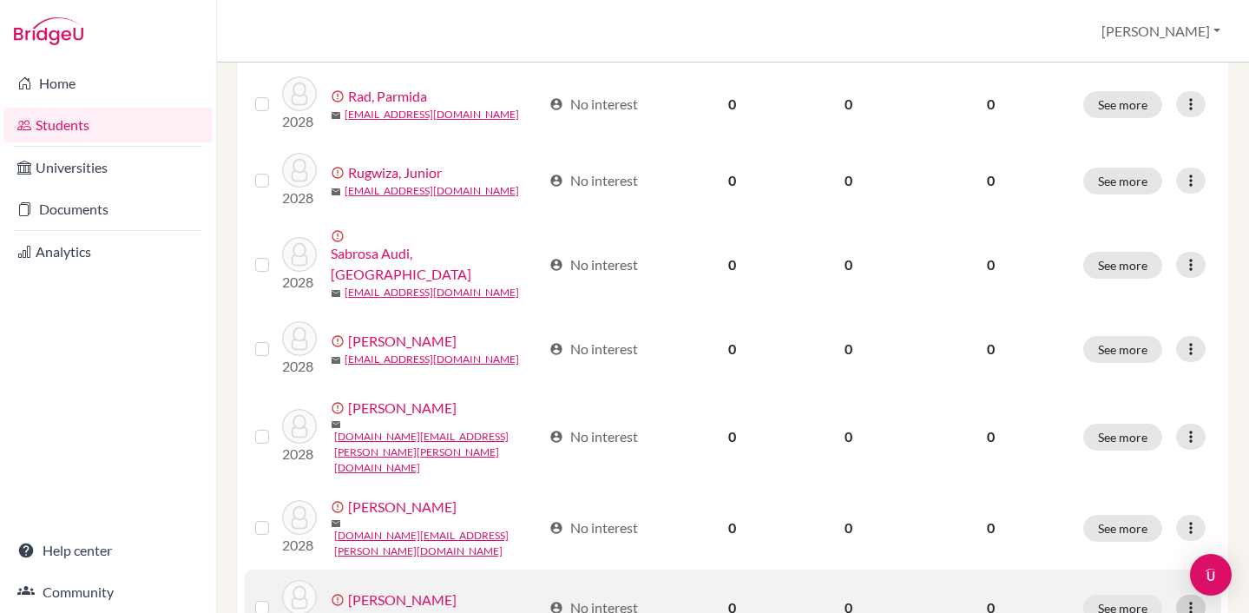
click at [1188, 599] on icon at bounding box center [1190, 607] width 17 height 17
click at [1153, 528] on button "Resend invite email" at bounding box center [1128, 528] width 157 height 28
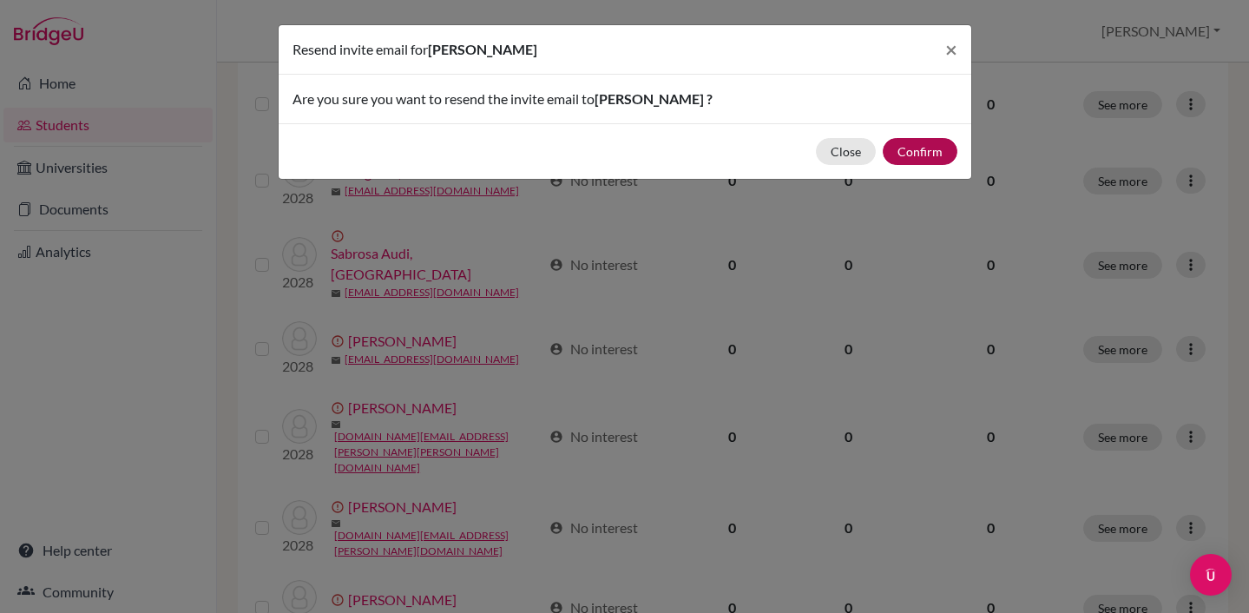
click at [917, 154] on button "Confirm" at bounding box center [920, 151] width 75 height 27
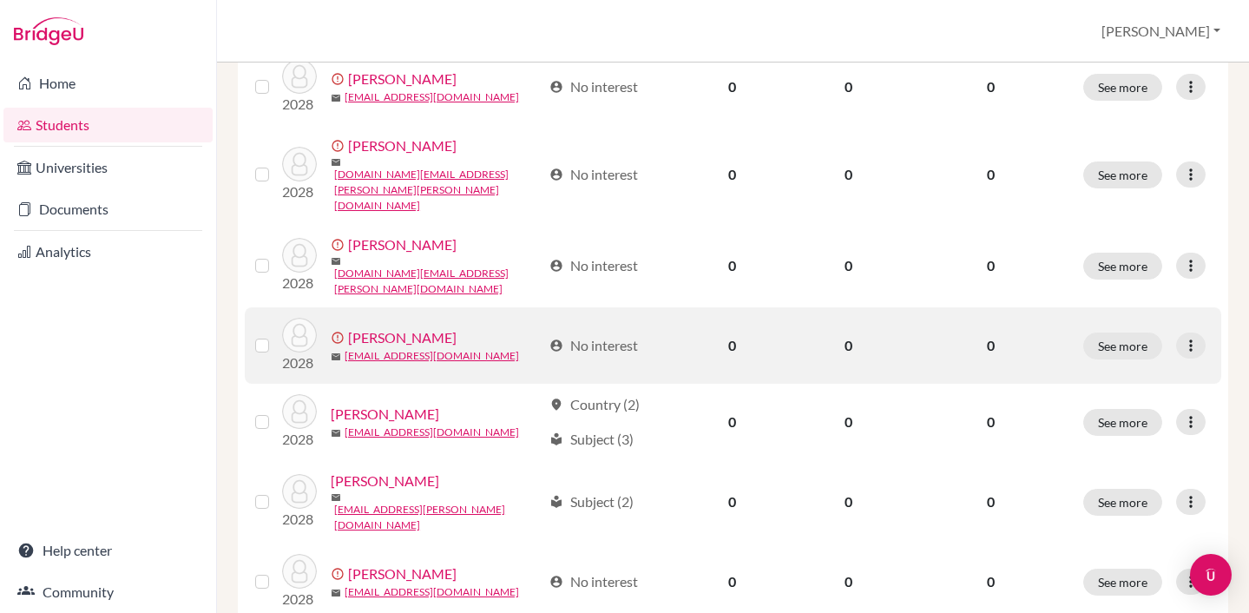
scroll to position [647, 0]
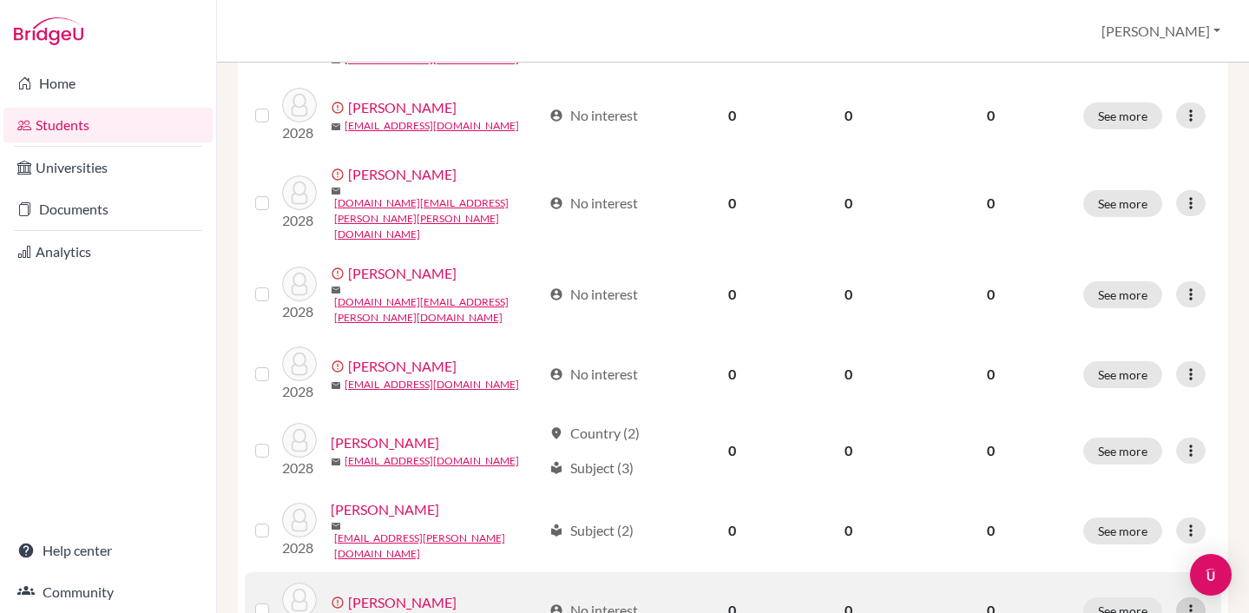
click at [1189, 601] on icon at bounding box center [1190, 609] width 17 height 17
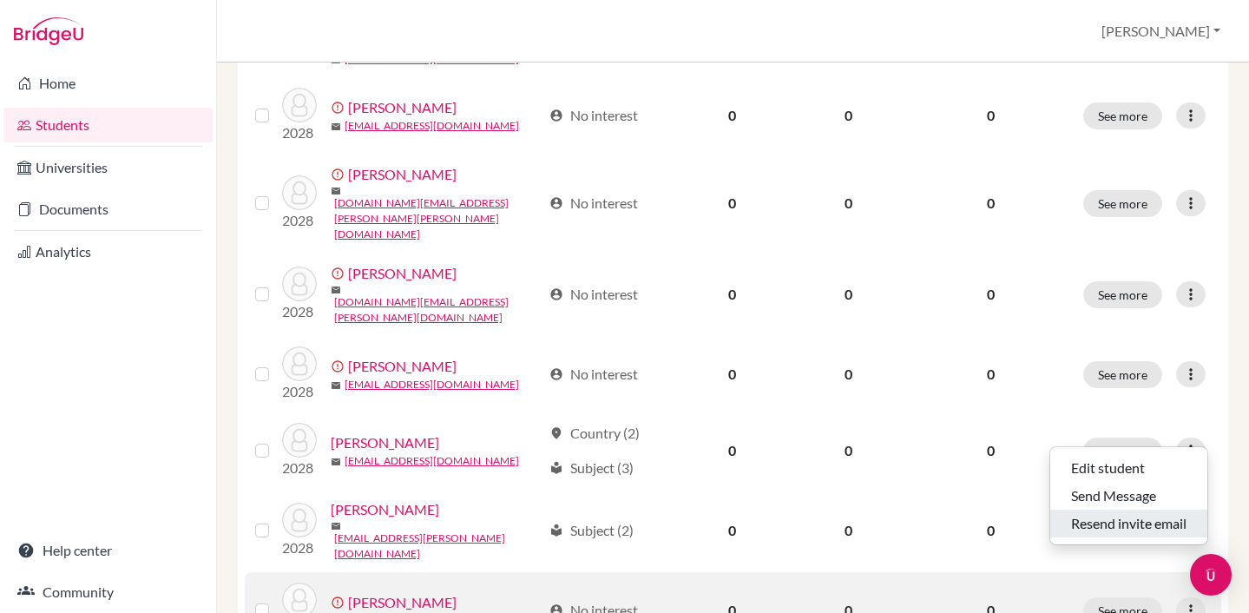
click at [1138, 523] on button "Resend invite email" at bounding box center [1128, 523] width 157 height 28
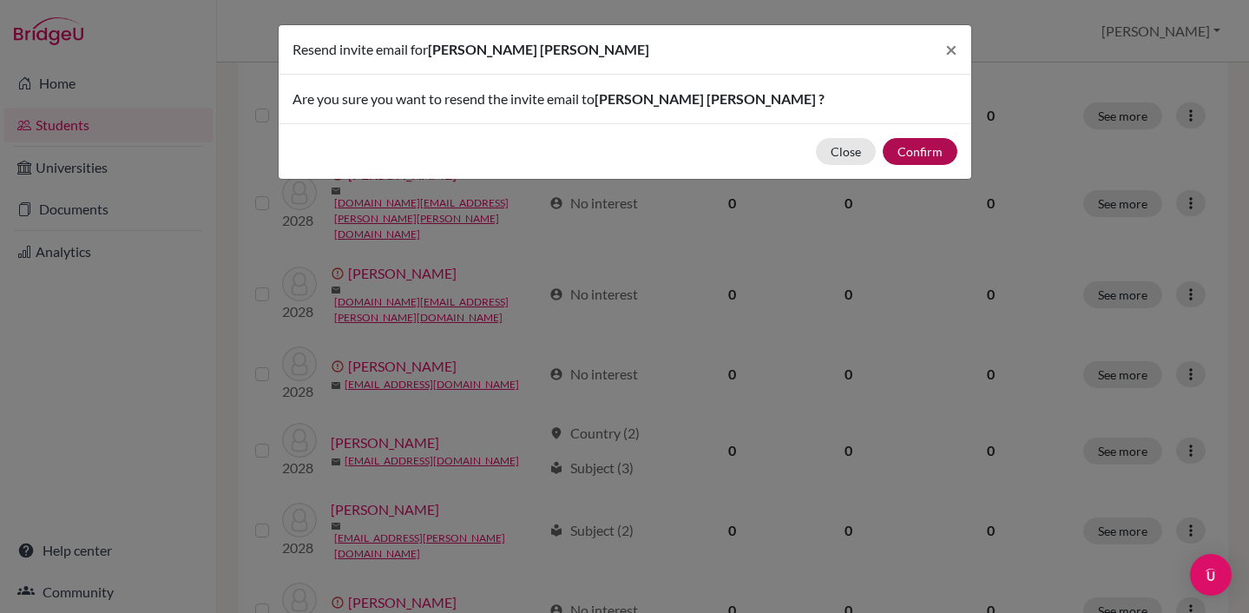
click at [914, 152] on button "Confirm" at bounding box center [920, 151] width 75 height 27
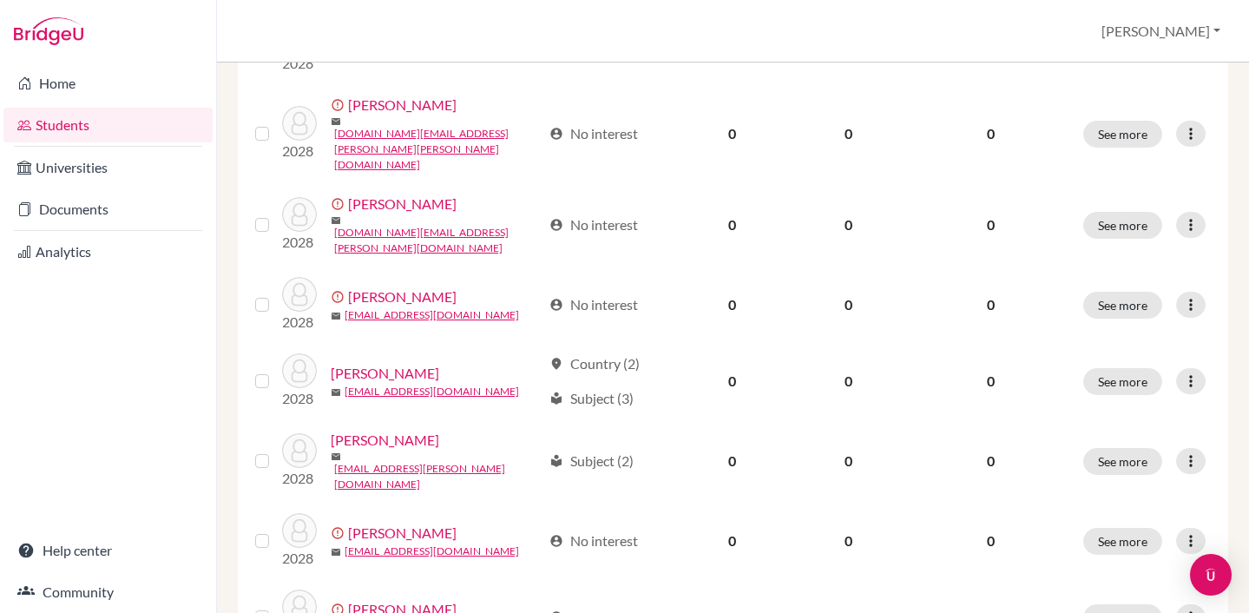
scroll to position [720, 0]
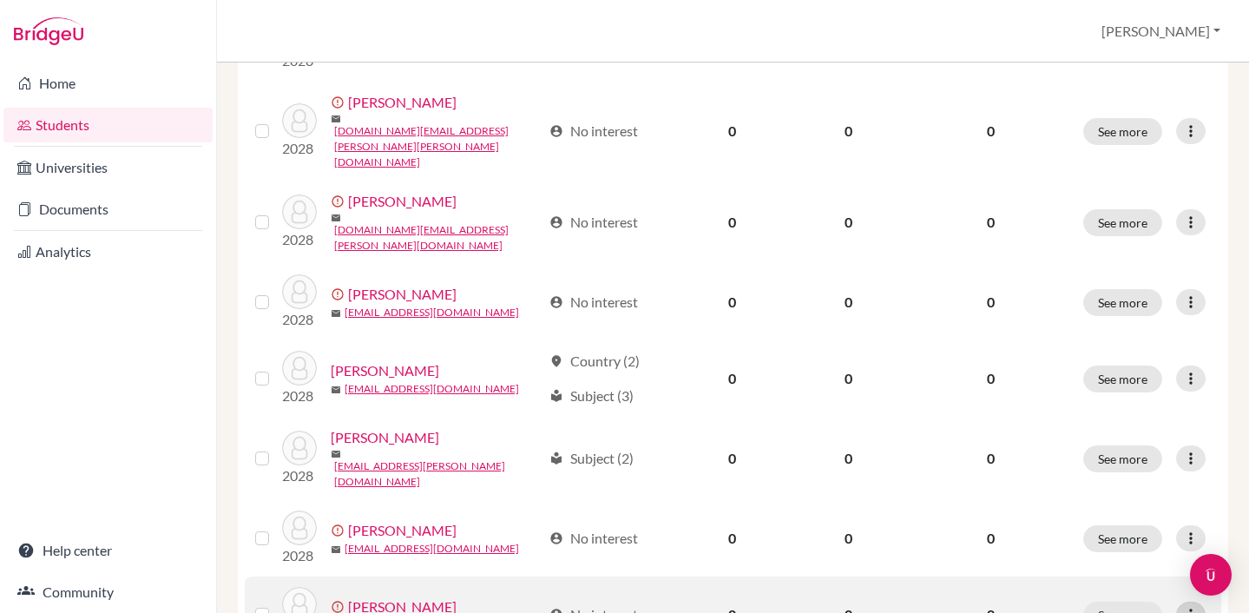
click at [1189, 606] on icon at bounding box center [1190, 614] width 17 height 17
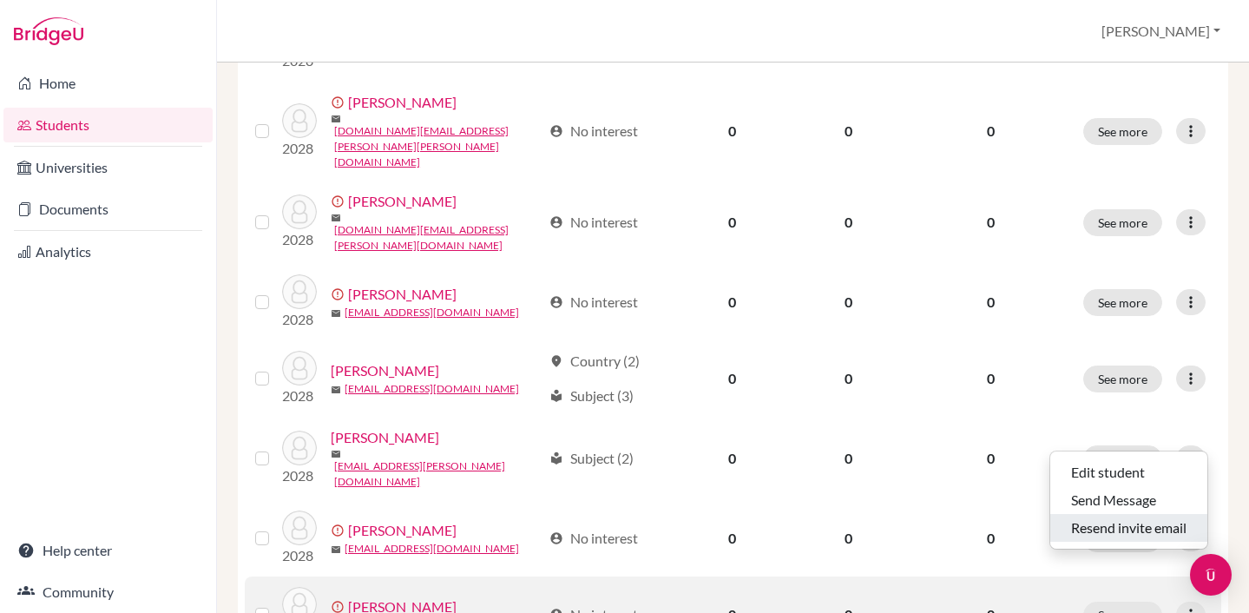
click at [1127, 528] on button "Resend invite email" at bounding box center [1128, 528] width 157 height 28
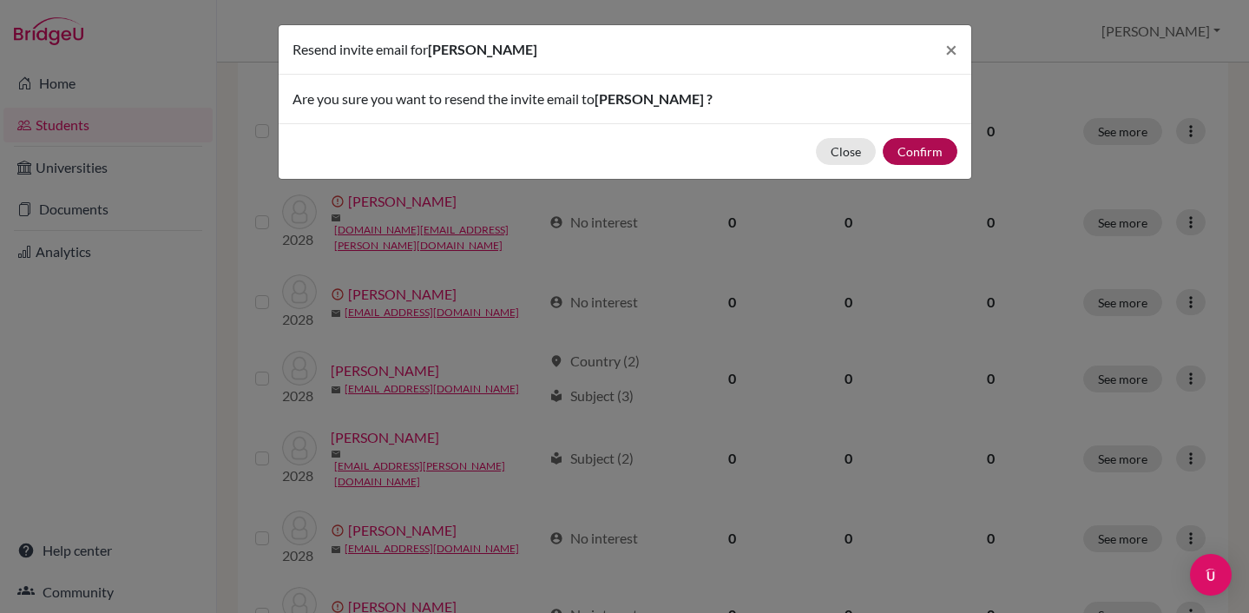
click at [925, 148] on button "Confirm" at bounding box center [920, 151] width 75 height 27
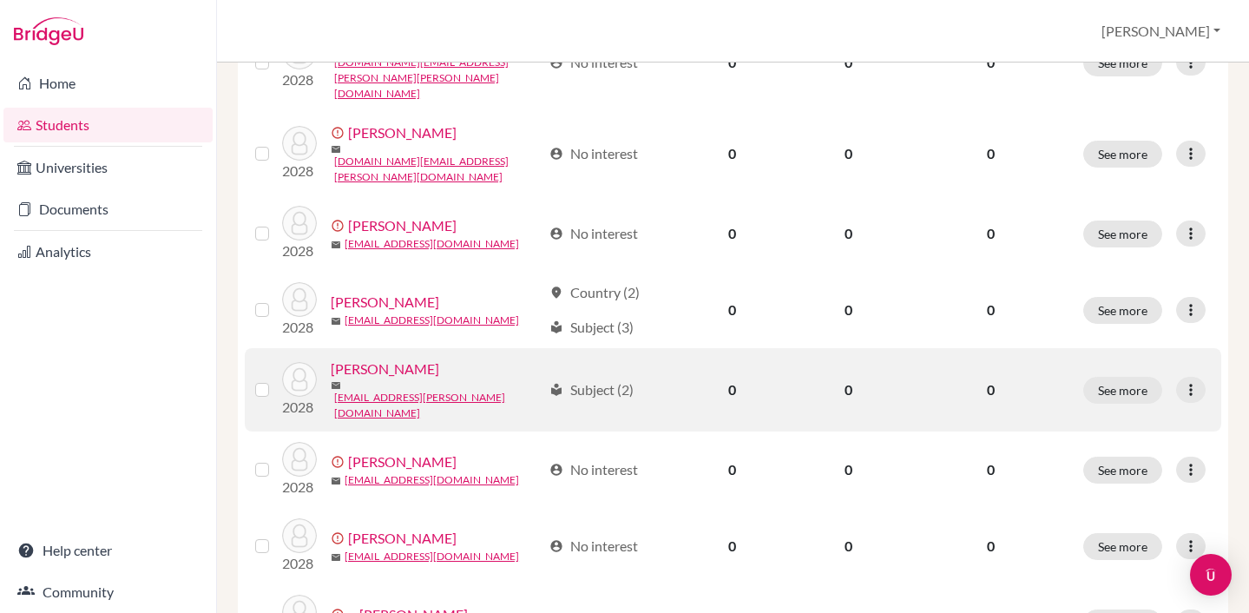
scroll to position [790, 0]
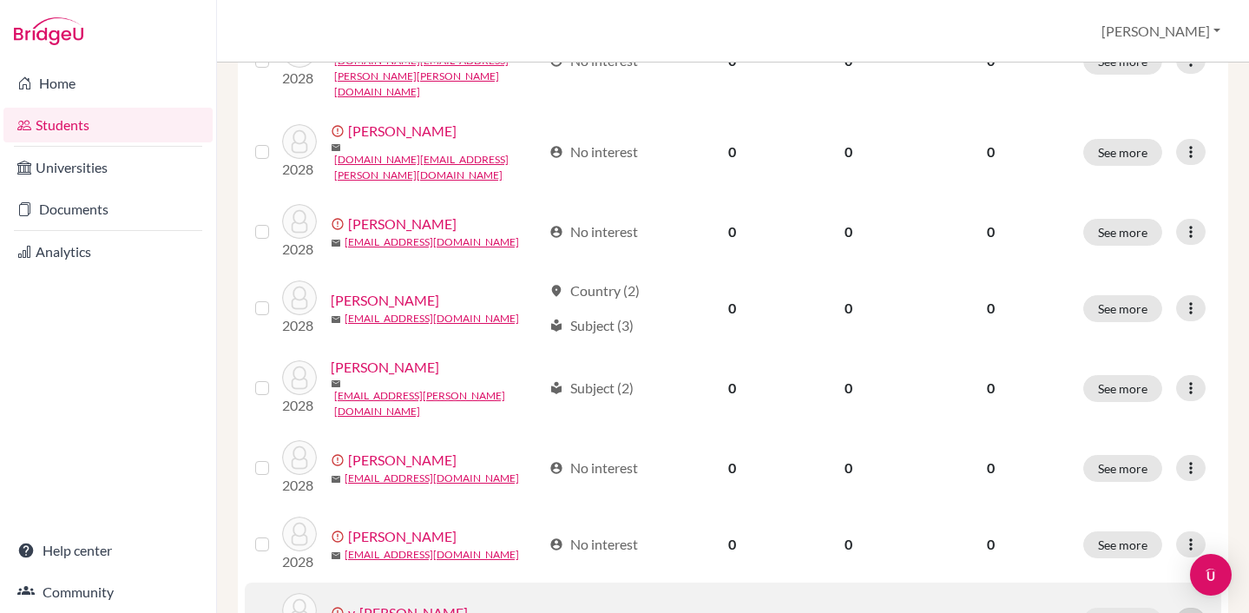
click at [1186, 612] on icon at bounding box center [1190, 620] width 17 height 17
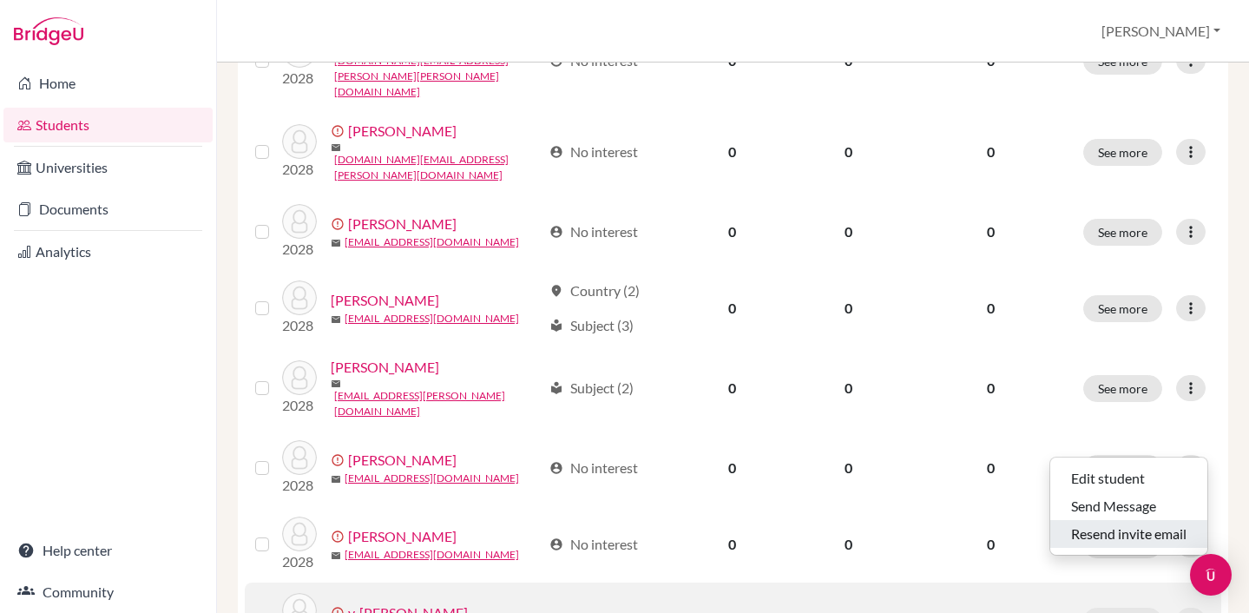
click at [1140, 529] on button "Resend invite email" at bounding box center [1128, 534] width 157 height 28
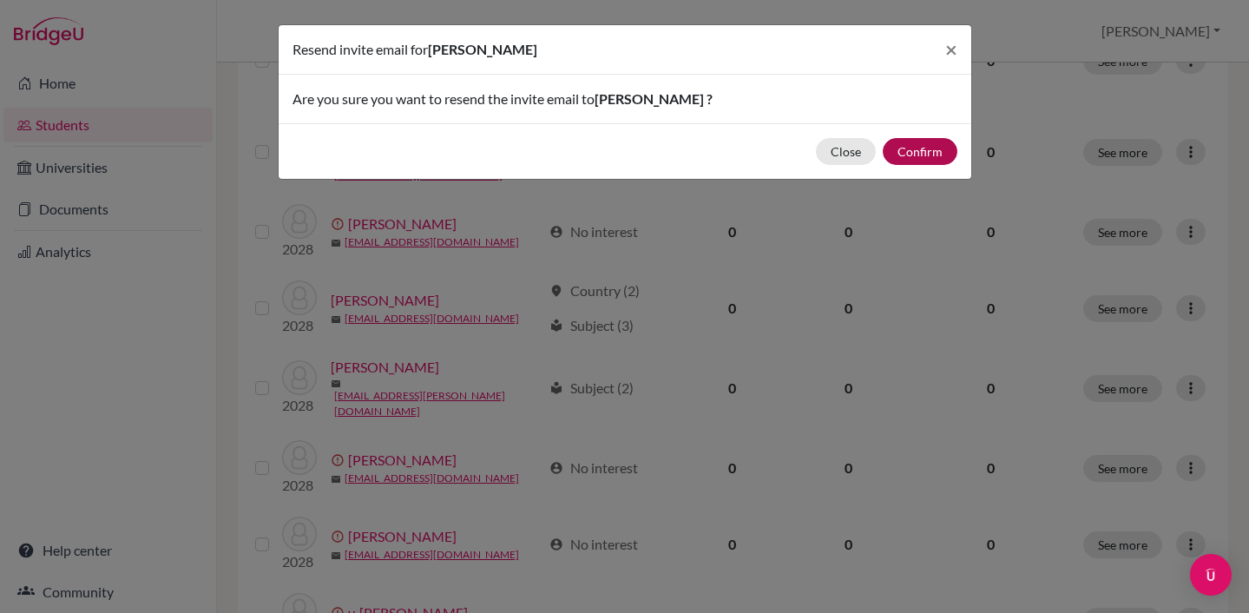
click at [915, 154] on button "Confirm" at bounding box center [920, 151] width 75 height 27
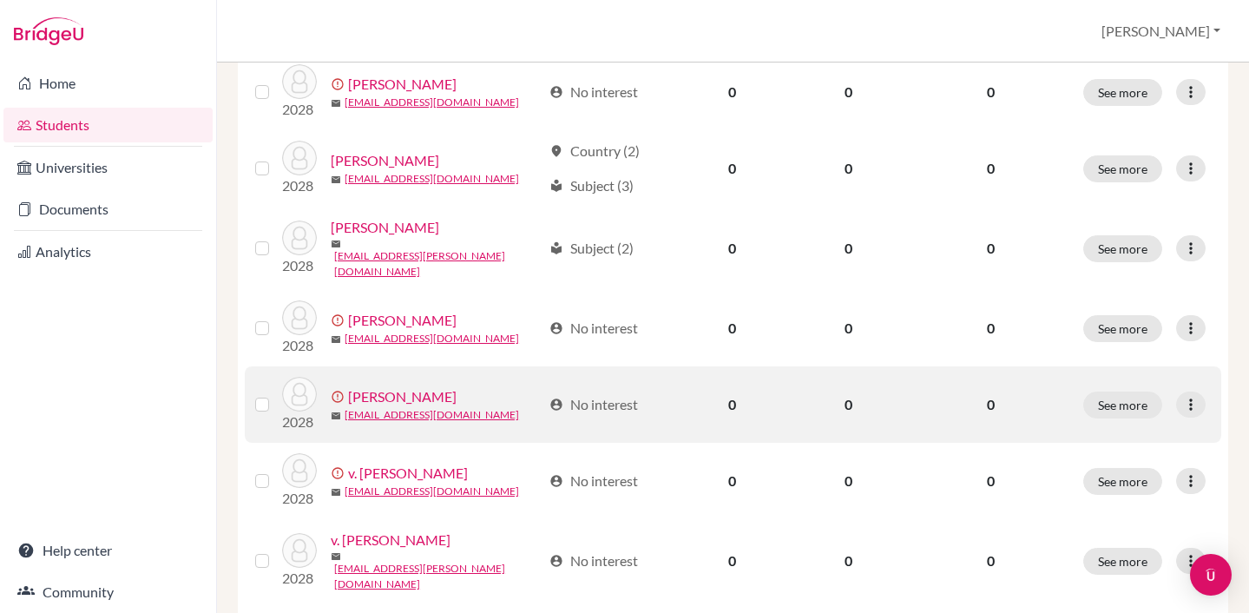
scroll to position [937, 0]
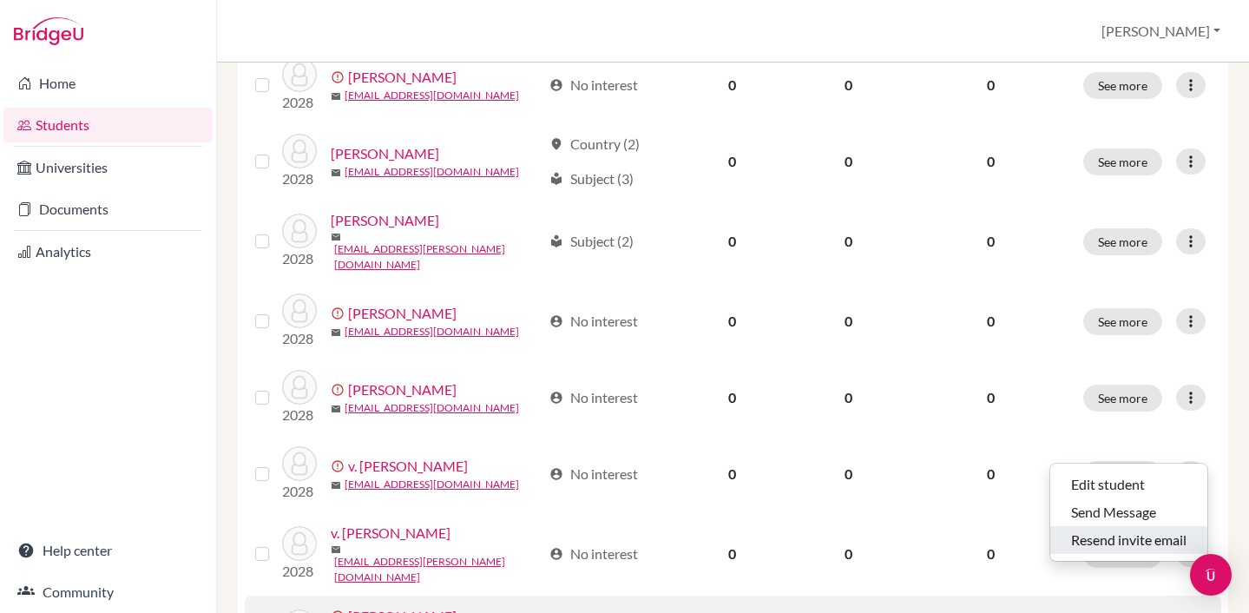
click at [1161, 541] on button "Resend invite email" at bounding box center [1128, 540] width 157 height 28
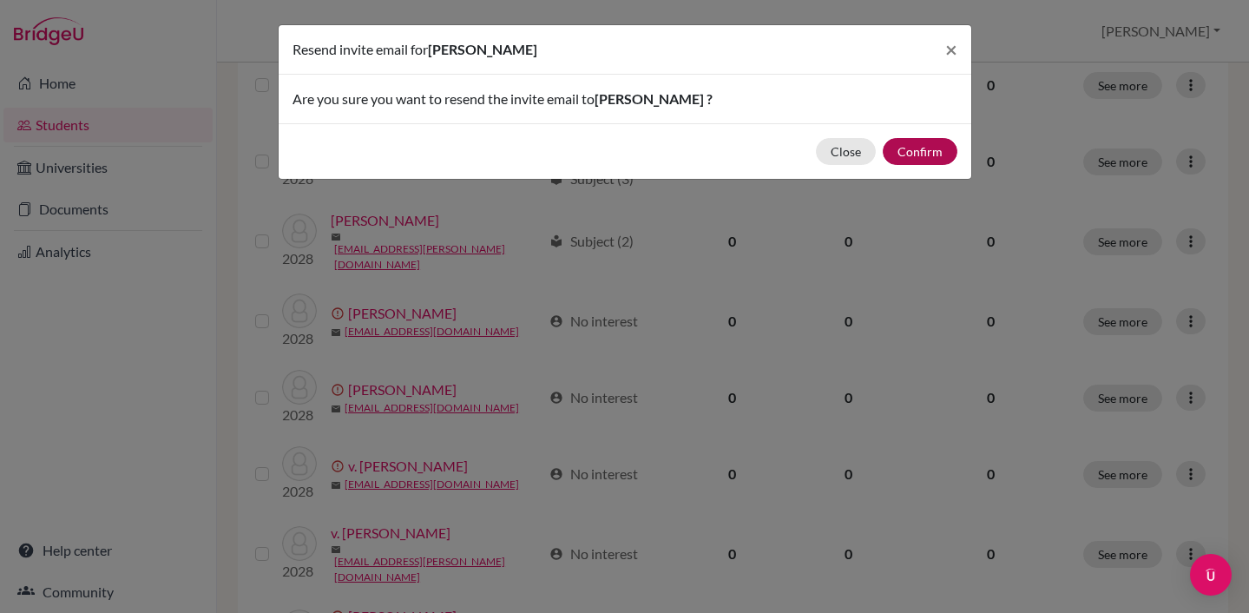
click at [926, 153] on button "Confirm" at bounding box center [920, 151] width 75 height 27
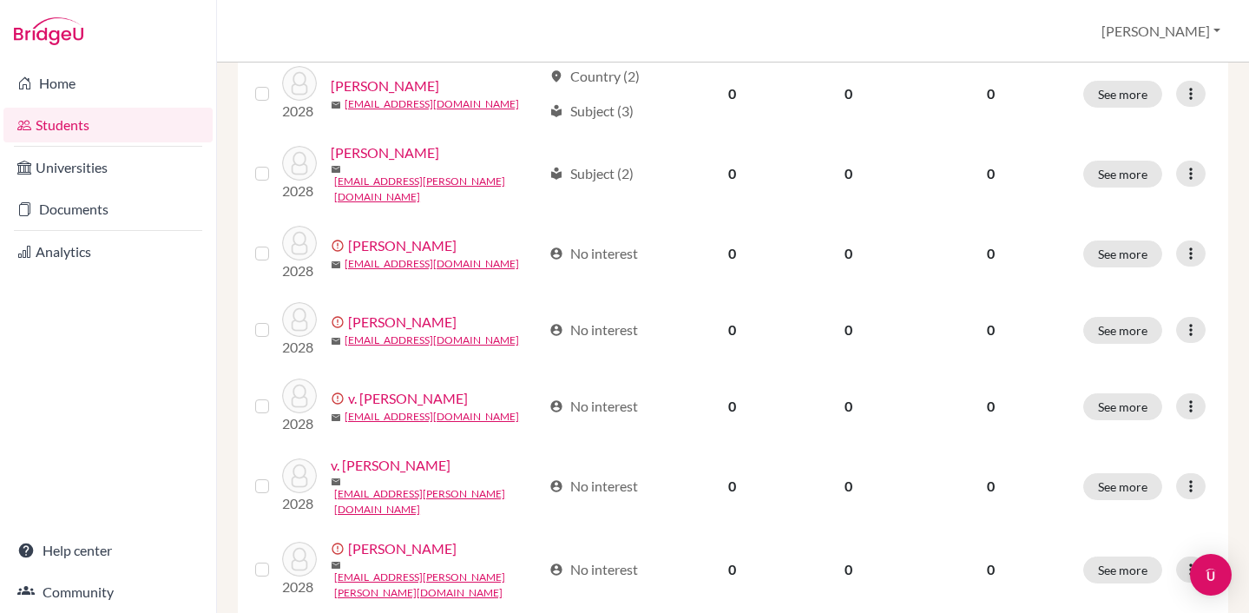
scroll to position [1006, 0]
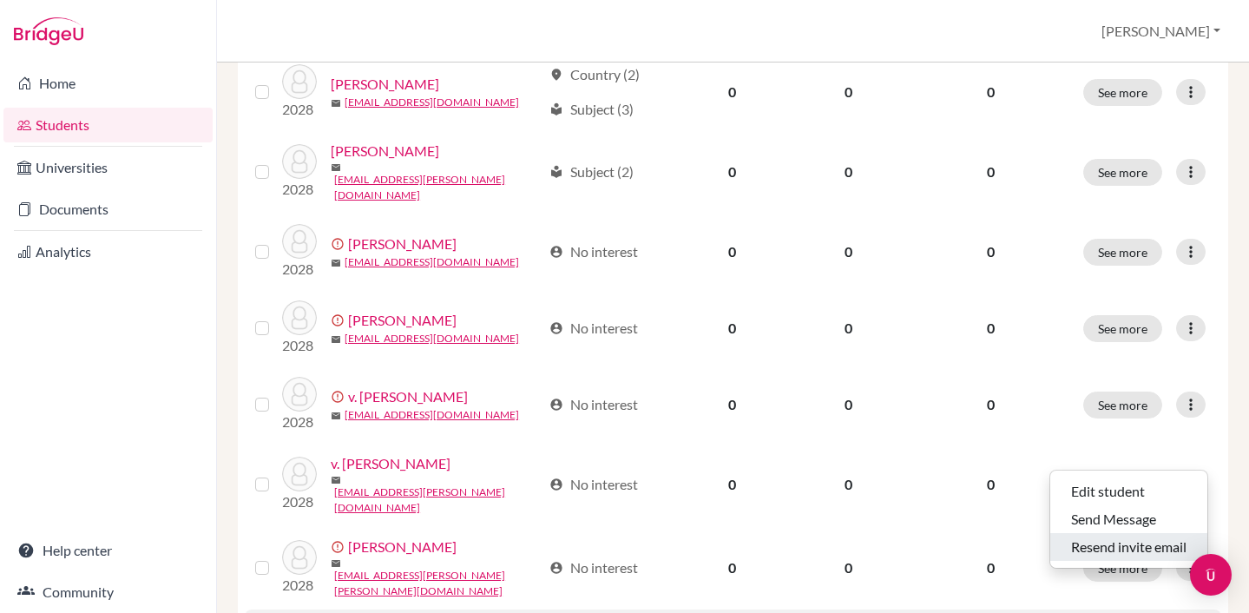
click at [1141, 542] on button "Resend invite email" at bounding box center [1128, 547] width 157 height 28
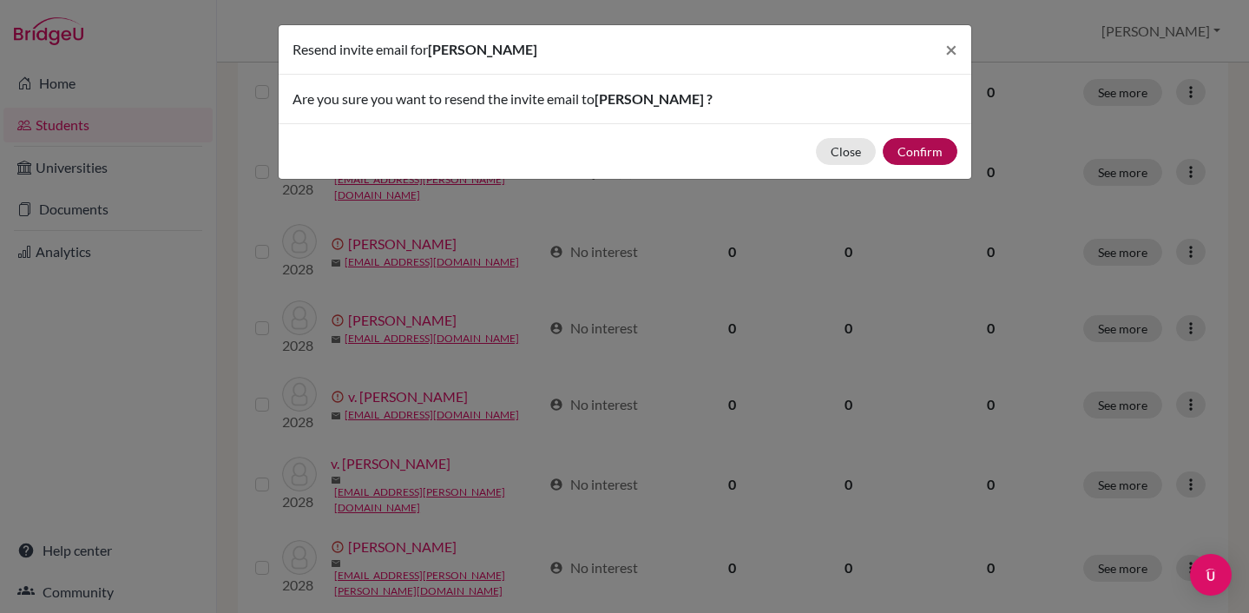
click at [924, 152] on button "Confirm" at bounding box center [920, 151] width 75 height 27
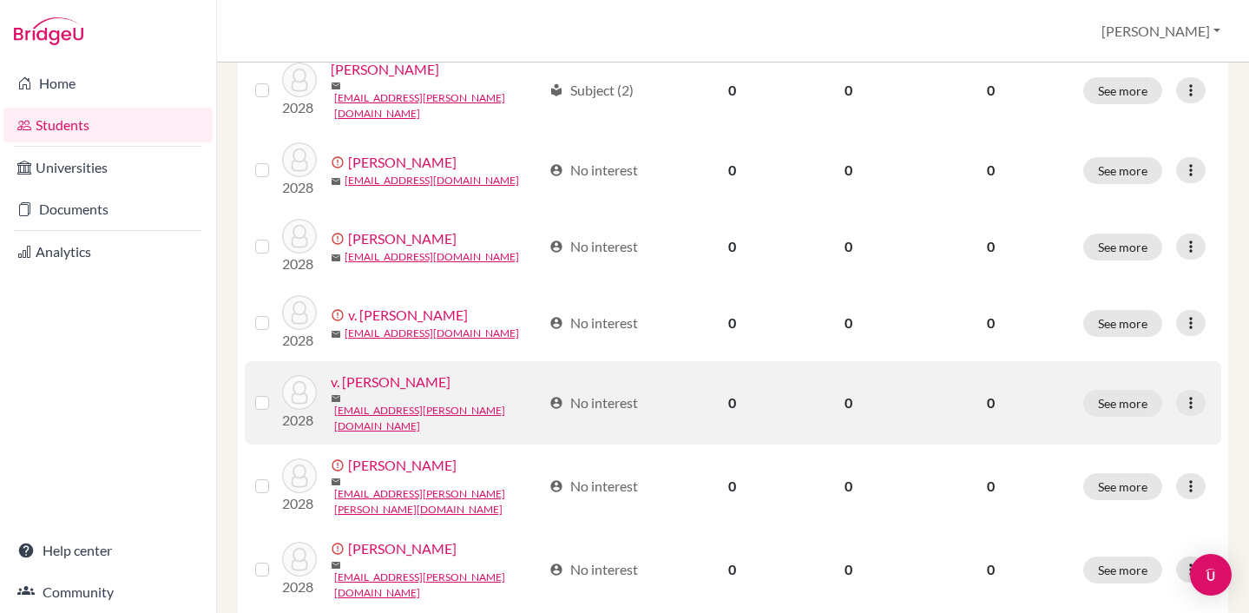
scroll to position [1091, 0]
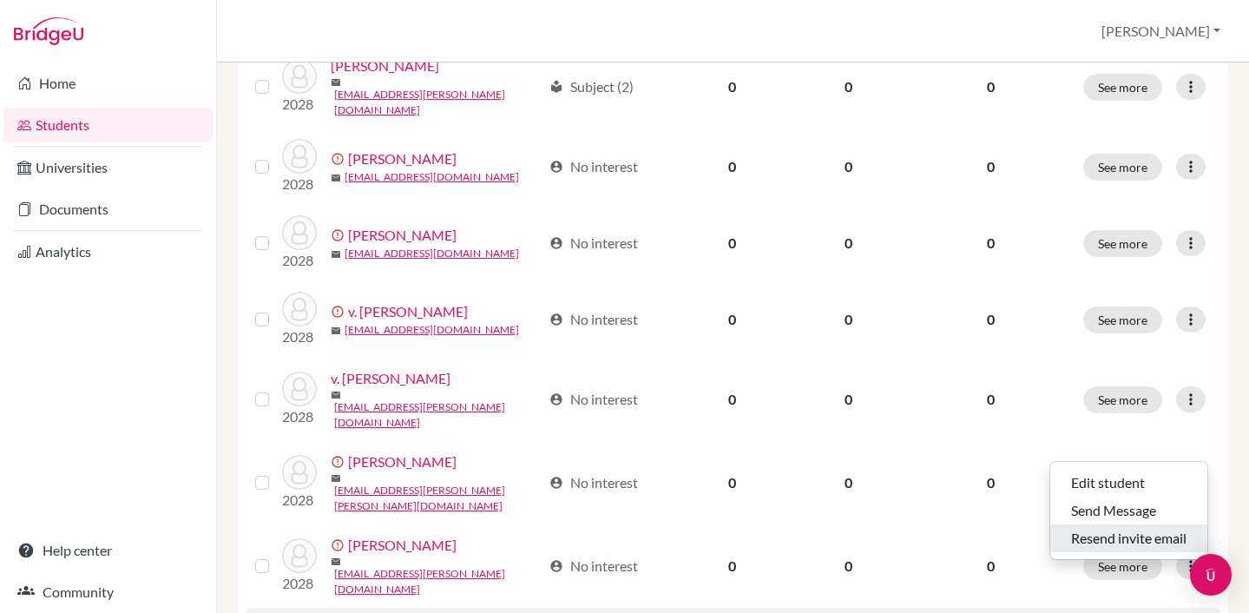
click at [1146, 540] on button "Resend invite email" at bounding box center [1128, 538] width 157 height 28
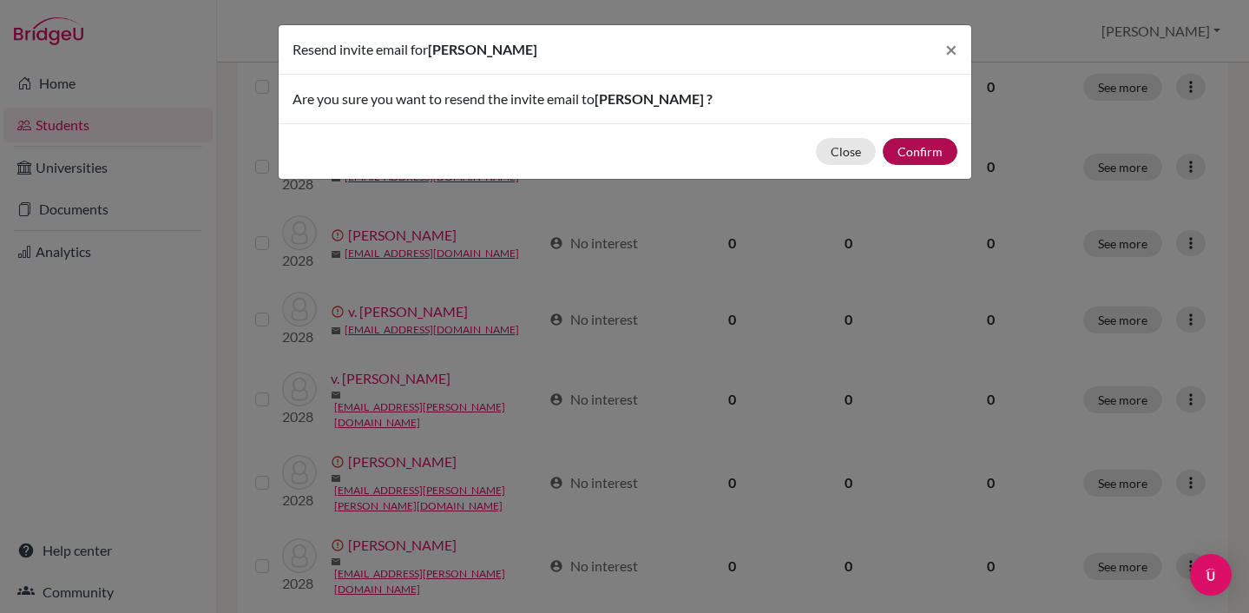
click at [924, 151] on button "Confirm" at bounding box center [920, 151] width 75 height 27
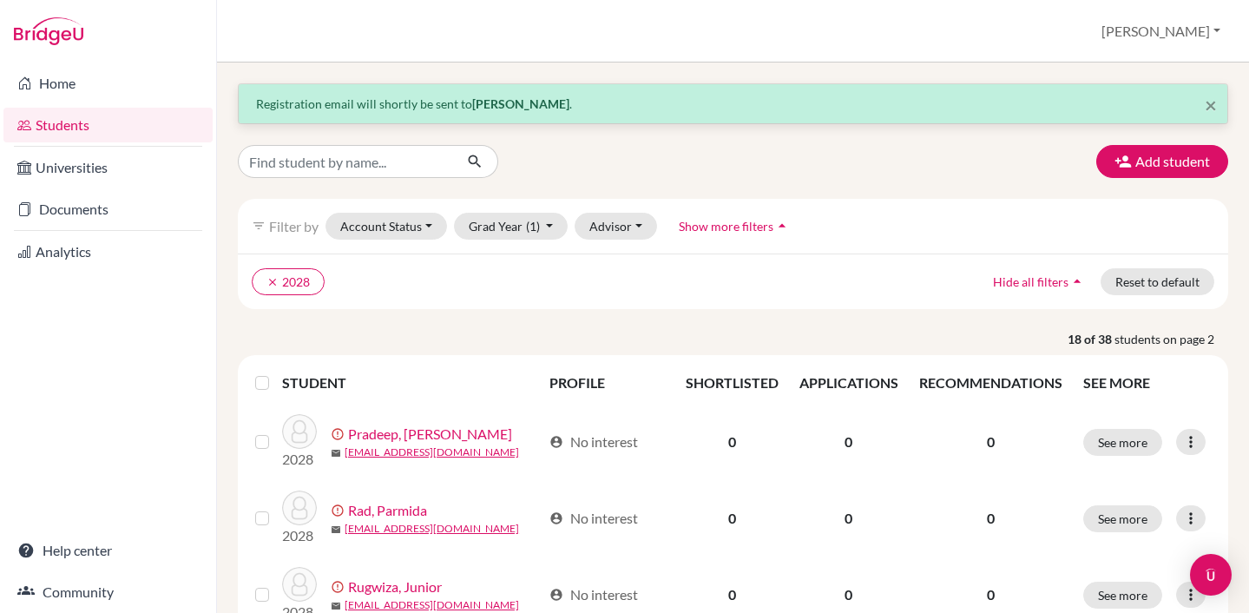
scroll to position [0, 0]
